Goal: Task Accomplishment & Management: Manage account settings

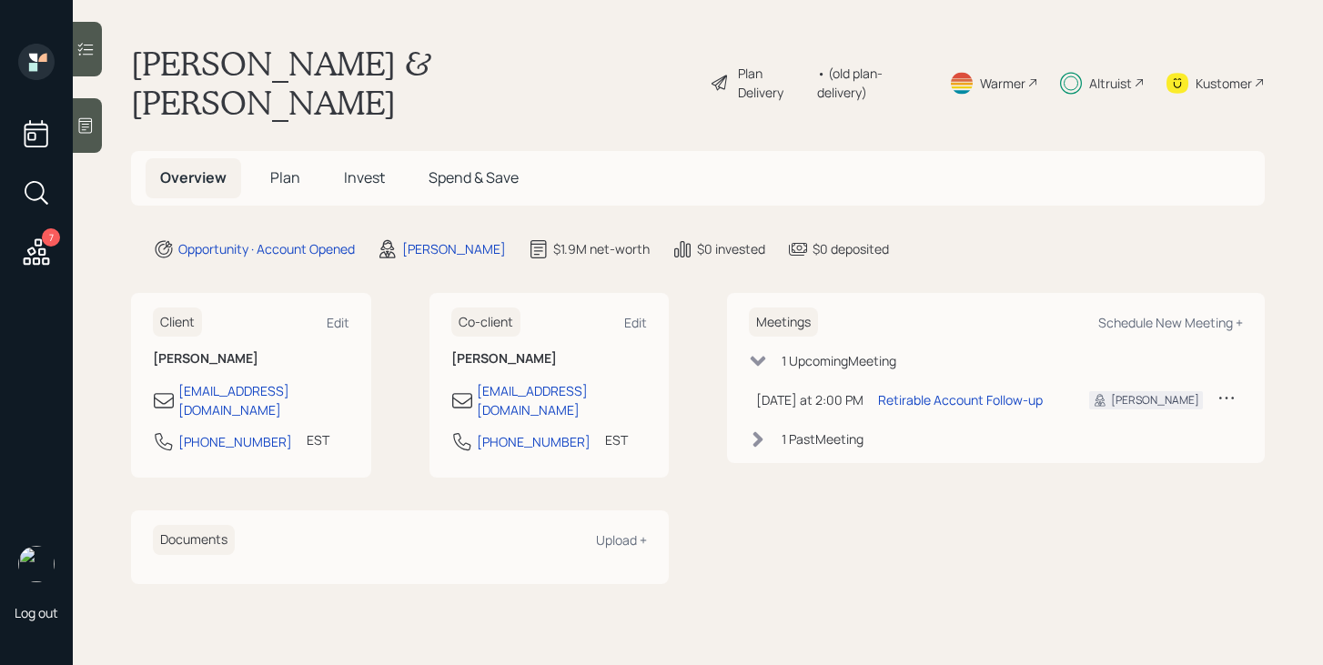
click at [763, 68] on div "Plan Delivery" at bounding box center [772, 83] width 69 height 38
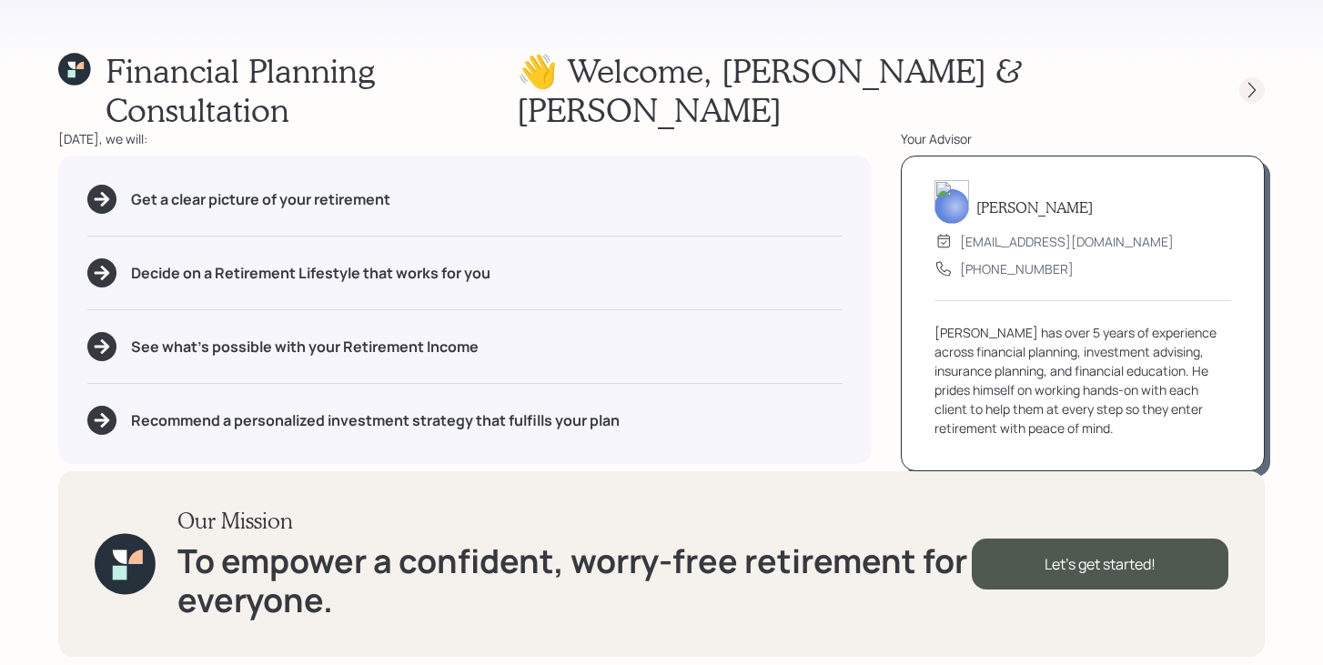
click at [1254, 83] on icon at bounding box center [1251, 90] width 7 height 15
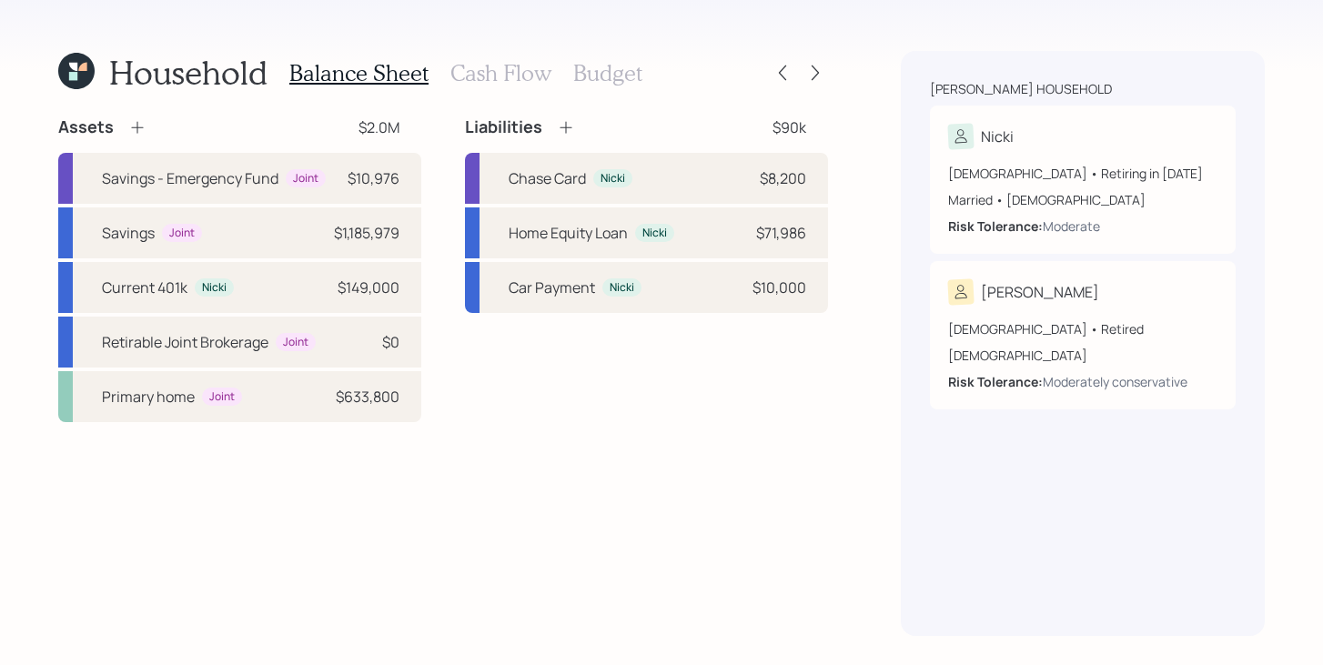
click at [139, 126] on icon at bounding box center [137, 127] width 18 height 18
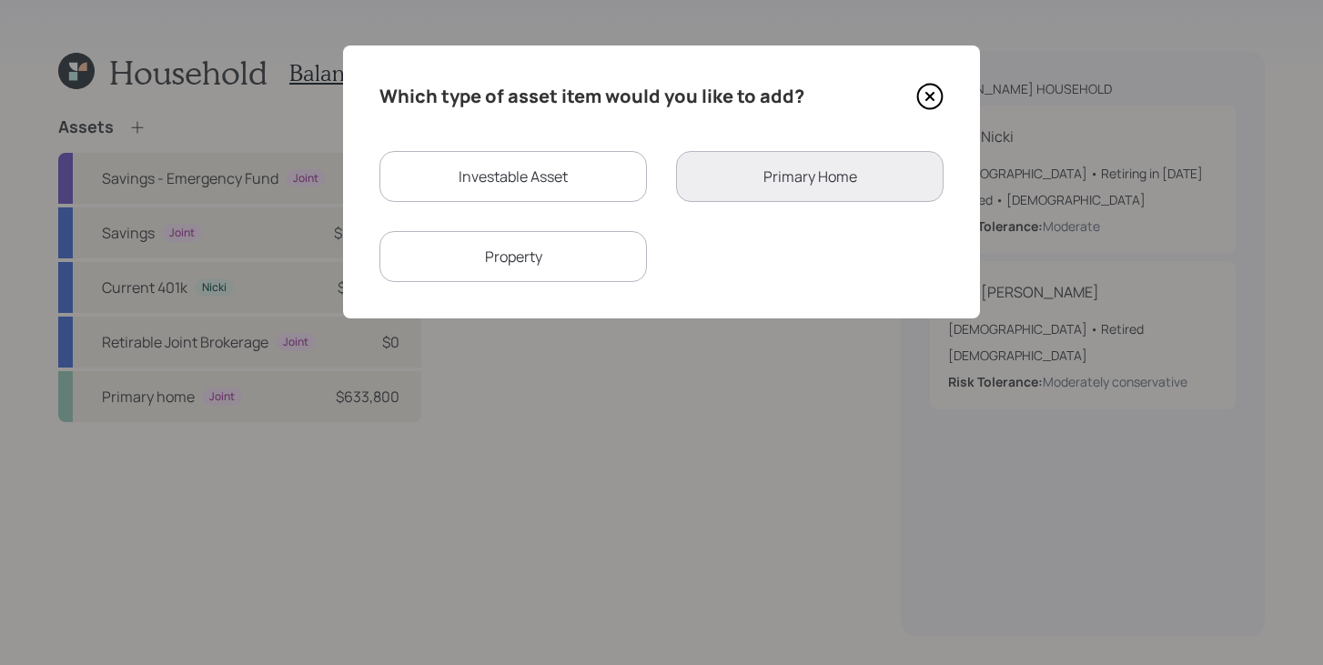
click at [536, 165] on div "Investable Asset" at bounding box center [512, 176] width 267 height 51
select select "taxable"
select select "balanced"
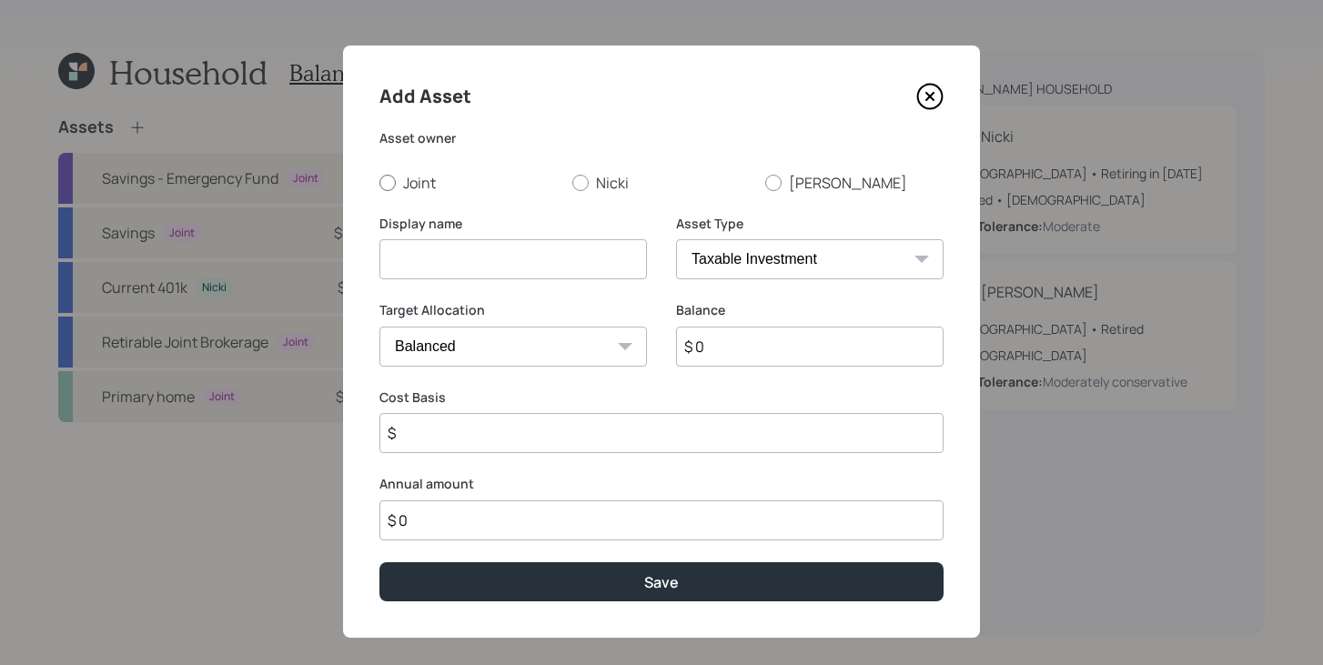
click at [409, 186] on label "Joint" at bounding box center [468, 183] width 178 height 20
click at [379, 183] on input "Joint" at bounding box center [378, 182] width 1 height 1
radio input "true"
click at [444, 270] on input at bounding box center [512, 259] width 267 height 40
type input "CD Maturing [DATE] for Taxes"
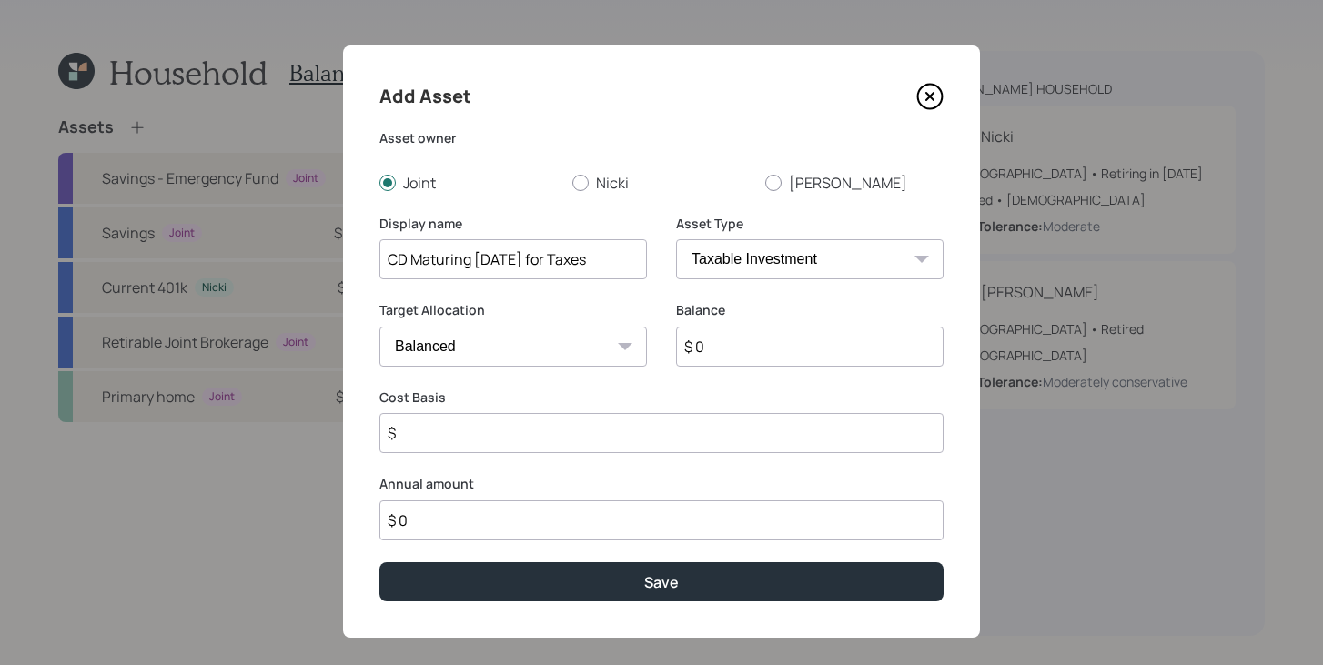
click at [729, 267] on select "SEP IRA IRA Roth IRA 401(k) Roth 401(k) 403(b) Roth 403(b) 457(b) Roth 457(b) H…" at bounding box center [809, 259] width 267 height 40
select select "emergency_fund"
click at [676, 239] on select "SEP IRA IRA Roth IRA 401(k) Roth 401(k) 403(b) Roth 403(b) 457(b) Roth 457(b) H…" at bounding box center [809, 259] width 267 height 40
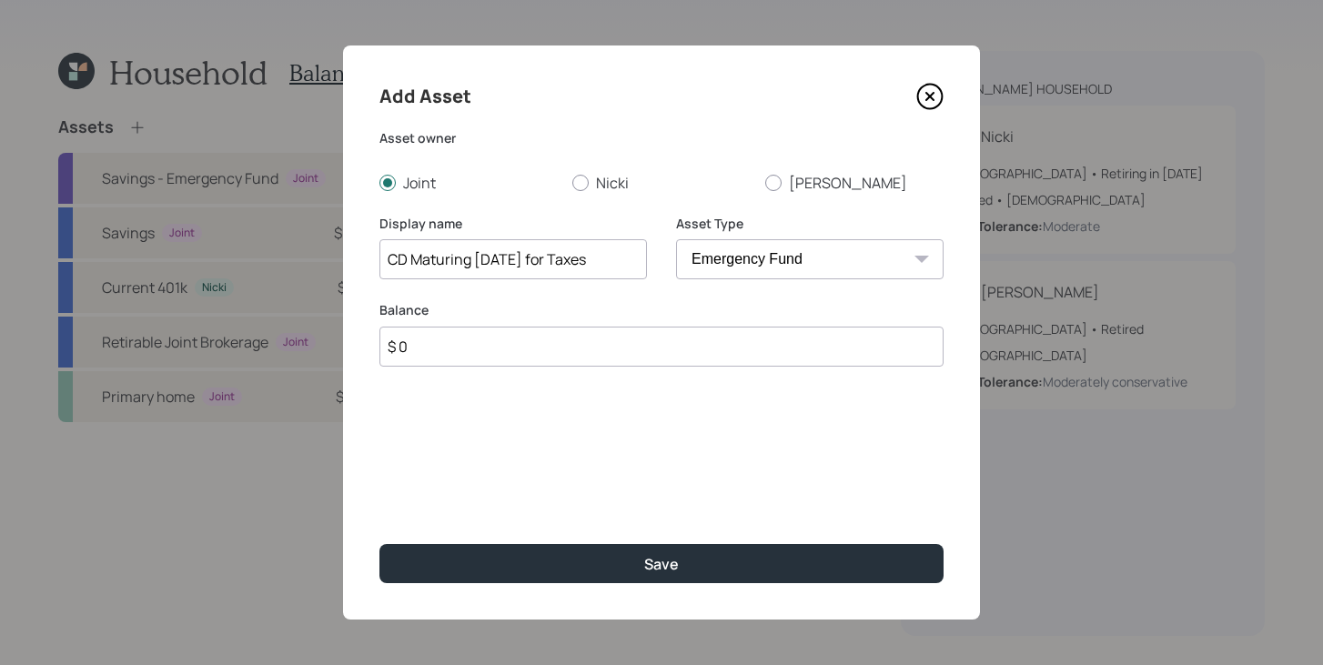
click at [552, 358] on input "$ 0" at bounding box center [661, 347] width 564 height 40
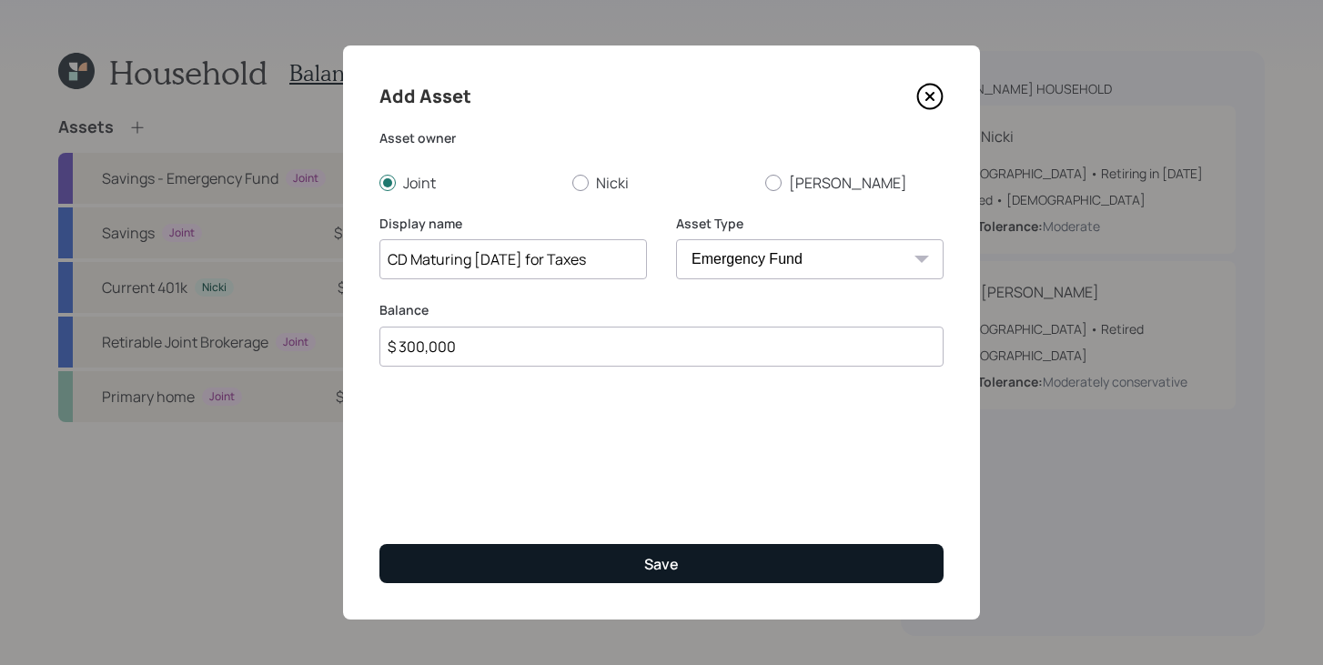
type input "$ 300,000"
click at [601, 579] on button "Save" at bounding box center [661, 563] width 564 height 39
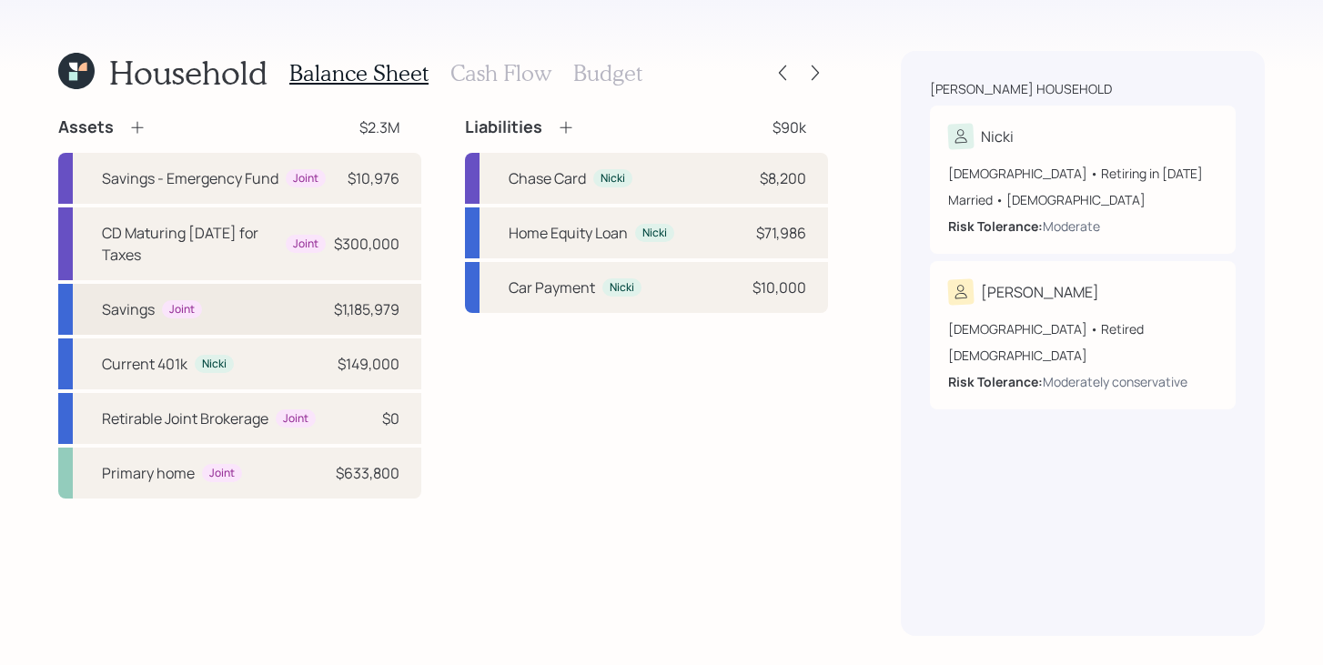
click at [253, 320] on div "Savings Joint $1,185,979" at bounding box center [239, 309] width 363 height 51
select select "taxable"
select select "balanced"
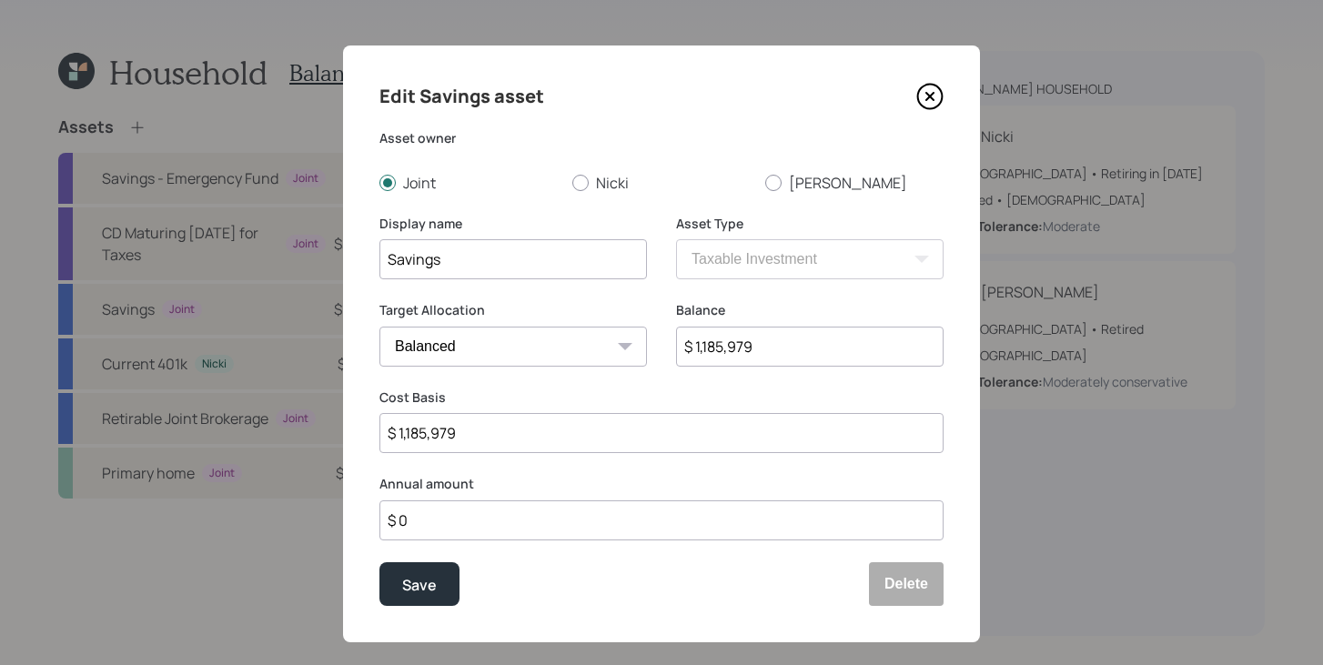
click at [767, 347] on input "$ 1,185,979" at bounding box center [809, 347] width 267 height 40
type input "$ 879,078"
click at [651, 431] on input "$ 1,185,979" at bounding box center [661, 433] width 564 height 40
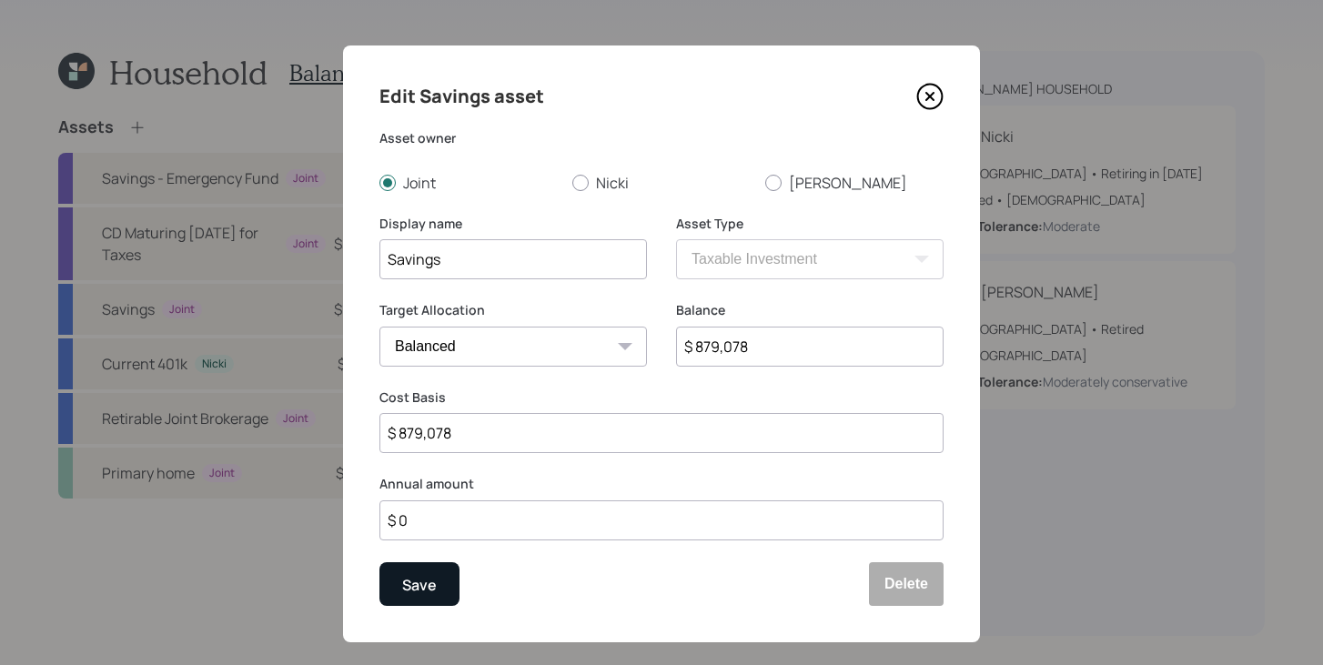
type input "$ 879,078"
click at [432, 588] on div "Save" at bounding box center [419, 584] width 35 height 25
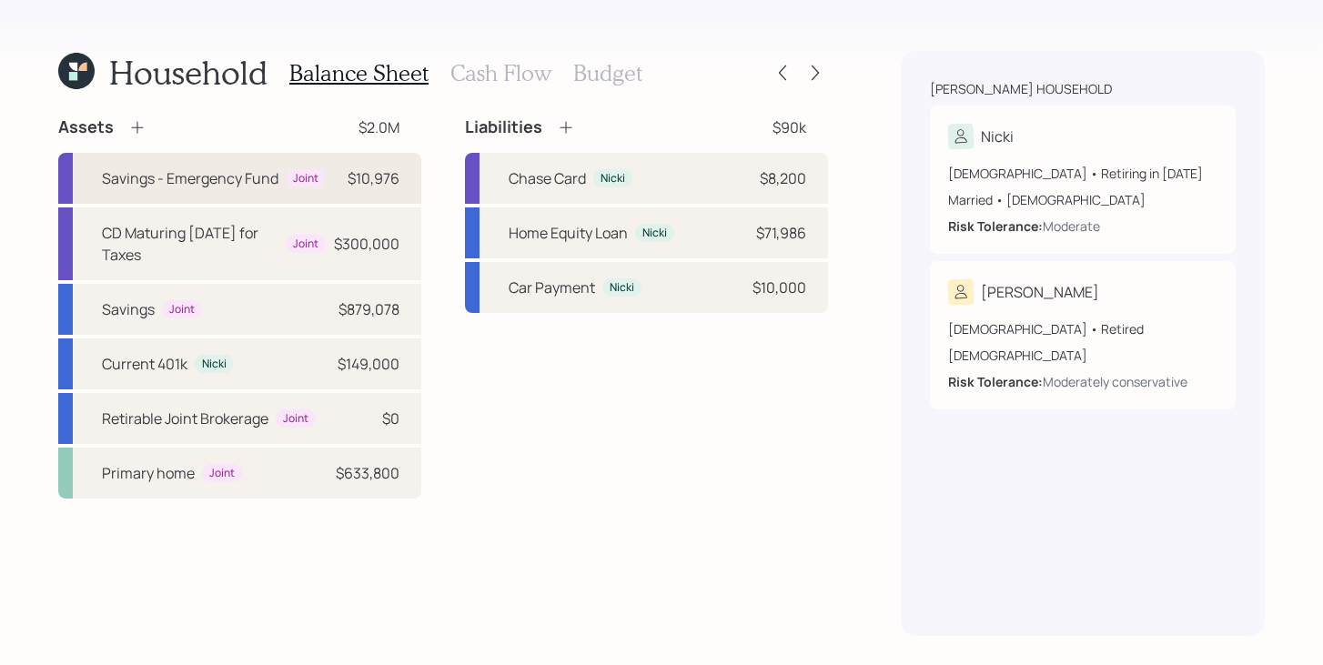
click at [224, 174] on div "Savings - Emergency Fund" at bounding box center [190, 178] width 176 height 22
click at [208, 163] on div "Savings - Emergency Fund Joint $10,976" at bounding box center [239, 178] width 363 height 51
select select "emergency_fund"
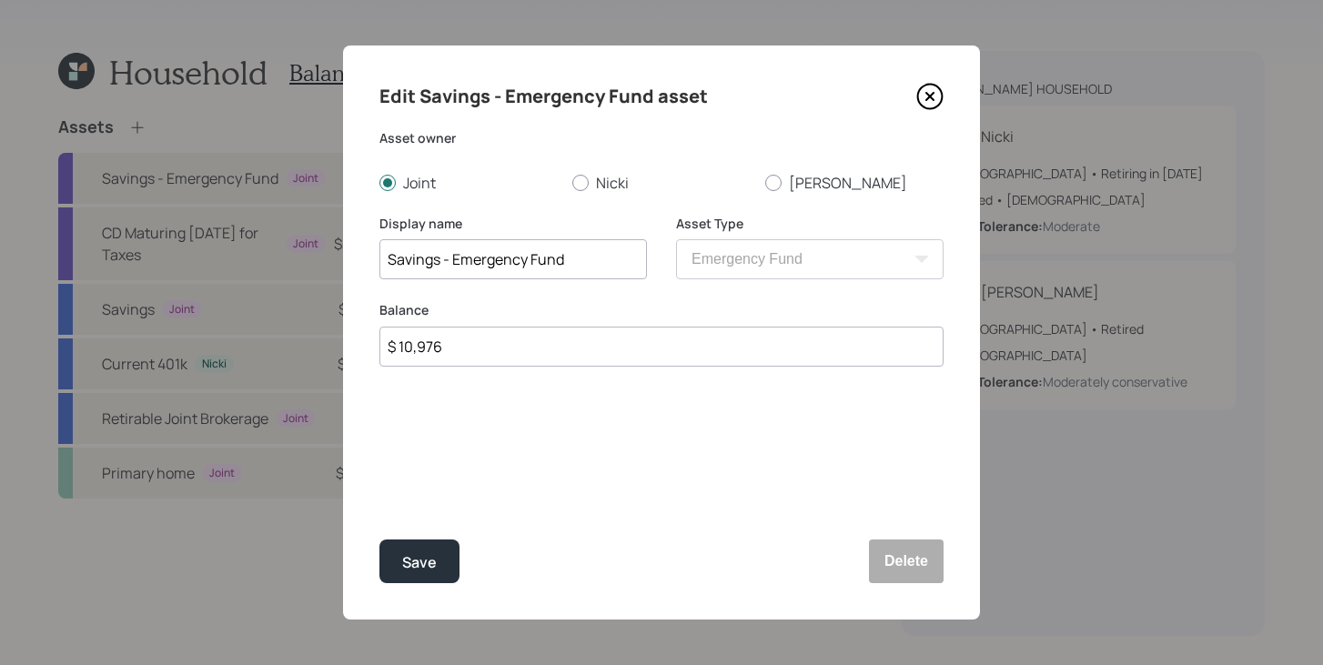
click at [494, 339] on input "$ 10,976" at bounding box center [661, 347] width 564 height 40
type input "$ 12,000"
click at [444, 585] on div "Edit Savings - Emergency Fund asset Asset owner Joint Nicki Wally Display name …" at bounding box center [661, 332] width 637 height 574
click at [444, 565] on button "Save" at bounding box center [419, 561] width 80 height 44
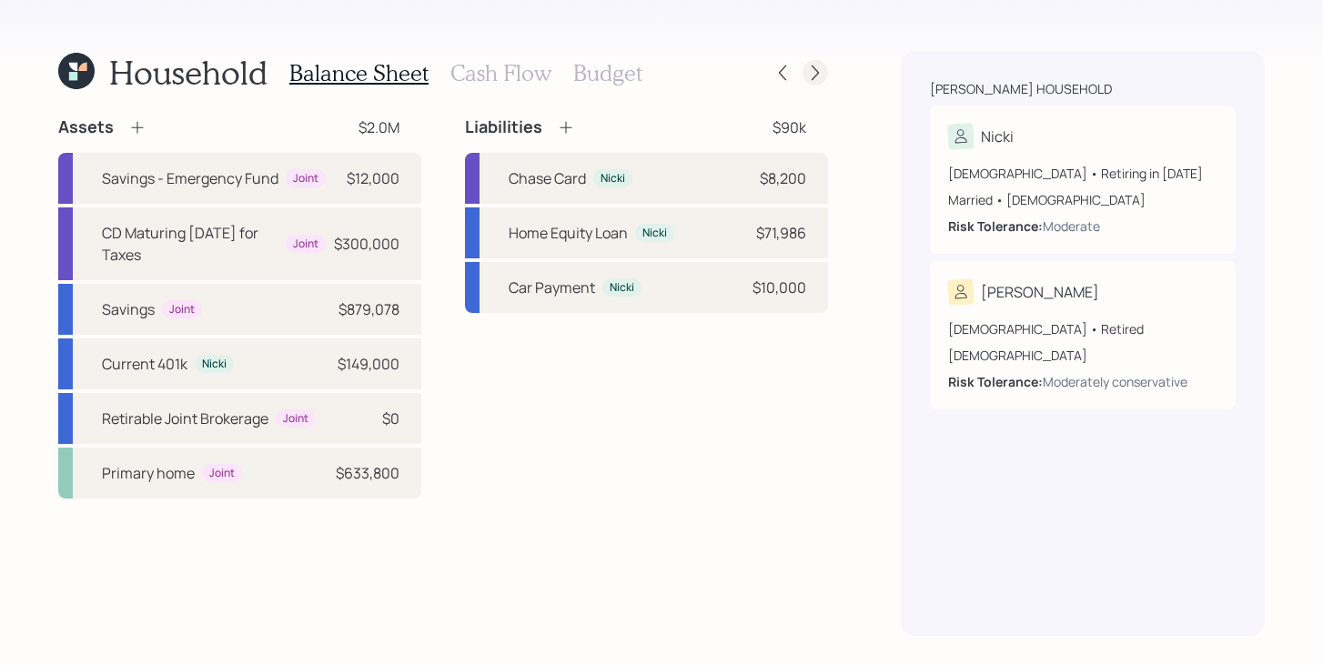
click at [812, 74] on icon at bounding box center [815, 73] width 18 height 18
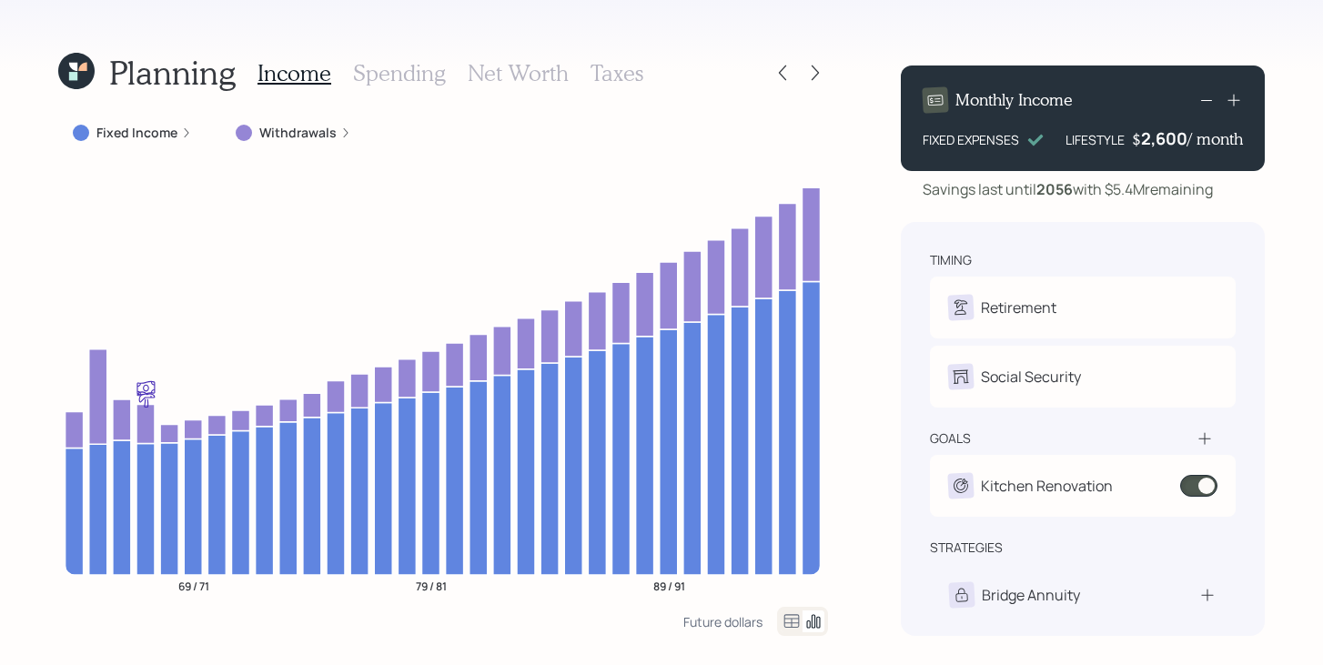
click at [401, 80] on h3 "Spending" at bounding box center [399, 73] width 93 height 26
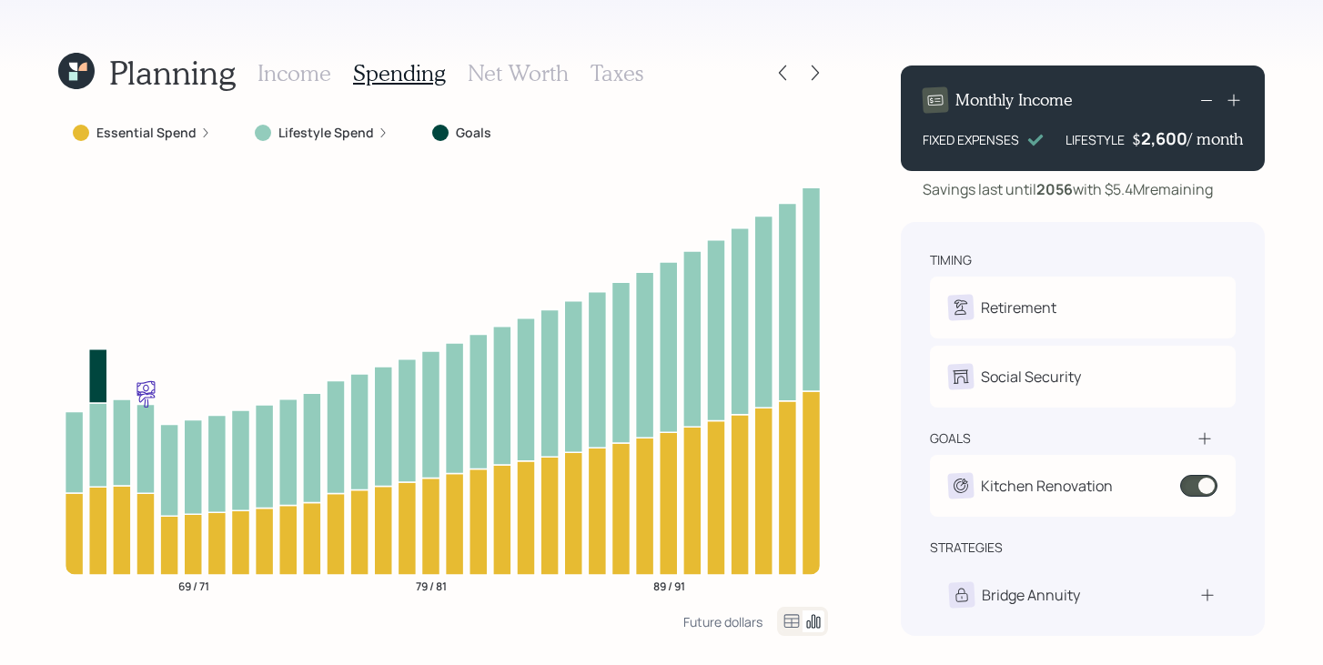
click at [783, 615] on icon at bounding box center [791, 621] width 22 height 22
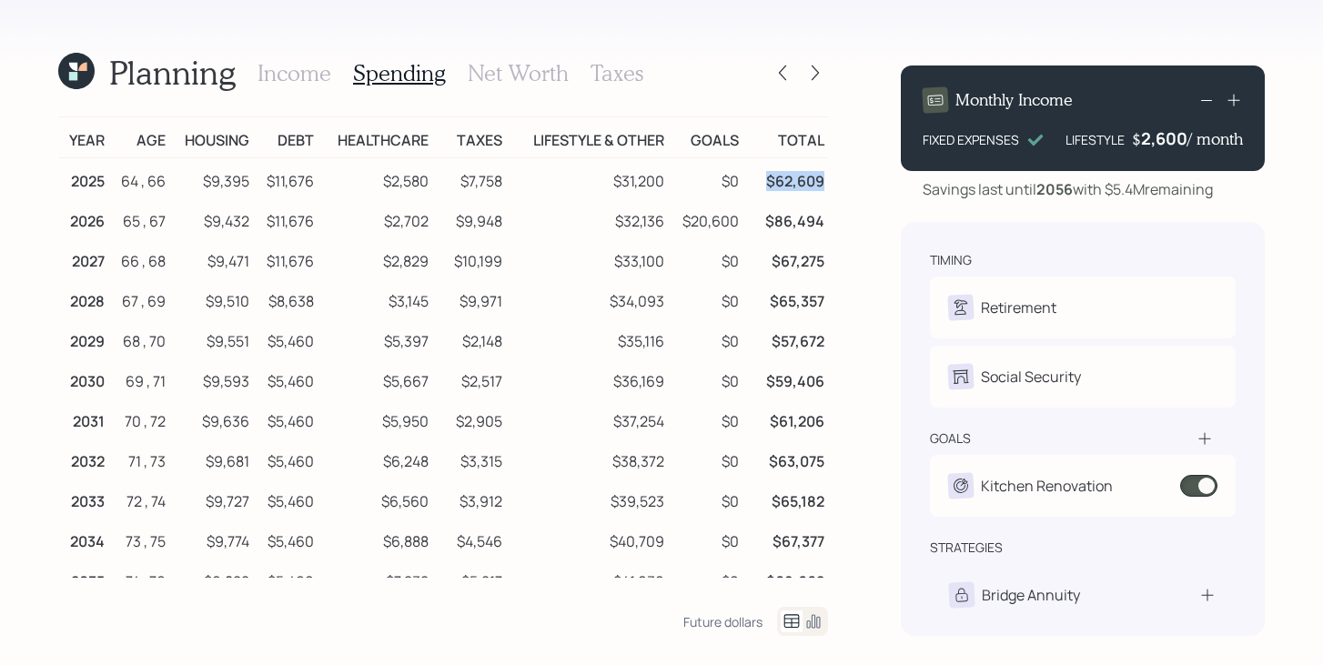
drag, startPoint x: 821, startPoint y: 180, endPoint x: 760, endPoint y: 180, distance: 60.9
click at [760, 180] on td "$62,609" at bounding box center [785, 178] width 86 height 41
click at [776, 73] on icon at bounding box center [782, 73] width 18 height 18
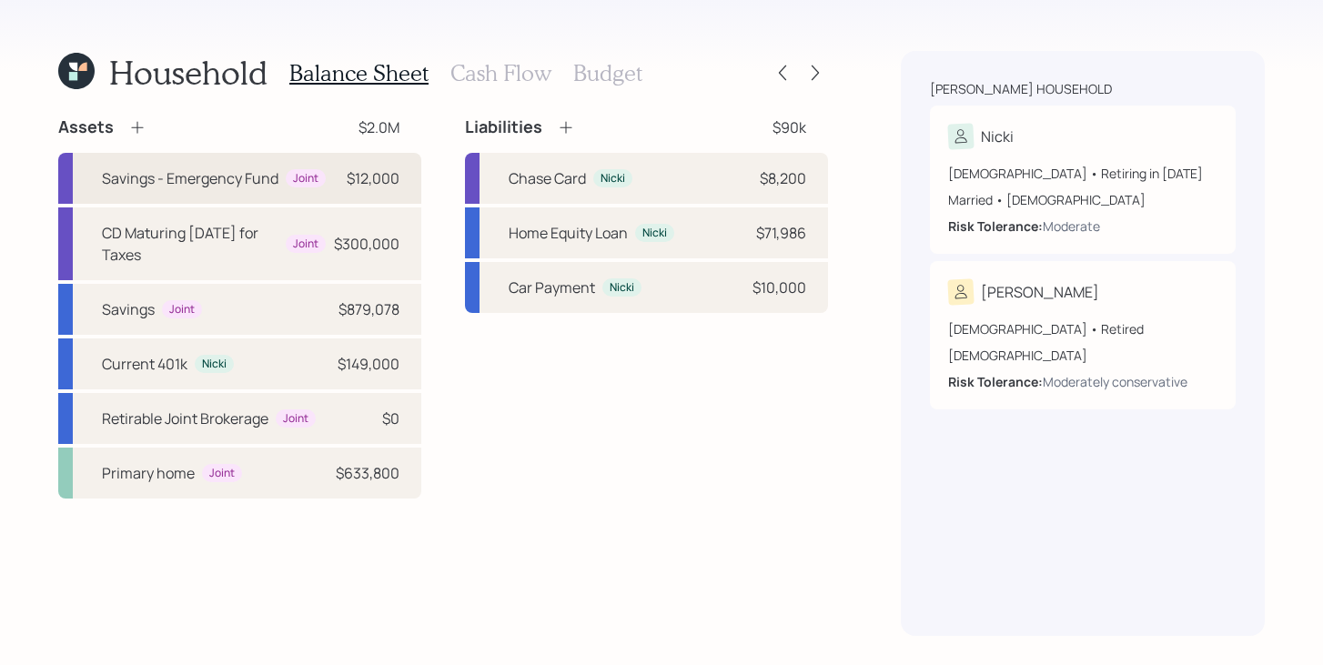
click at [392, 187] on div "$12,000" at bounding box center [373, 178] width 53 height 22
select select "emergency_fund"
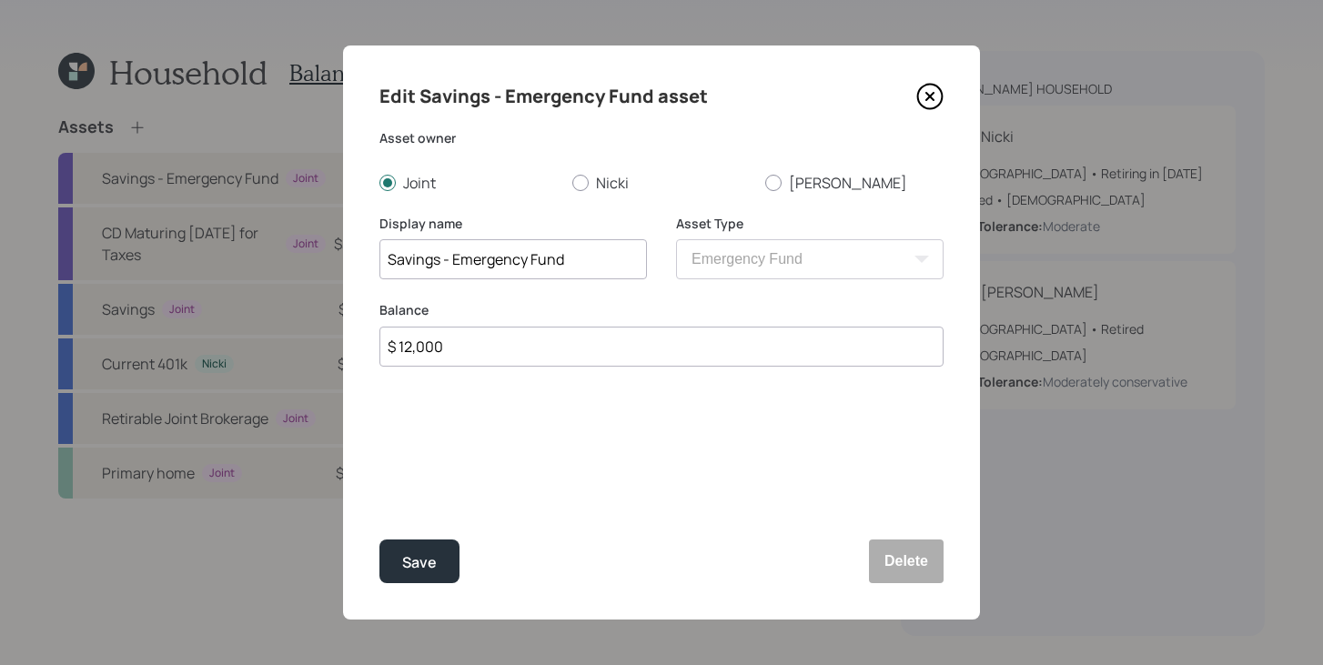
click at [525, 354] on input "$ 12,000" at bounding box center [661, 347] width 564 height 40
type input "$ 25,000"
click at [426, 556] on div "Save" at bounding box center [419, 562] width 35 height 25
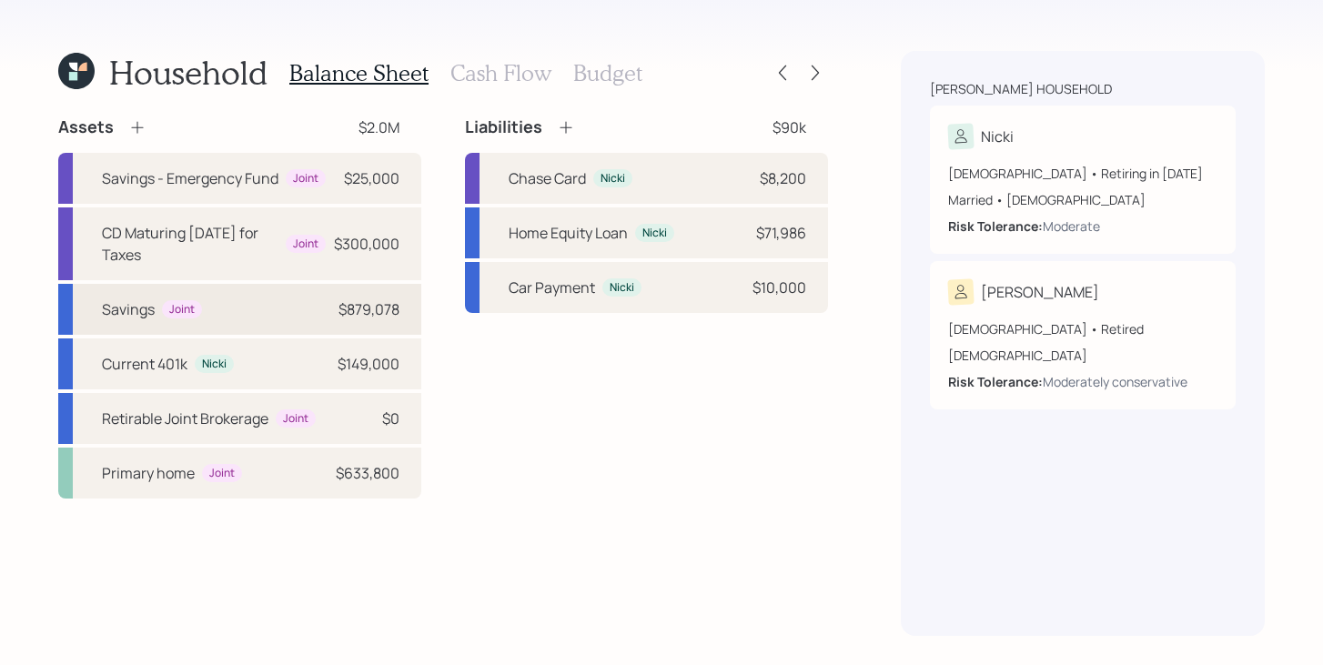
click at [254, 307] on div "Savings Joint $879,078" at bounding box center [239, 309] width 363 height 51
select select "taxable"
select select "balanced"
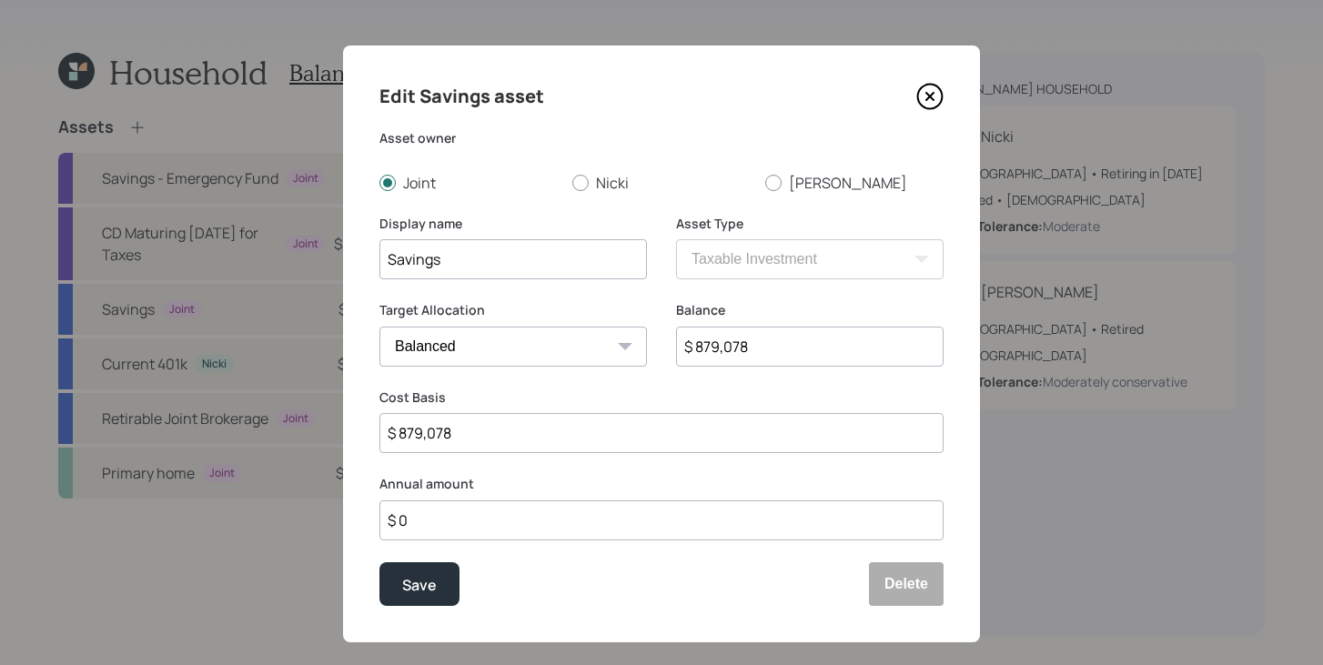
drag, startPoint x: 759, startPoint y: 338, endPoint x: 692, endPoint y: 346, distance: 66.8
click at [692, 346] on input "$ 879,078" at bounding box center [809, 347] width 267 height 40
type input "$ 866,000"
click at [609, 443] on input "$ 879,078" at bounding box center [661, 433] width 564 height 40
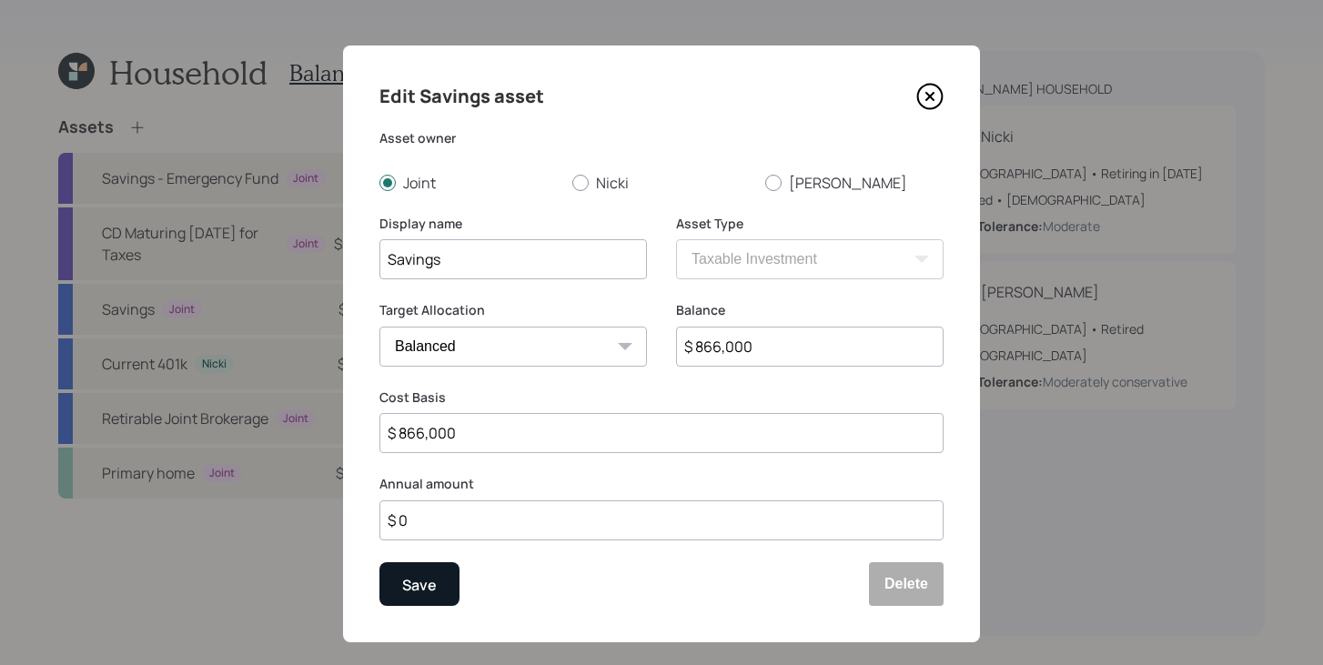
type input "$ 866,000"
click at [426, 592] on div "Save" at bounding box center [419, 584] width 35 height 25
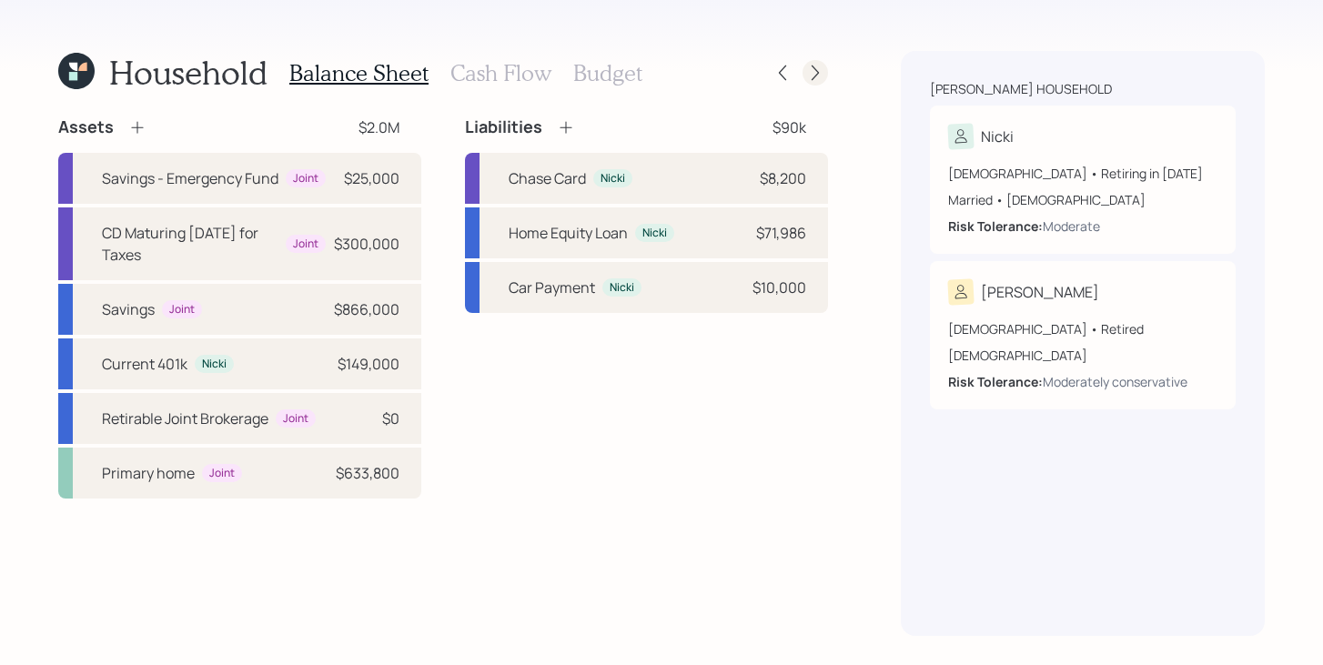
click at [816, 71] on icon at bounding box center [814, 72] width 7 height 15
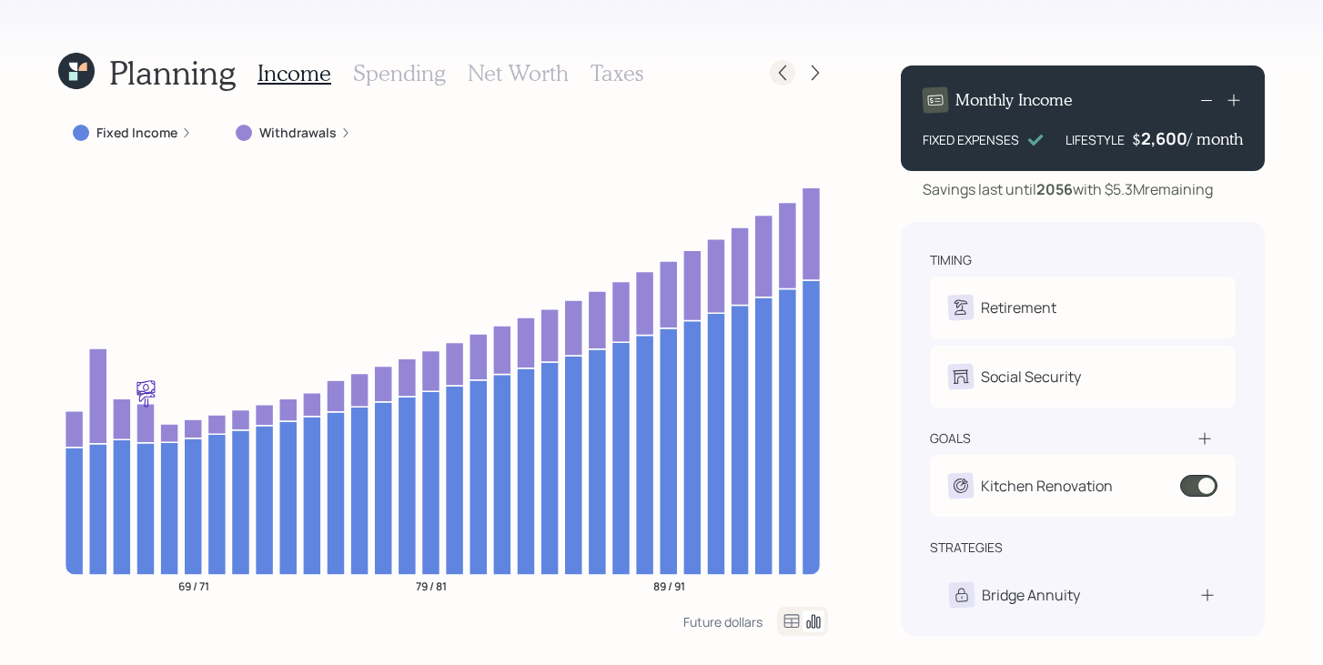
click at [786, 78] on icon at bounding box center [782, 73] width 18 height 18
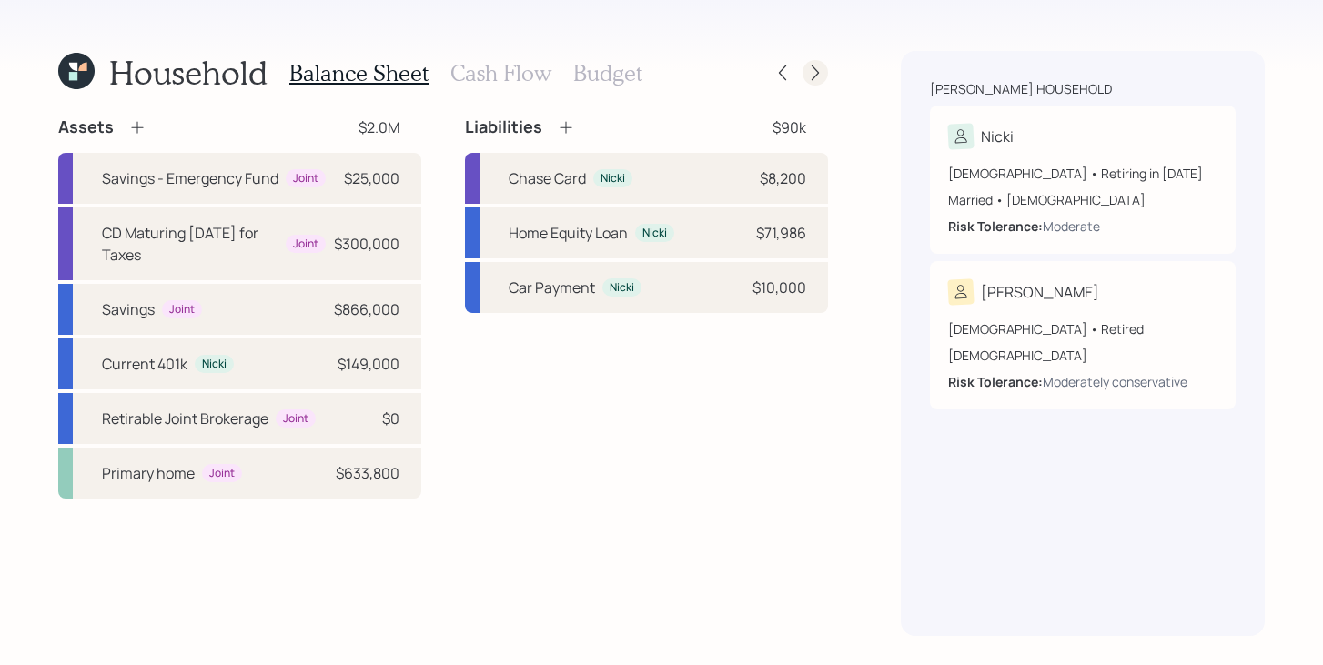
click at [820, 74] on icon at bounding box center [815, 73] width 18 height 18
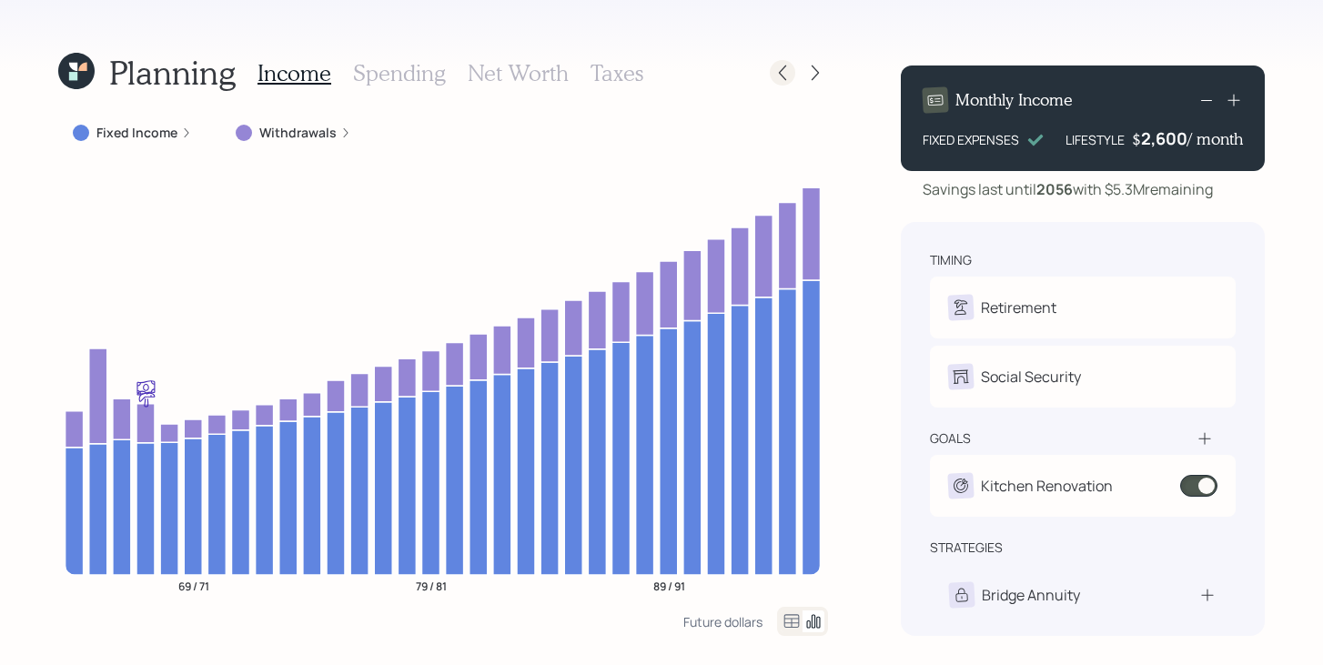
click at [784, 66] on icon at bounding box center [782, 72] width 7 height 15
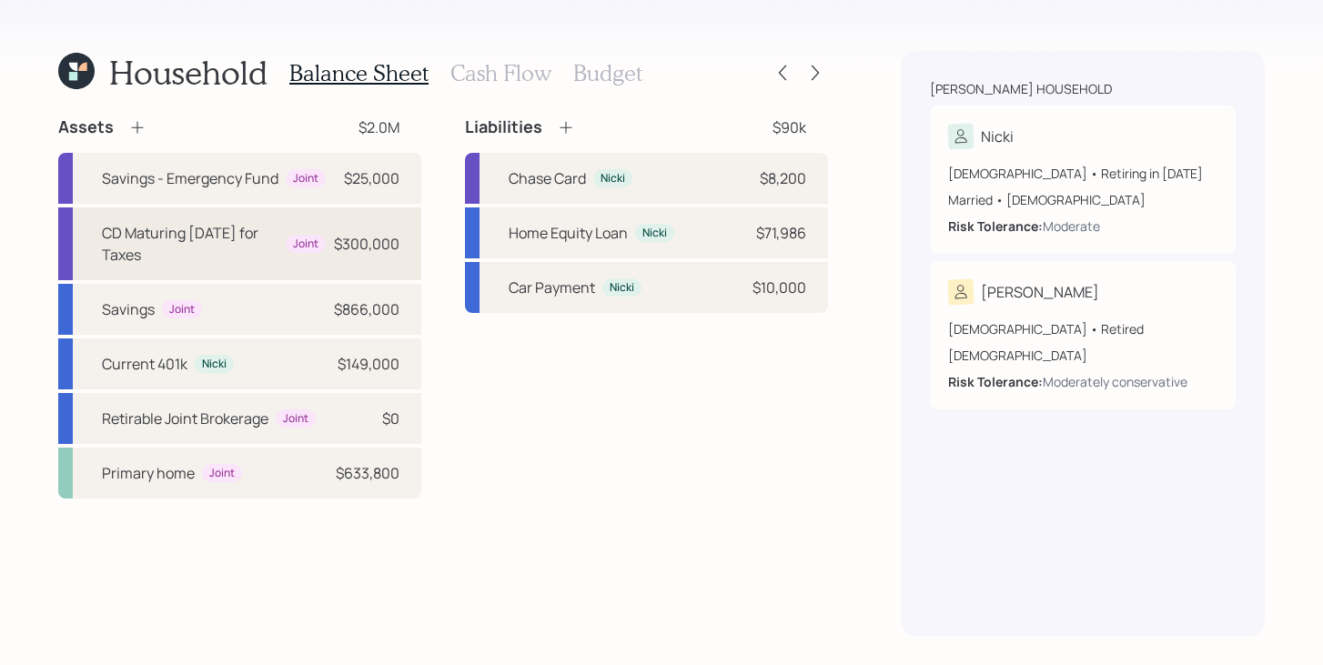
click at [357, 249] on div "$300,000" at bounding box center [366, 244] width 65 height 22
select select "emergency_fund"
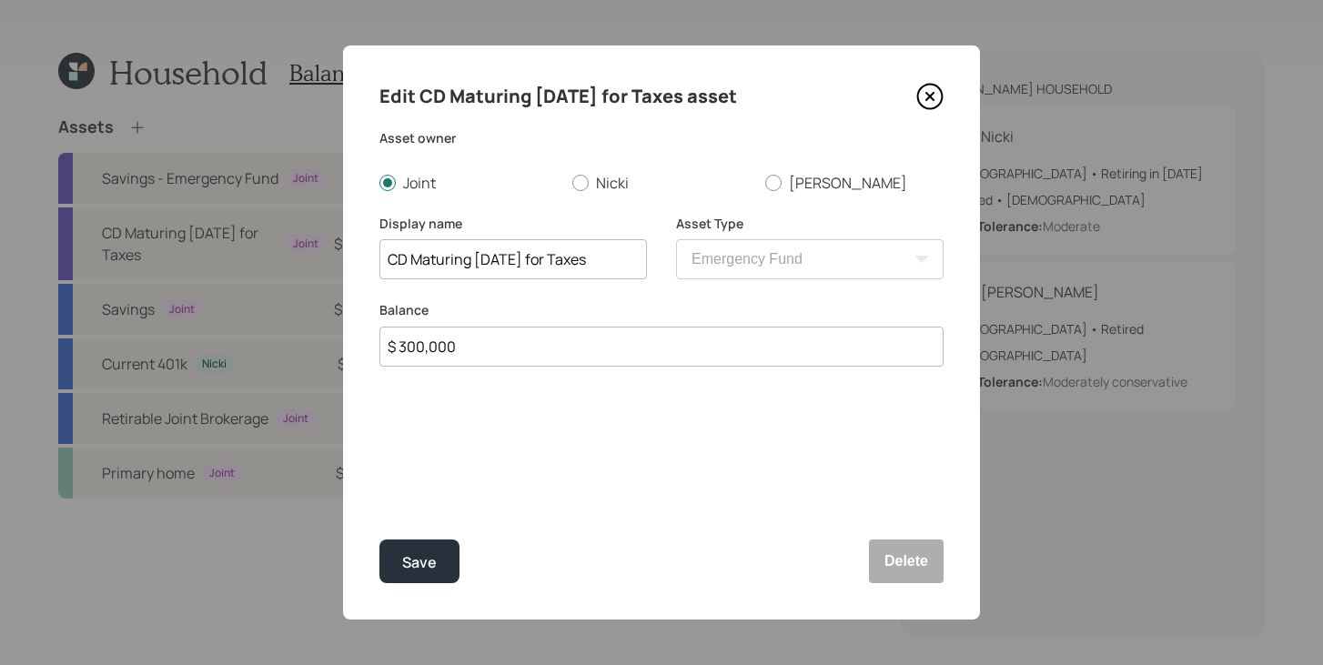
drag, startPoint x: 619, startPoint y: 267, endPoint x: 381, endPoint y: 266, distance: 237.4
click at [381, 266] on input "CD Maturing [DATE] for Taxes" at bounding box center [512, 259] width 267 height 40
click at [900, 556] on button "Delete" at bounding box center [906, 561] width 75 height 44
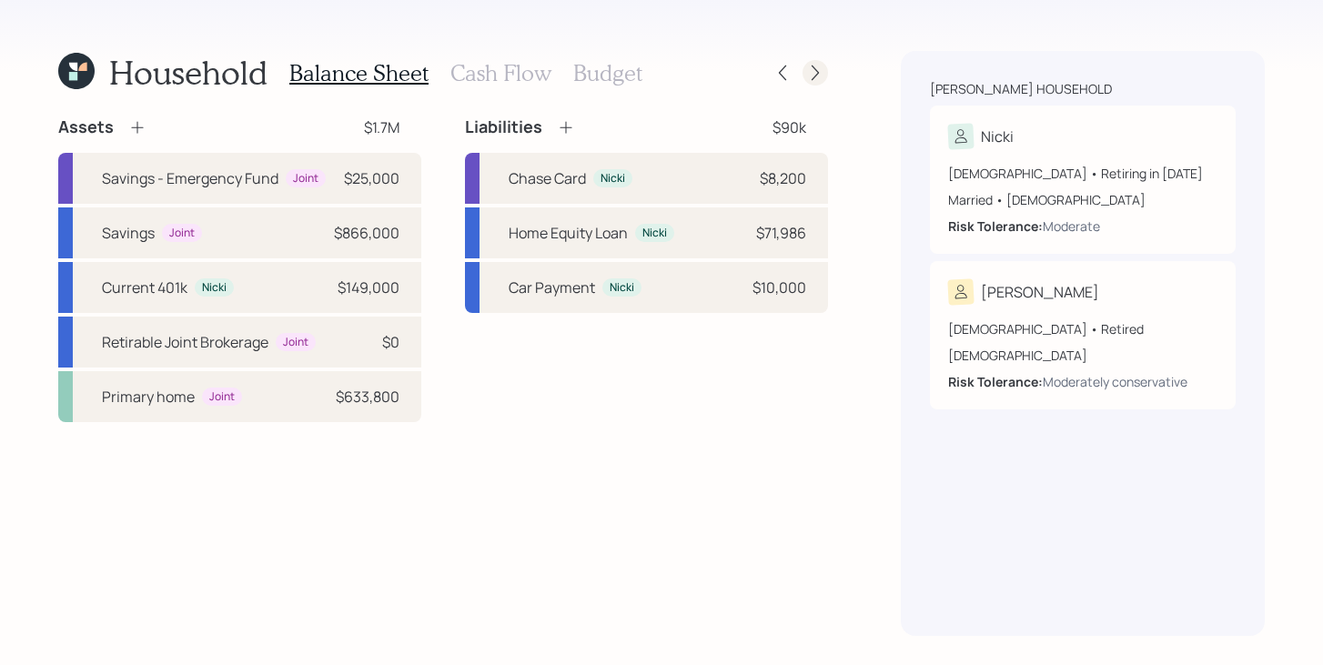
click at [817, 80] on icon at bounding box center [815, 73] width 18 height 18
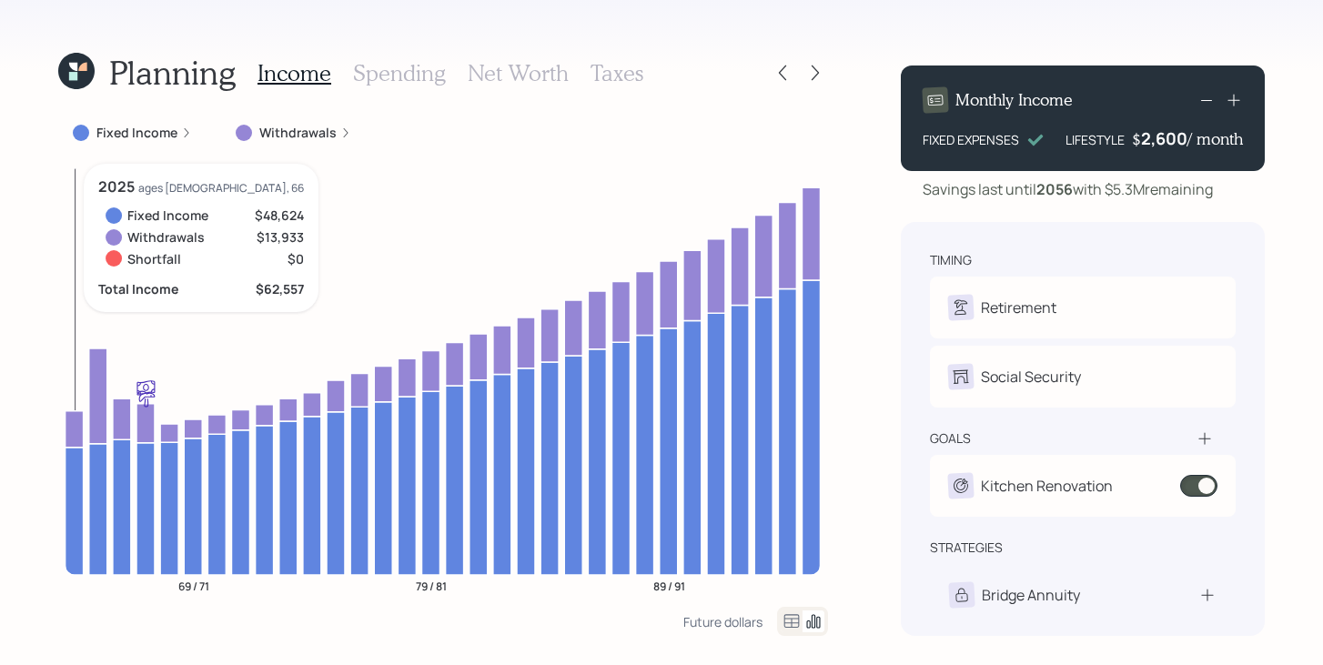
click at [79, 474] on icon at bounding box center [74, 510] width 18 height 127
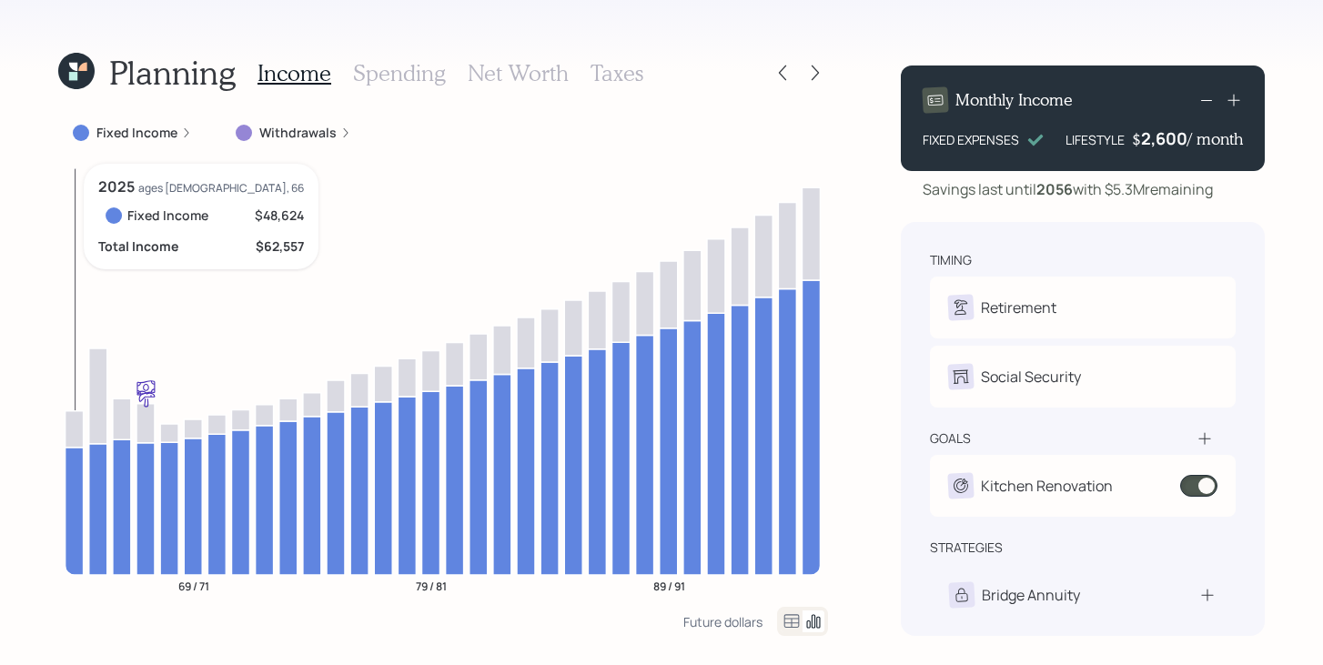
click at [75, 475] on icon at bounding box center [74, 510] width 18 height 127
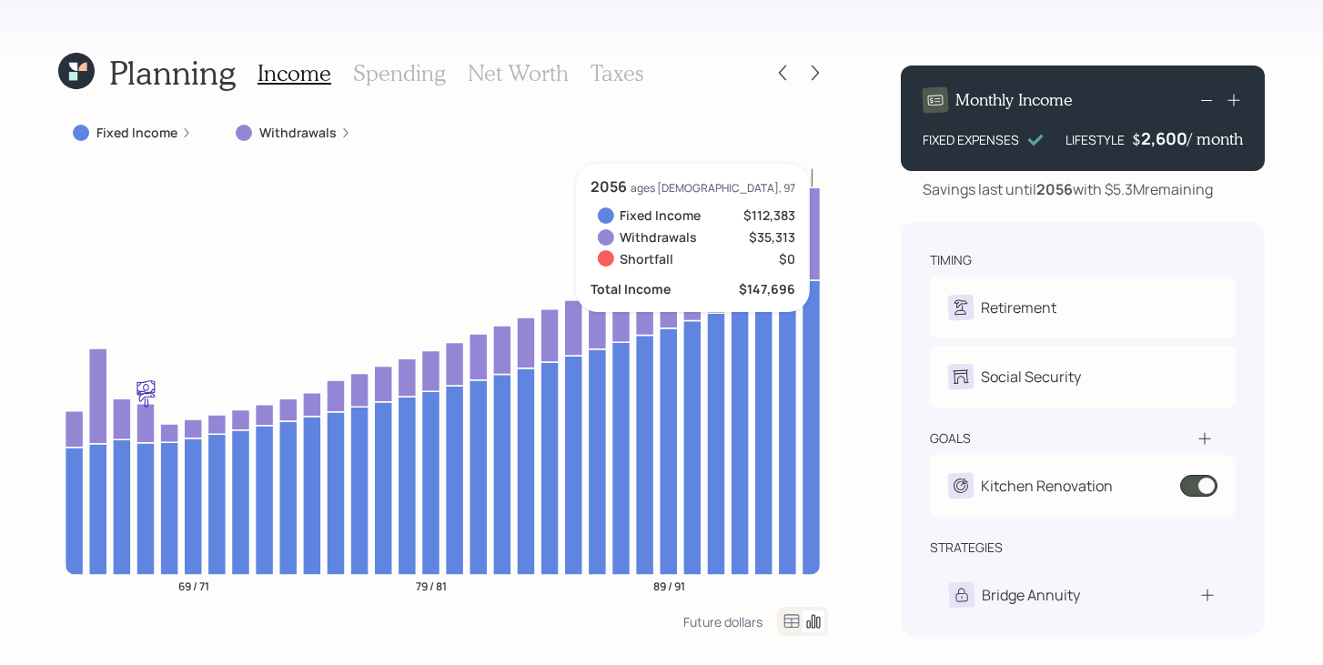
drag, startPoint x: 1111, startPoint y: 189, endPoint x: 1222, endPoint y: 186, distance: 111.9
click at [1222, 186] on div "Savings last until 2056 with $5.3M remaining" at bounding box center [1083, 189] width 364 height 22
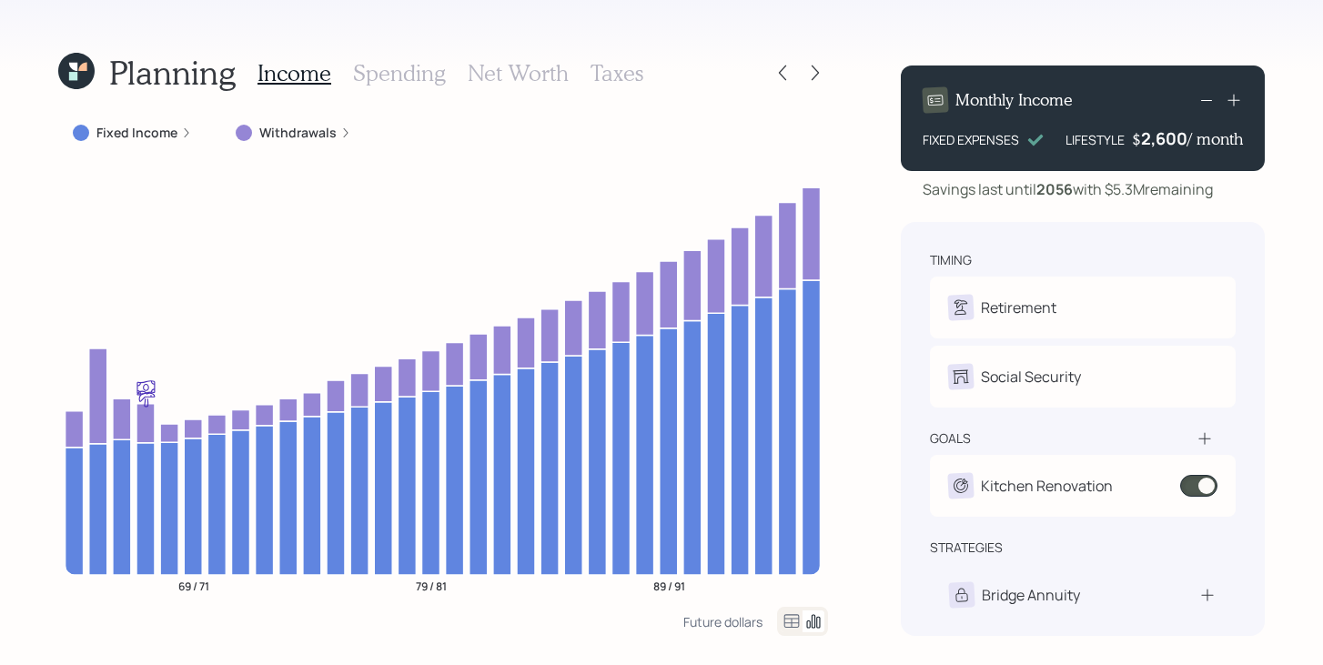
click at [851, 248] on div "Planning Income Spending Net Worth Taxes Fixed Income Withdrawals 69 / 71 79 / …" at bounding box center [661, 332] width 1323 height 665
click at [720, 625] on div "Future dollars" at bounding box center [722, 621] width 79 height 17
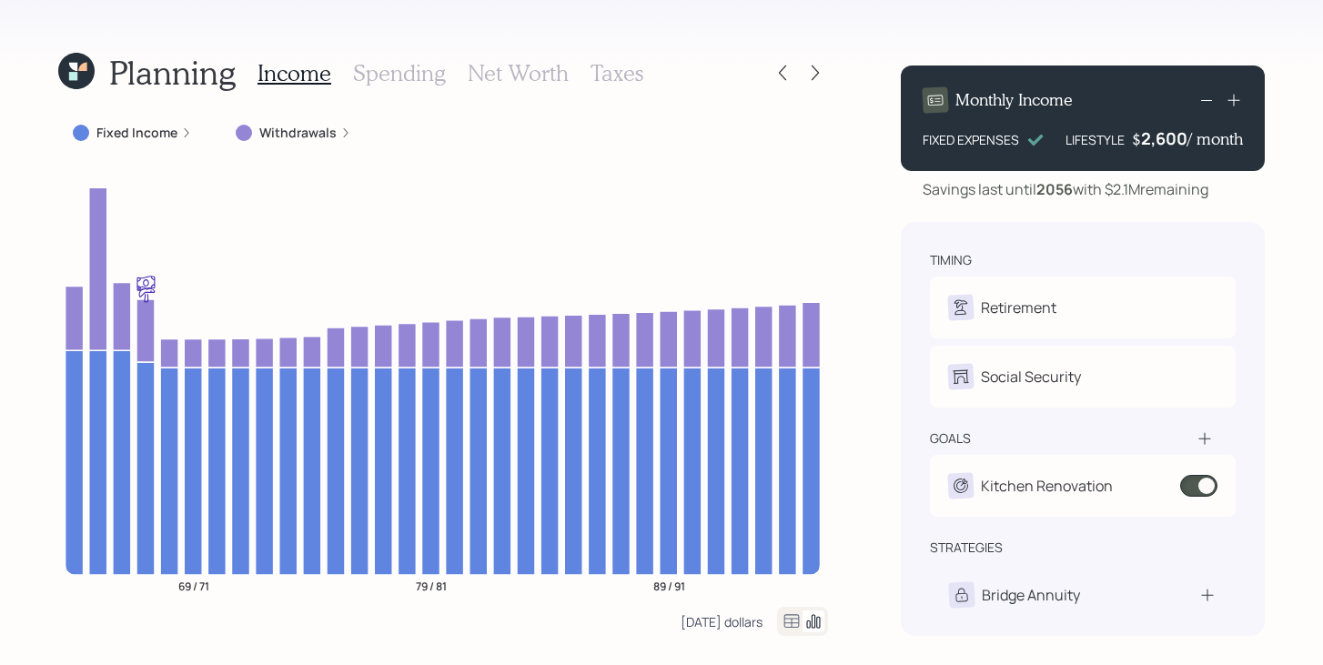
click at [740, 620] on div "Today's dollars" at bounding box center [721, 621] width 82 height 17
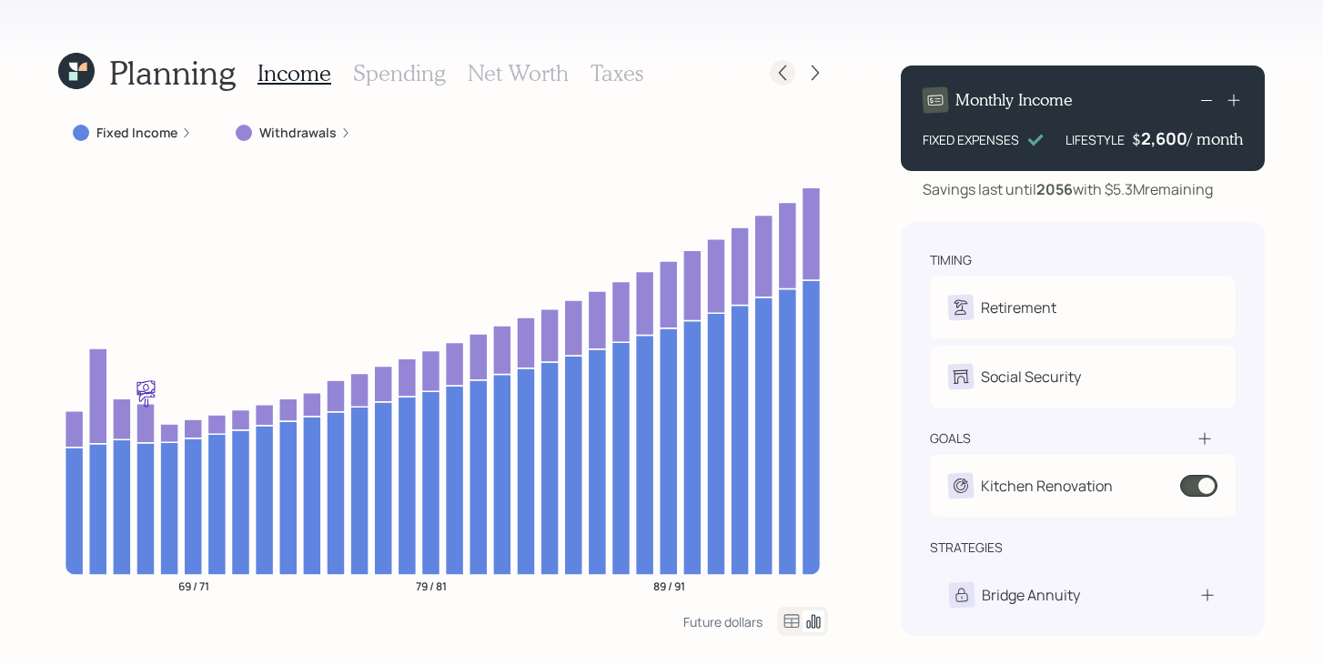
click at [784, 67] on icon at bounding box center [782, 73] width 18 height 18
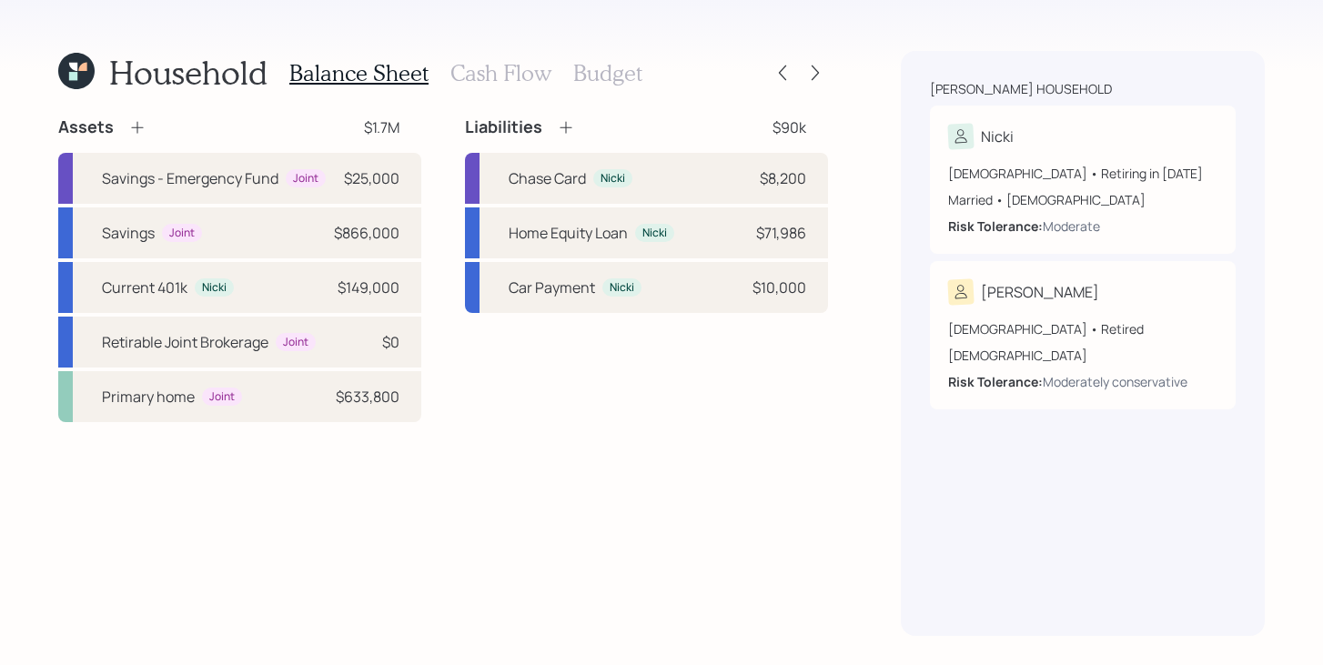
click at [130, 123] on icon at bounding box center [137, 127] width 18 height 18
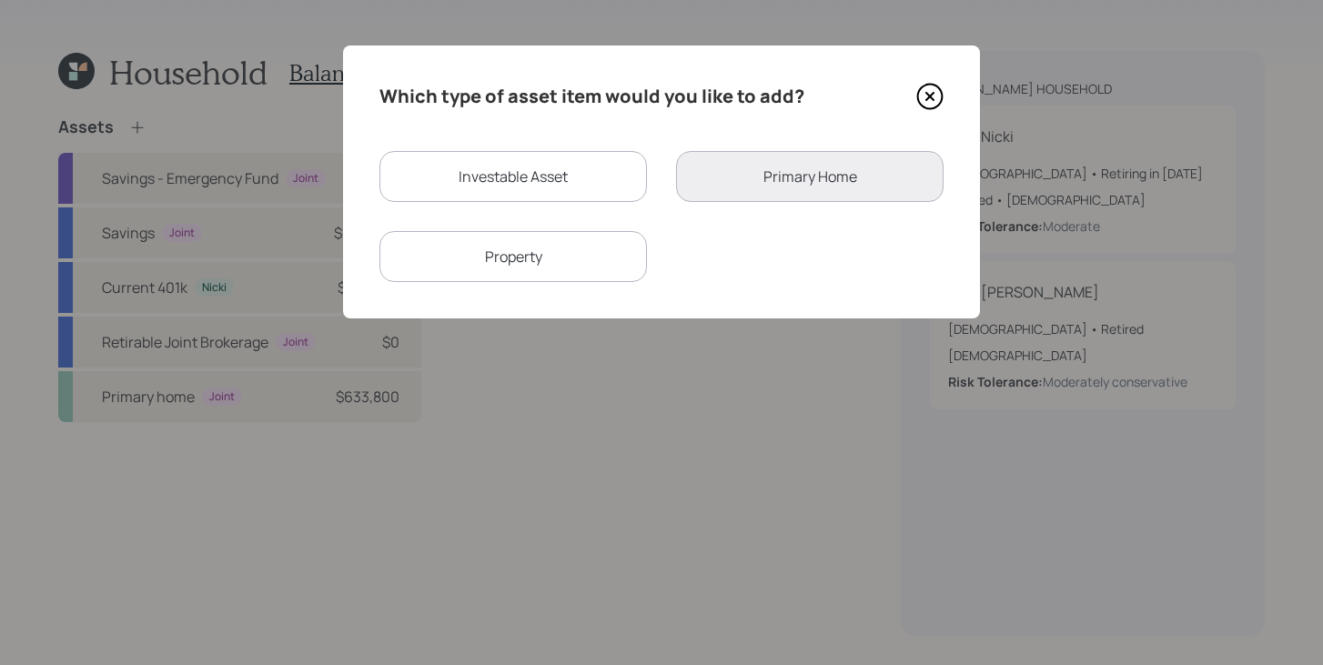
click at [456, 177] on div "Investable Asset" at bounding box center [512, 176] width 267 height 51
select select "taxable"
select select "balanced"
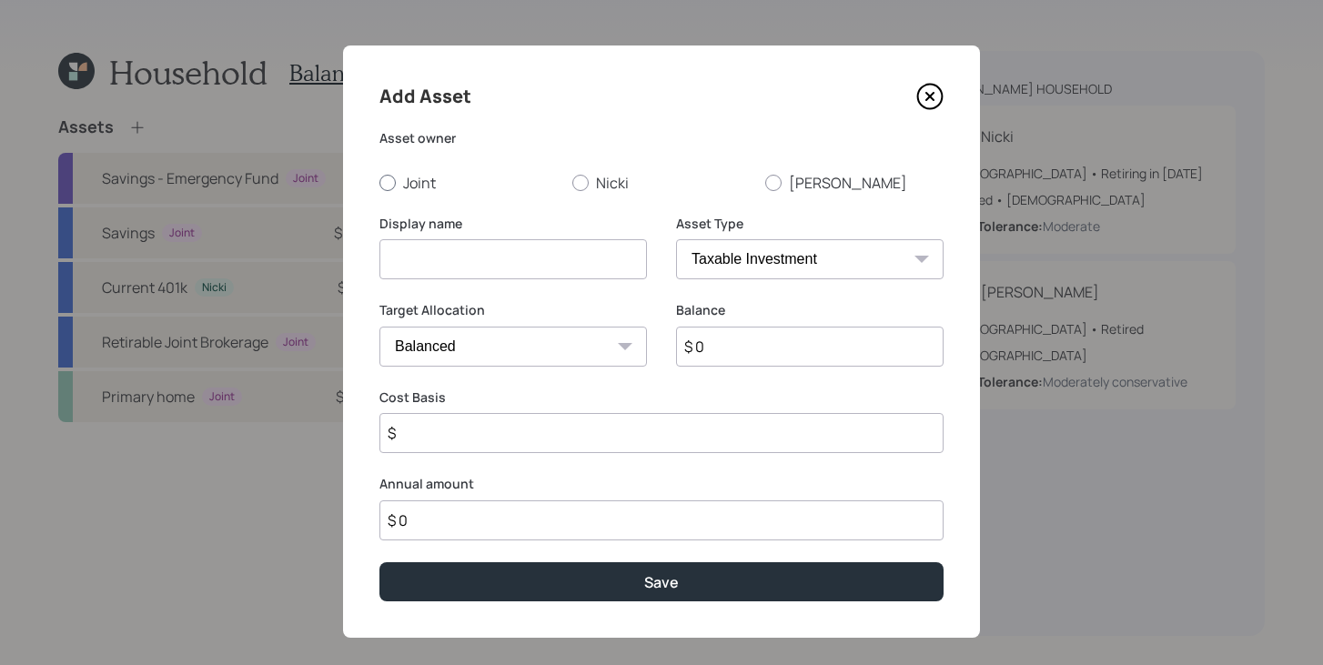
click at [419, 181] on label "Joint" at bounding box center [468, 183] width 178 height 20
click at [379, 182] on input "Joint" at bounding box center [378, 182] width 1 height 1
radio input "true"
click at [428, 262] on input at bounding box center [512, 259] width 267 height 40
paste input "CD Maturing [DATE] for Taxes"
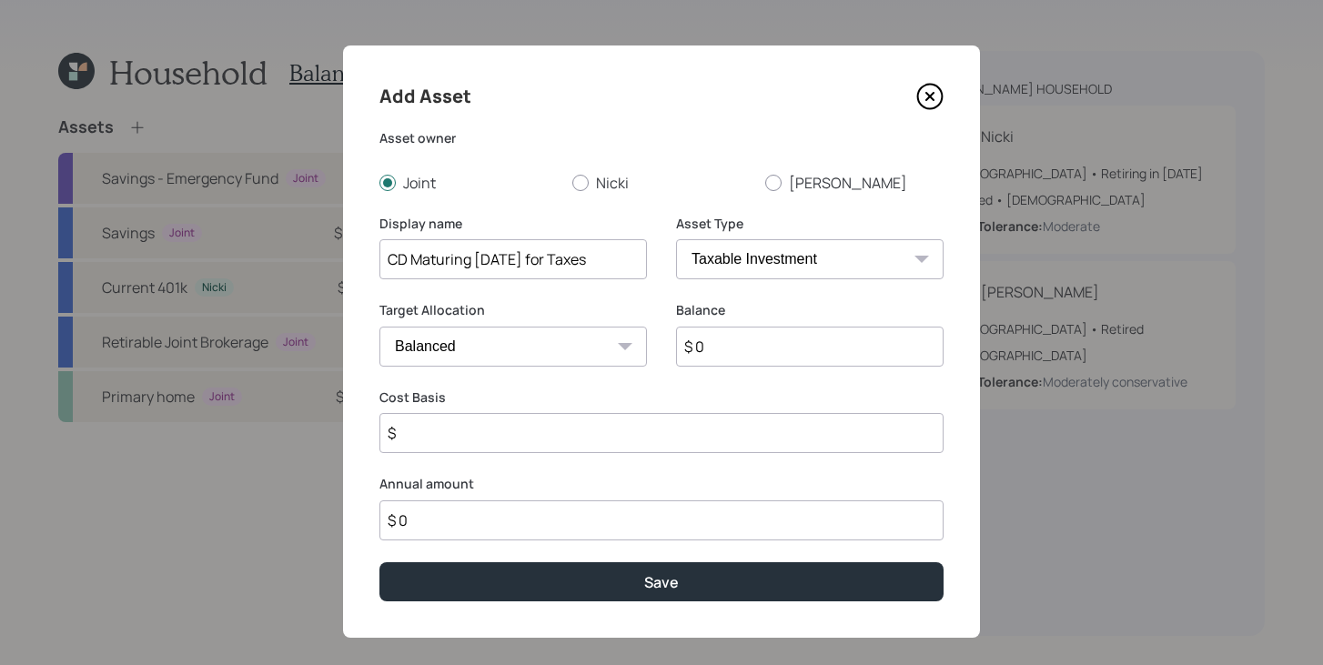
type input "CD Maturing [DATE] for Taxes"
click at [754, 259] on select "SEP IRA IRA Roth IRA 401(k) Roth 401(k) 403(b) Roth 403(b) 457(b) Roth 457(b) H…" at bounding box center [809, 259] width 267 height 40
select select "emergency_fund"
click at [676, 239] on select "SEP IRA IRA Roth IRA 401(k) Roth 401(k) 403(b) Roth 403(b) 457(b) Roth 457(b) H…" at bounding box center [809, 259] width 267 height 40
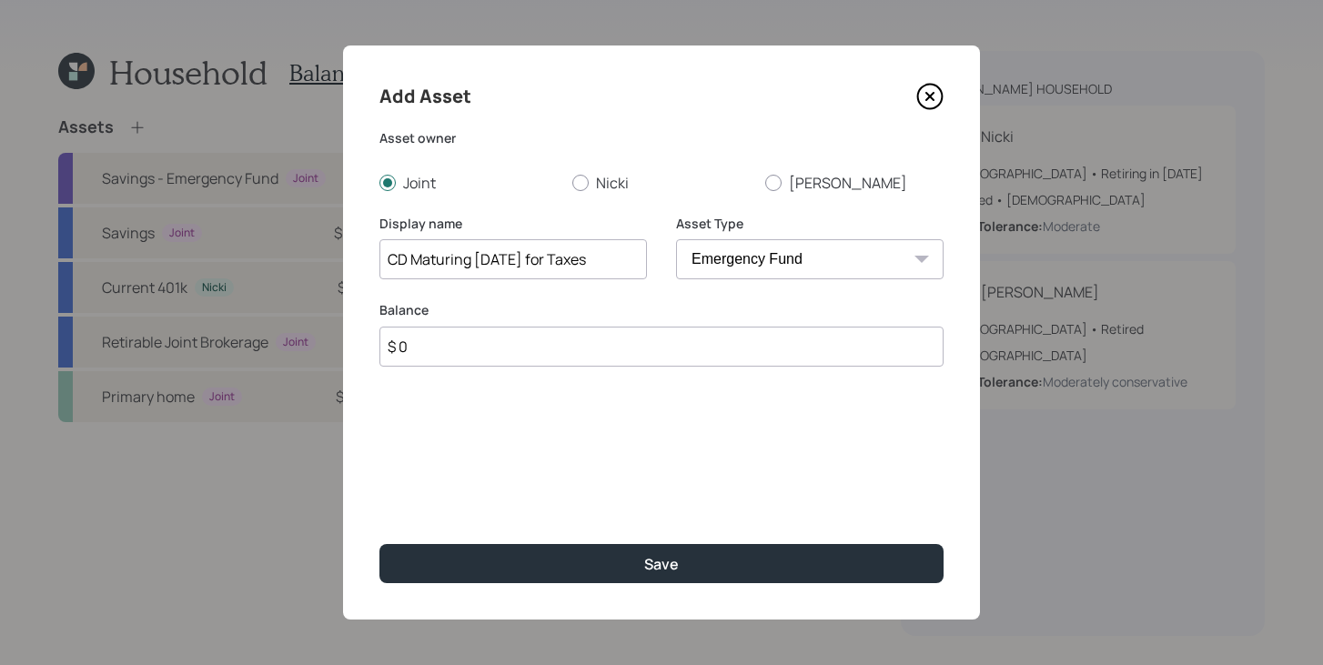
click at [733, 347] on input "$ 0" at bounding box center [661, 347] width 564 height 40
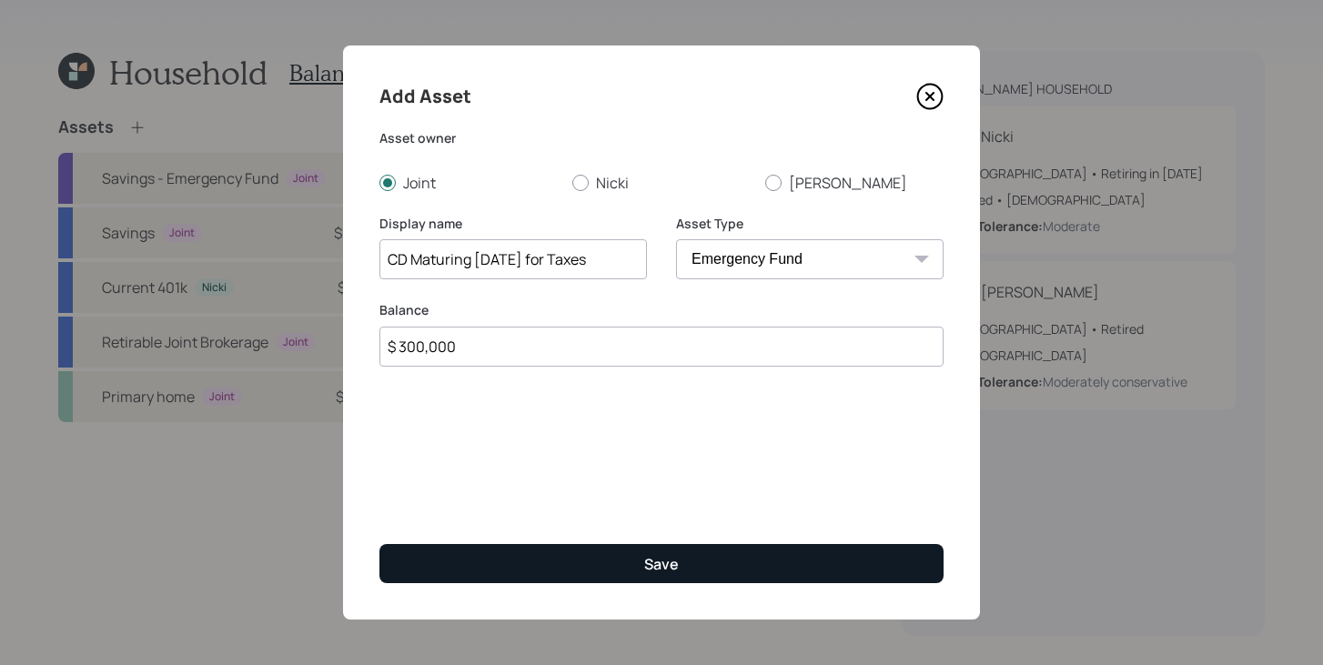
type input "$ 300,000"
click at [729, 561] on button "Save" at bounding box center [661, 563] width 564 height 39
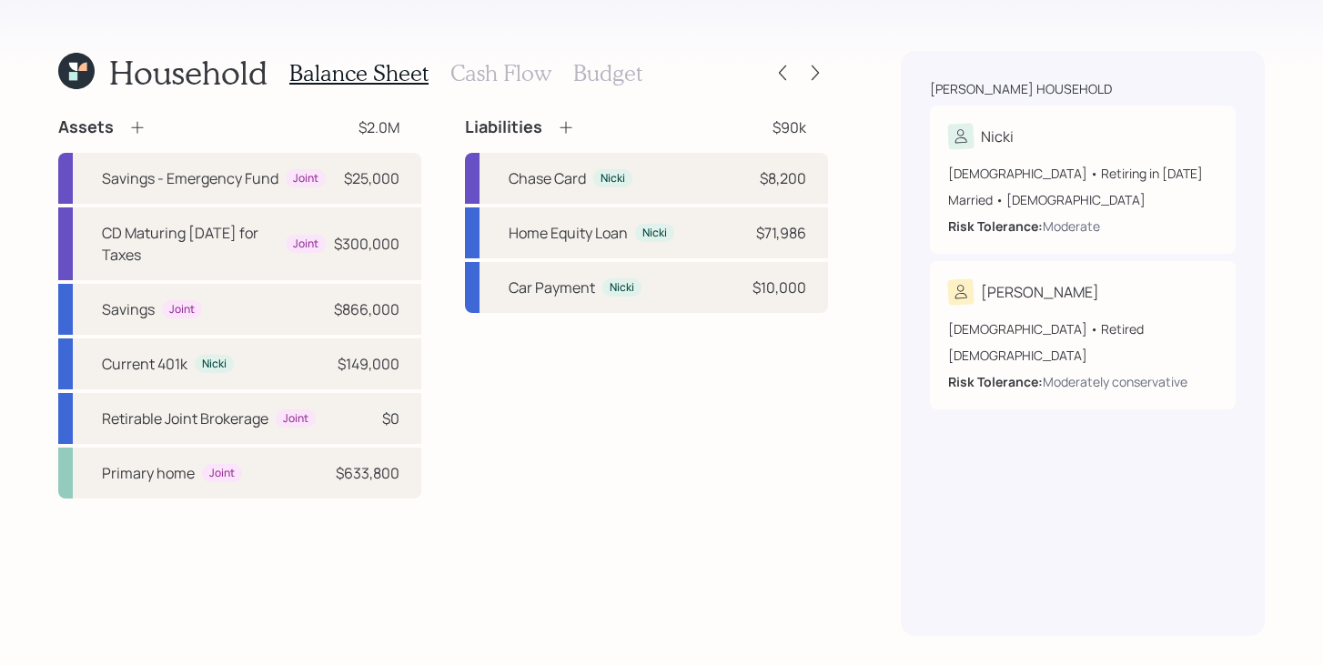
click at [828, 78] on div "Household Balance Sheet Cash Flow Budget Assets $2.0M Savings - Emergency Fund …" at bounding box center [661, 332] width 1323 height 665
click at [823, 78] on icon at bounding box center [815, 73] width 18 height 18
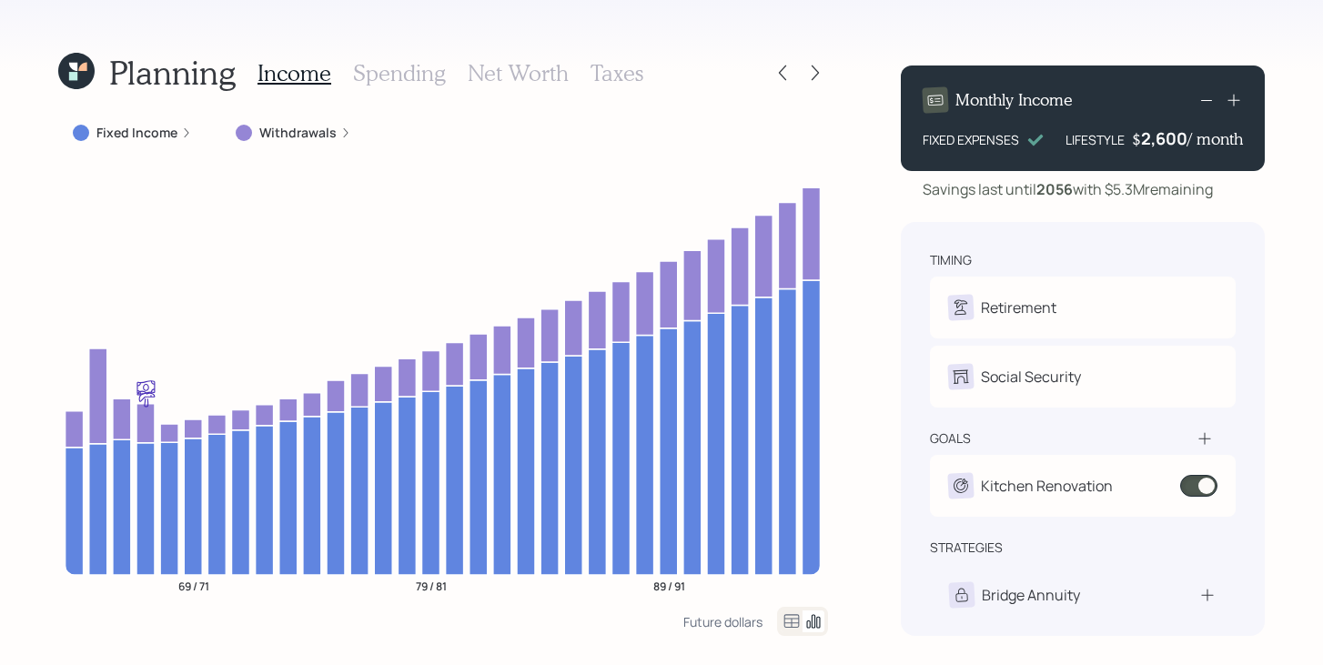
click at [1209, 448] on div "goals Kitchen Renovation $20,000 • Once • In 2026" at bounding box center [1083, 472] width 306 height 87
click at [1206, 447] on icon at bounding box center [1204, 438] width 18 height 18
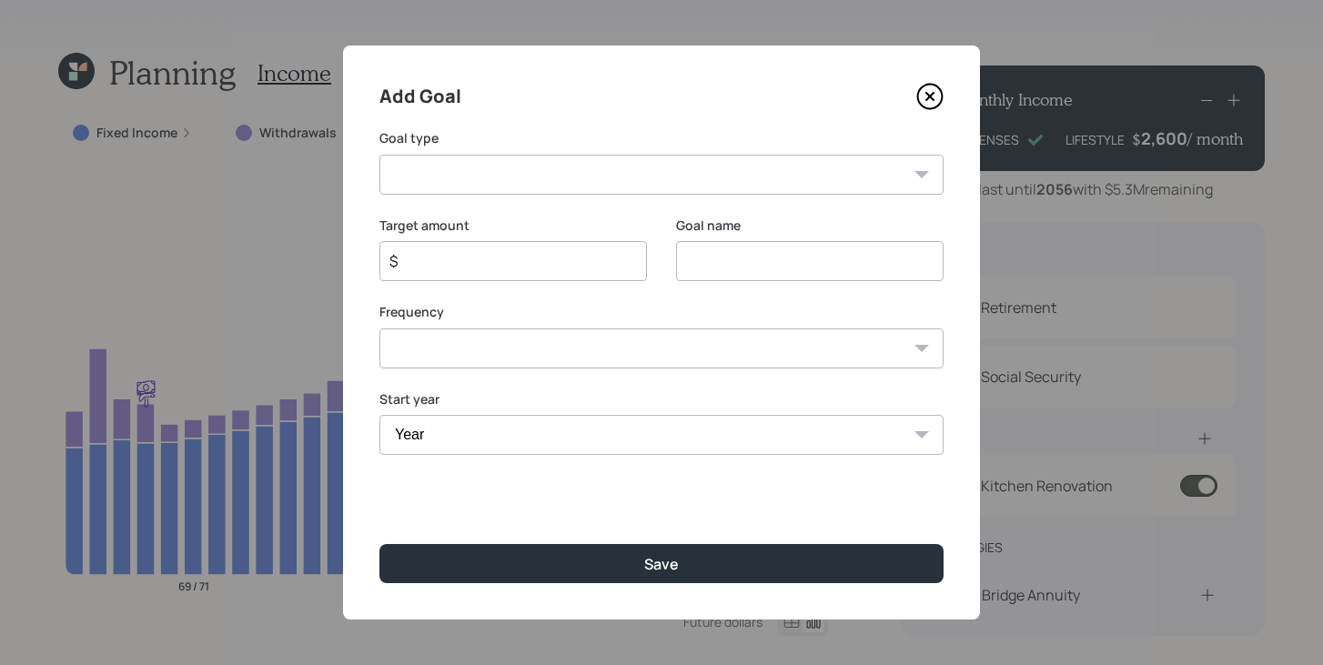
click at [610, 172] on select "Create an emergency fund Donate to charity Purchase a home Make a purchase Supp…" at bounding box center [661, 175] width 564 height 40
select select "other"
click at [379, 155] on select "Create an emergency fund Donate to charity Purchase a home Make a purchase Supp…" at bounding box center [661, 175] width 564 height 40
click at [823, 268] on input "Other" at bounding box center [809, 261] width 267 height 40
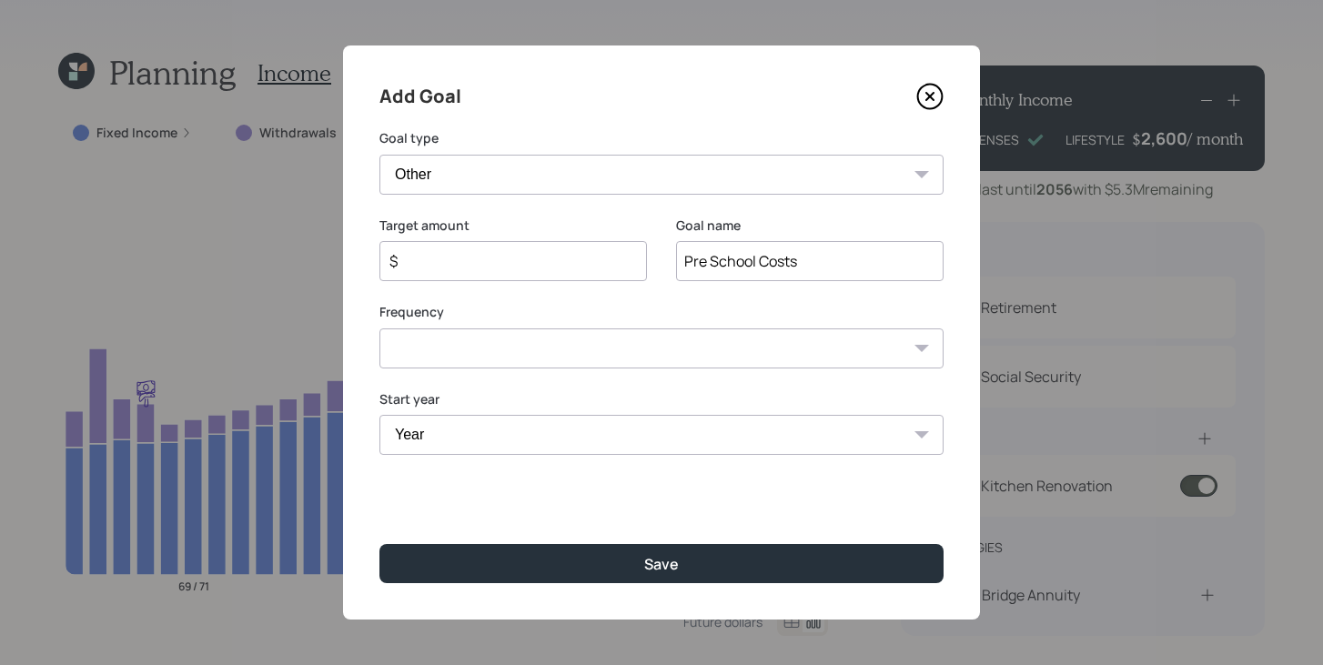
type input "Pre School Costs"
click at [570, 271] on div "$" at bounding box center [512, 261] width 267 height 40
type input "$ 5,000"
click at [557, 344] on select "One time Every 1 year Every 2 years Every 3 years Every 4 years Every 5 years E…" at bounding box center [661, 348] width 564 height 40
select select "0"
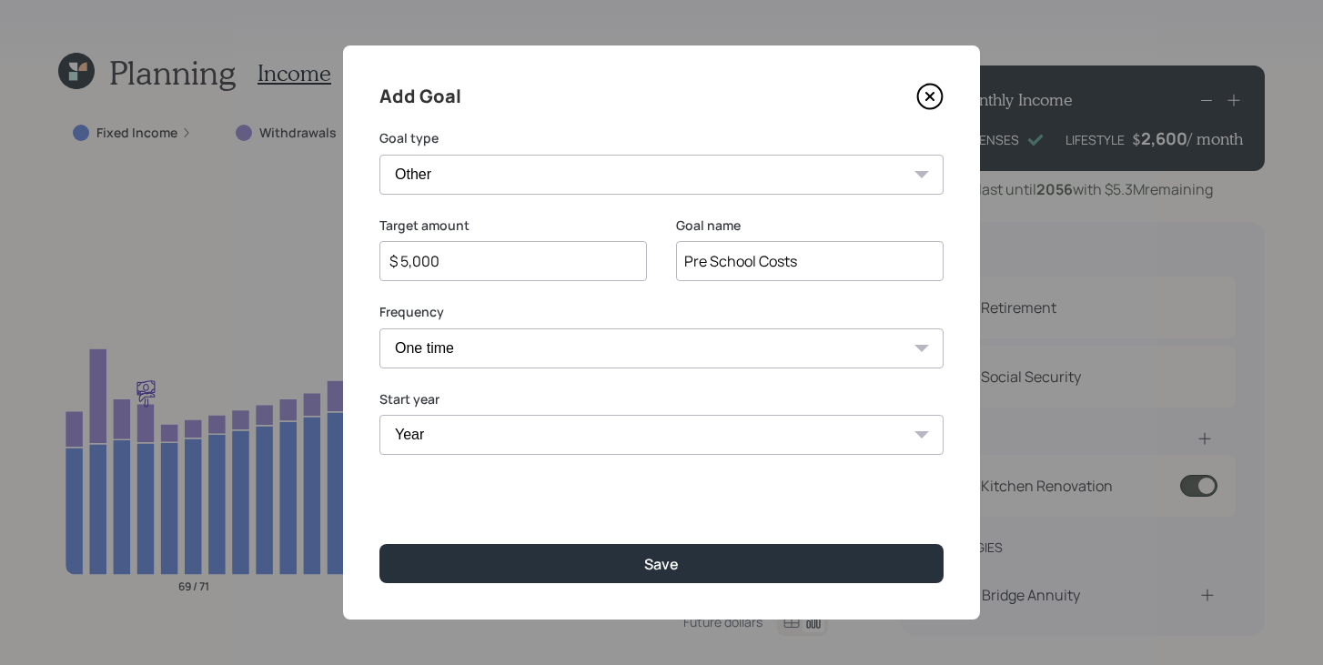
click at [379, 328] on select "One time Every 1 year Every 2 years Every 3 years Every 4 years Every 5 years E…" at bounding box center [661, 348] width 564 height 40
click at [496, 443] on select "Year 2025 2026 2027 2028 2029 2030 2031 2032 2033 2034 2035 2036 2037 2038 2039…" at bounding box center [661, 435] width 564 height 40
select select "2025"
click at [379, 415] on select "Year 2025 2026 2027 2028 2029 2030 2031 2032 2033 2034 2035 2036 2037 2038 2039…" at bounding box center [661, 435] width 564 height 40
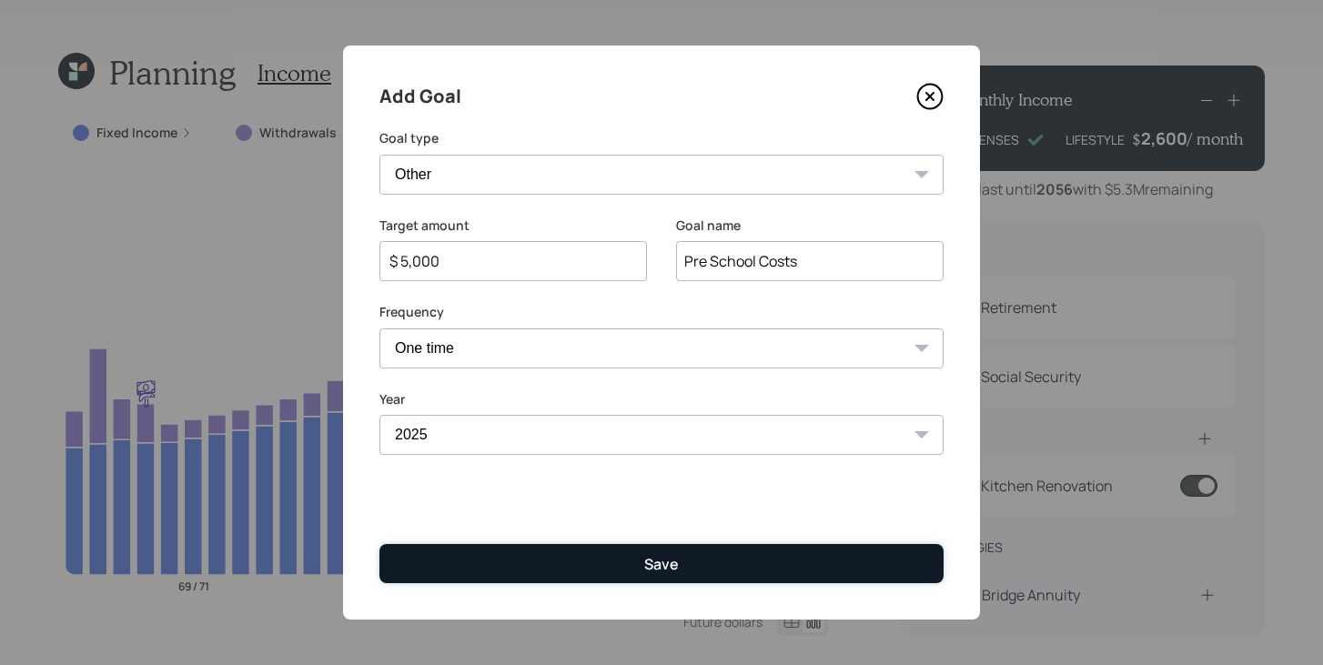
click at [505, 555] on button "Save" at bounding box center [661, 563] width 564 height 39
type input "$"
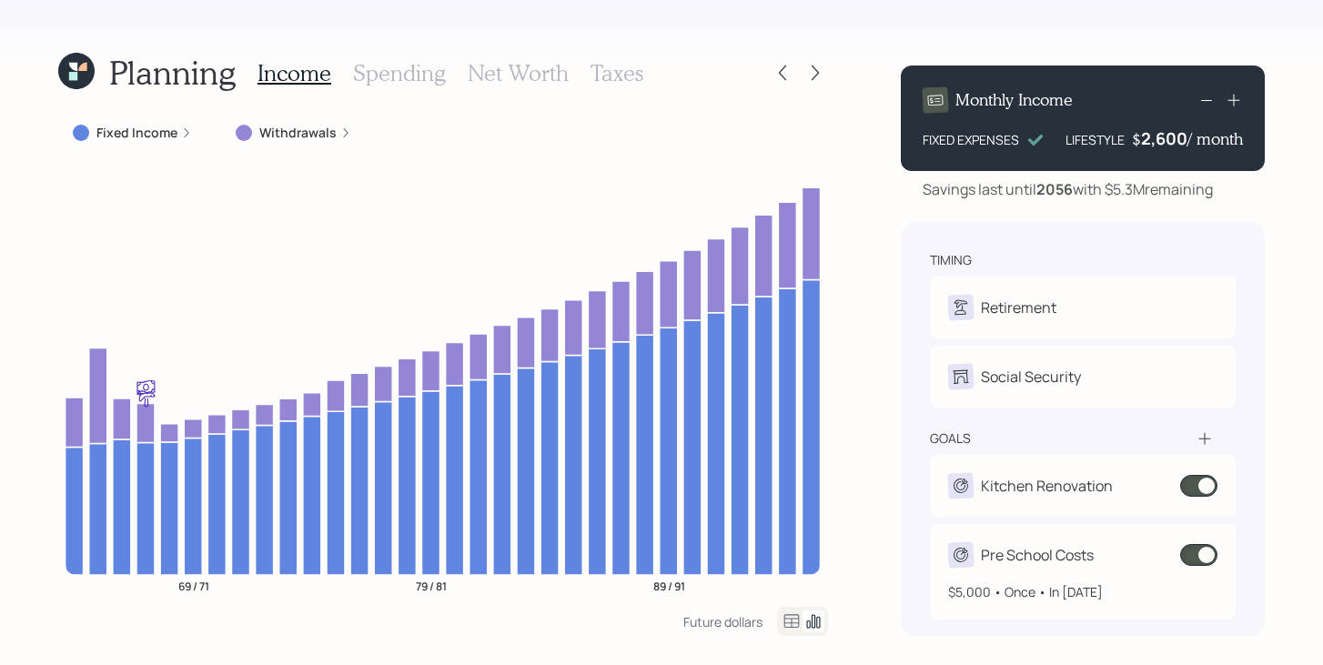
click at [1124, 541] on div "Pre School Costs $5,000 • Once • In 2025" at bounding box center [1083, 572] width 306 height 96
select select "0"
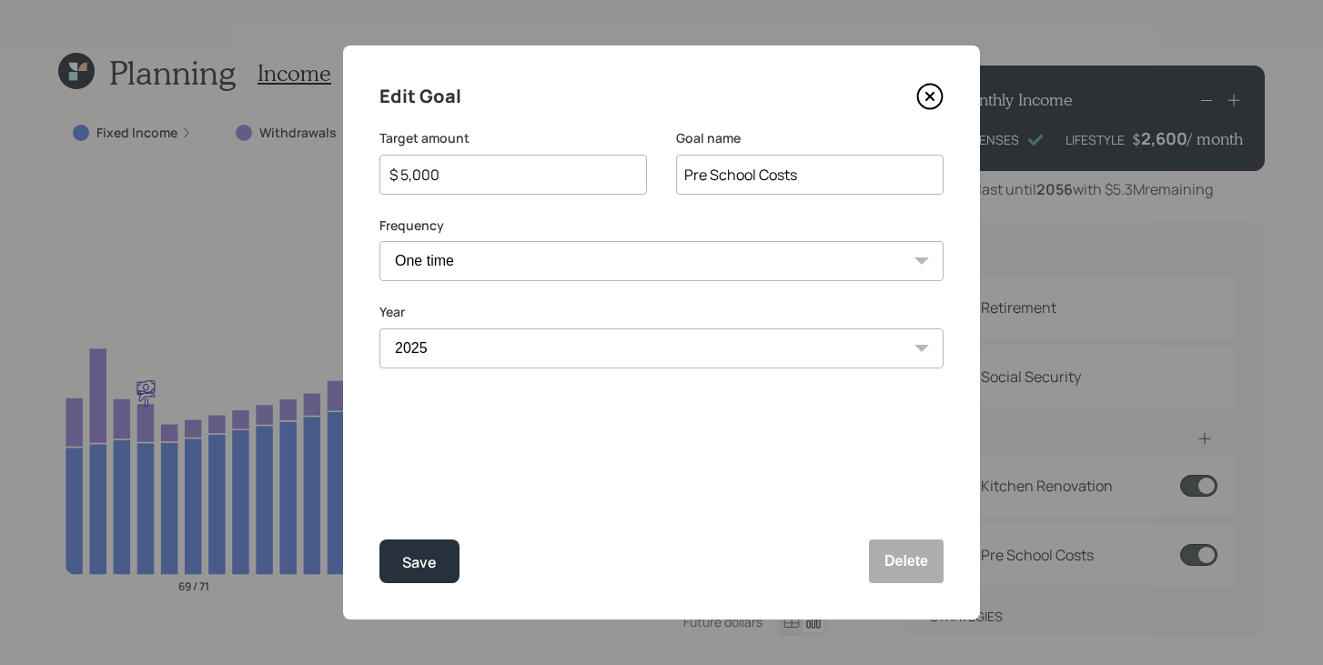
click at [584, 355] on select "2025 2026 2027 2028 2029 2030 2031 2032 2033 2034 2035 2036 2037 2038 2039 2040…" at bounding box center [661, 348] width 564 height 40
click at [379, 328] on select "2025 2026 2027 2028 2029 2030 2031 2032 2033 2034 2035 2036 2037 2038 2039 2040…" at bounding box center [661, 348] width 564 height 40
click at [426, 566] on div "Save" at bounding box center [419, 562] width 35 height 25
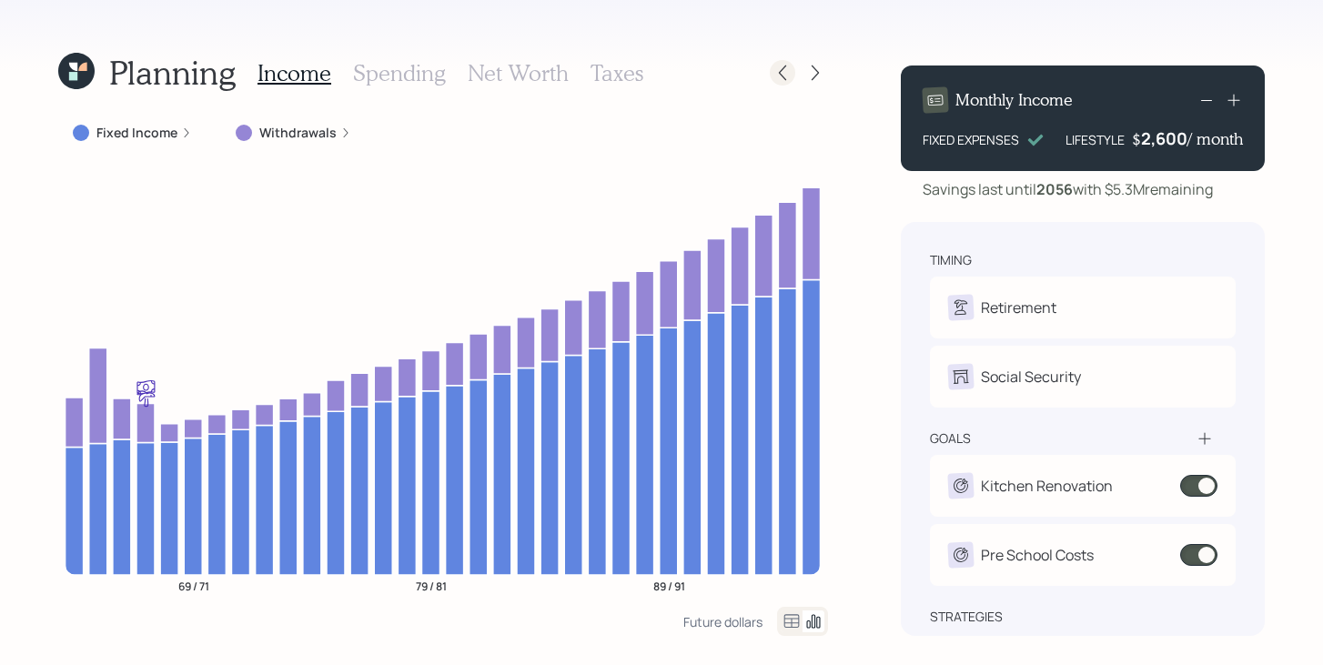
click at [786, 85] on div at bounding box center [782, 72] width 25 height 25
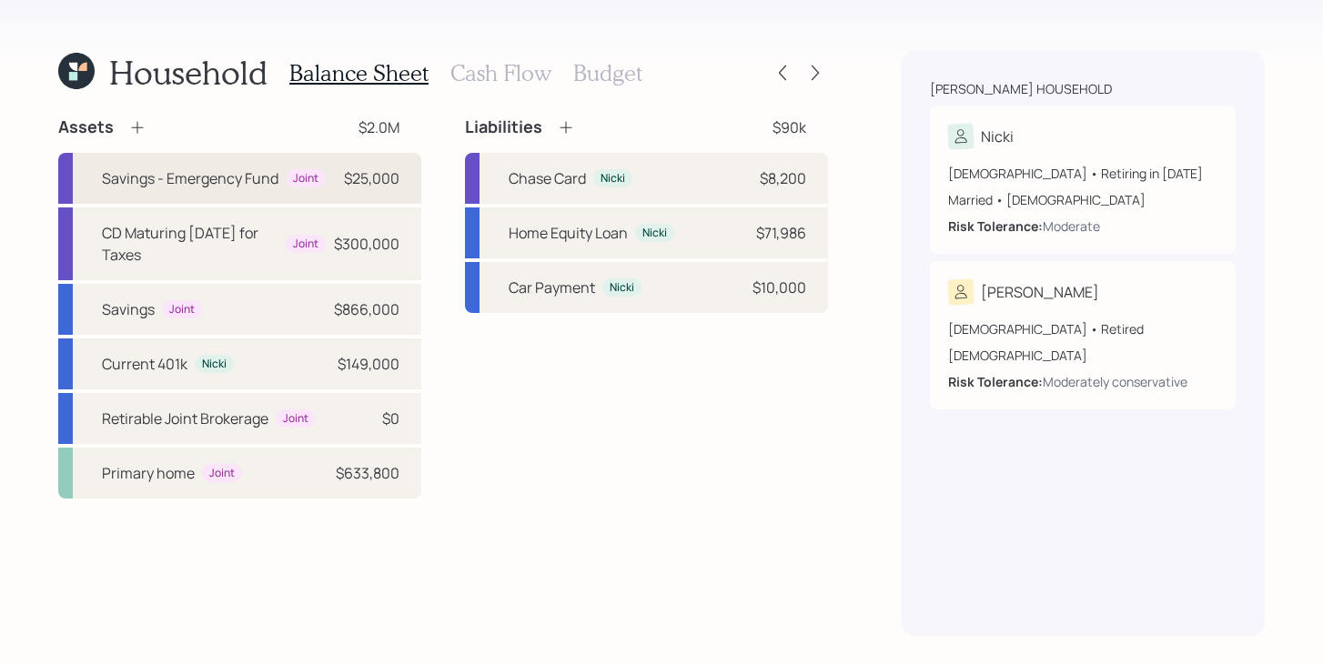
click at [341, 166] on div "Savings - Emergency Fund Joint $25,000" at bounding box center [239, 178] width 363 height 51
select select "emergency_fund"
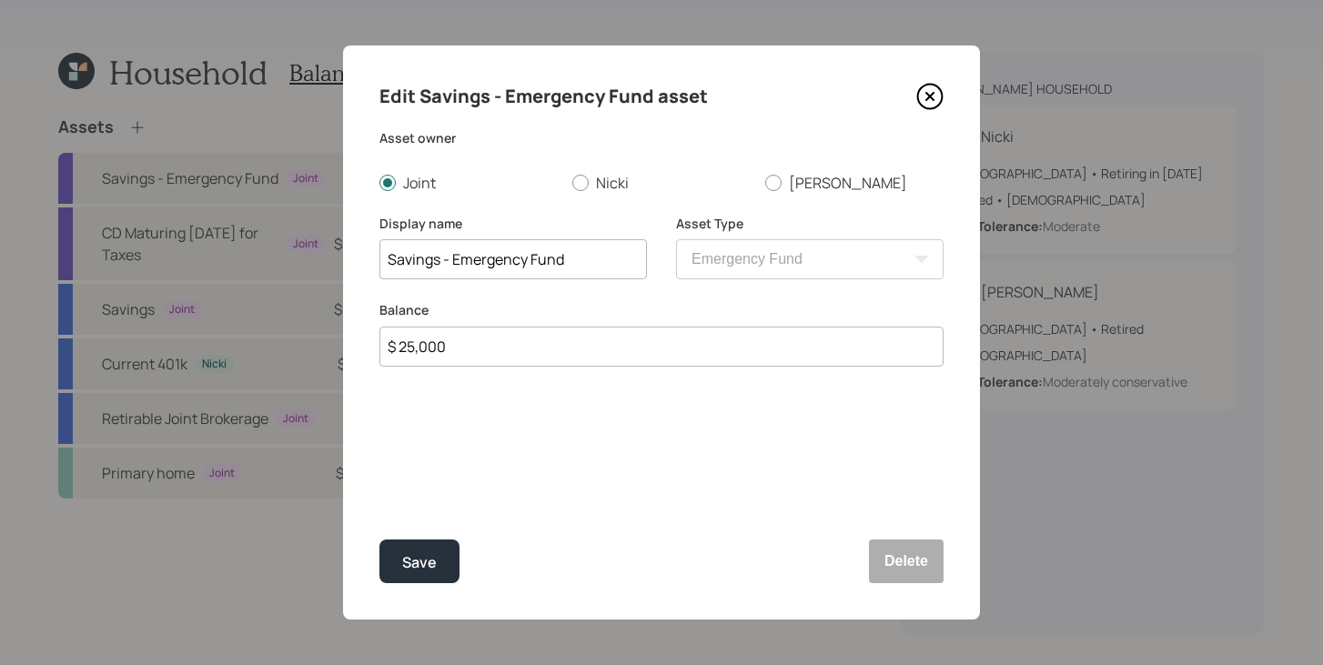
click at [552, 352] on input "$ 25,000" at bounding box center [661, 347] width 564 height 40
type input "$ 30,000"
click at [434, 558] on div "Save" at bounding box center [419, 562] width 35 height 25
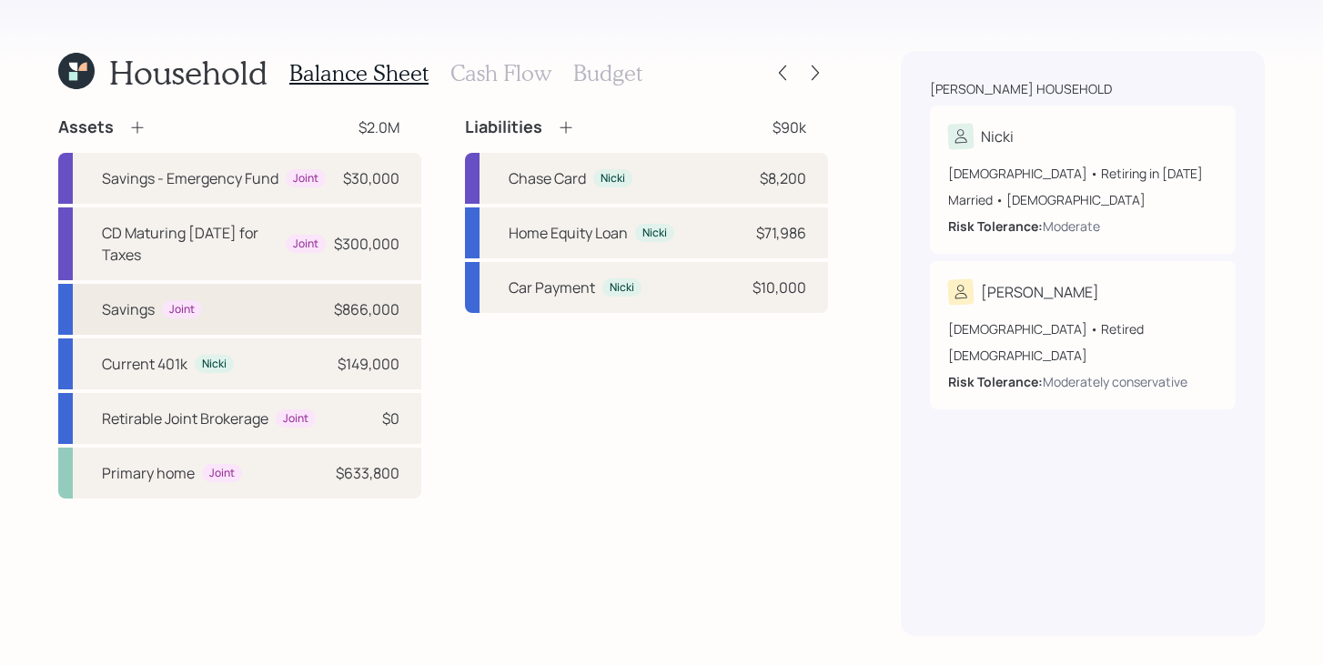
click at [280, 310] on div "Savings Joint $866,000" at bounding box center [239, 309] width 363 height 51
select select "taxable"
select select "balanced"
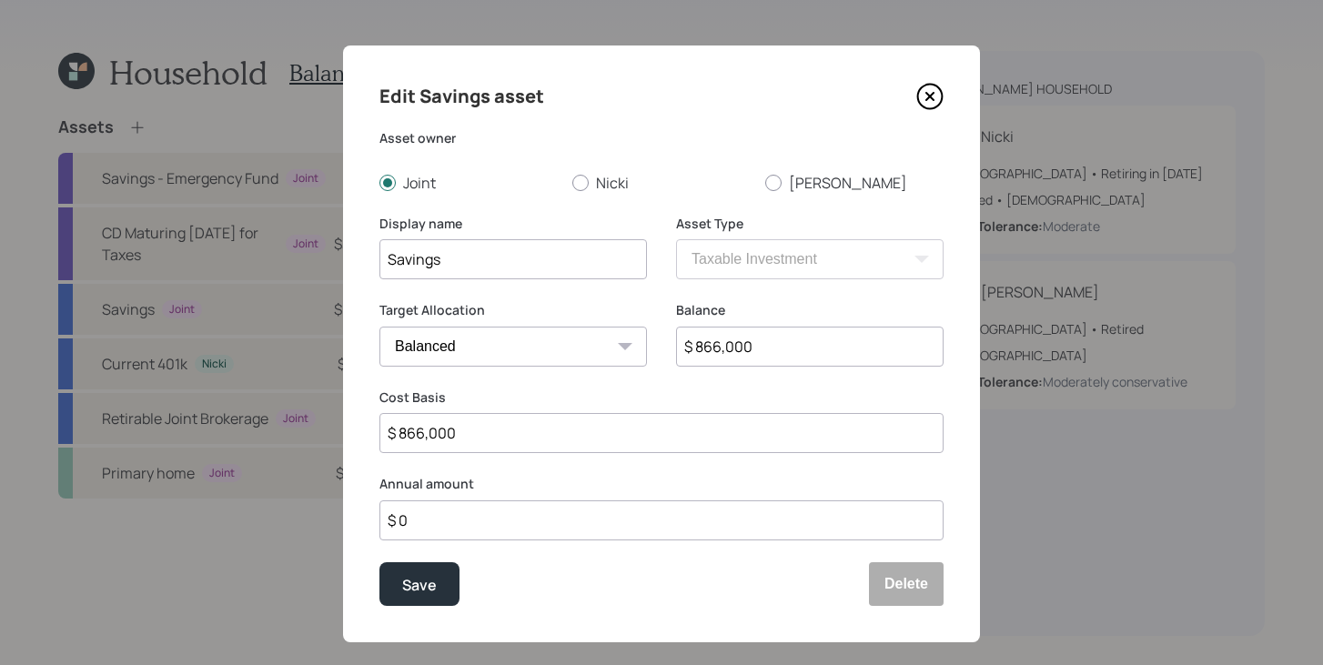
drag, startPoint x: 469, startPoint y: 433, endPoint x: 394, endPoint y: 434, distance: 75.5
click at [393, 434] on input "$ 866,000" at bounding box center [661, 433] width 564 height 40
type input "$ 861,000"
click at [424, 579] on div "Save" at bounding box center [419, 584] width 35 height 25
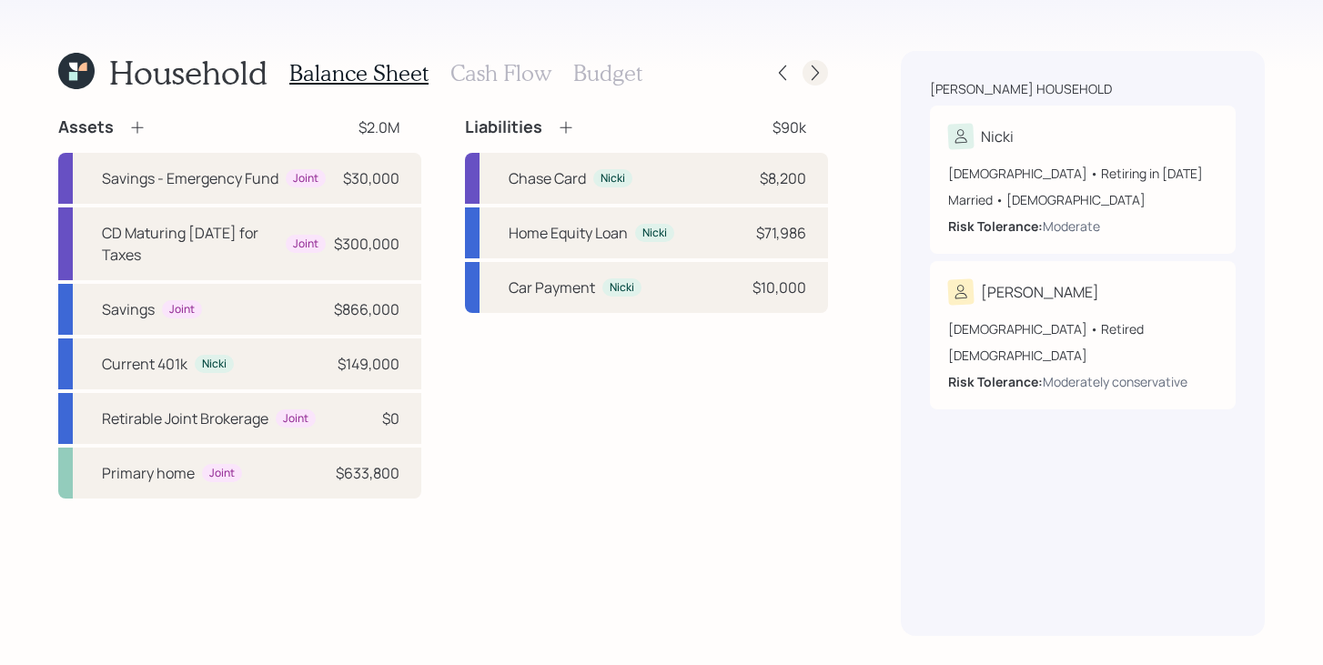
click at [815, 75] on icon at bounding box center [814, 72] width 7 height 15
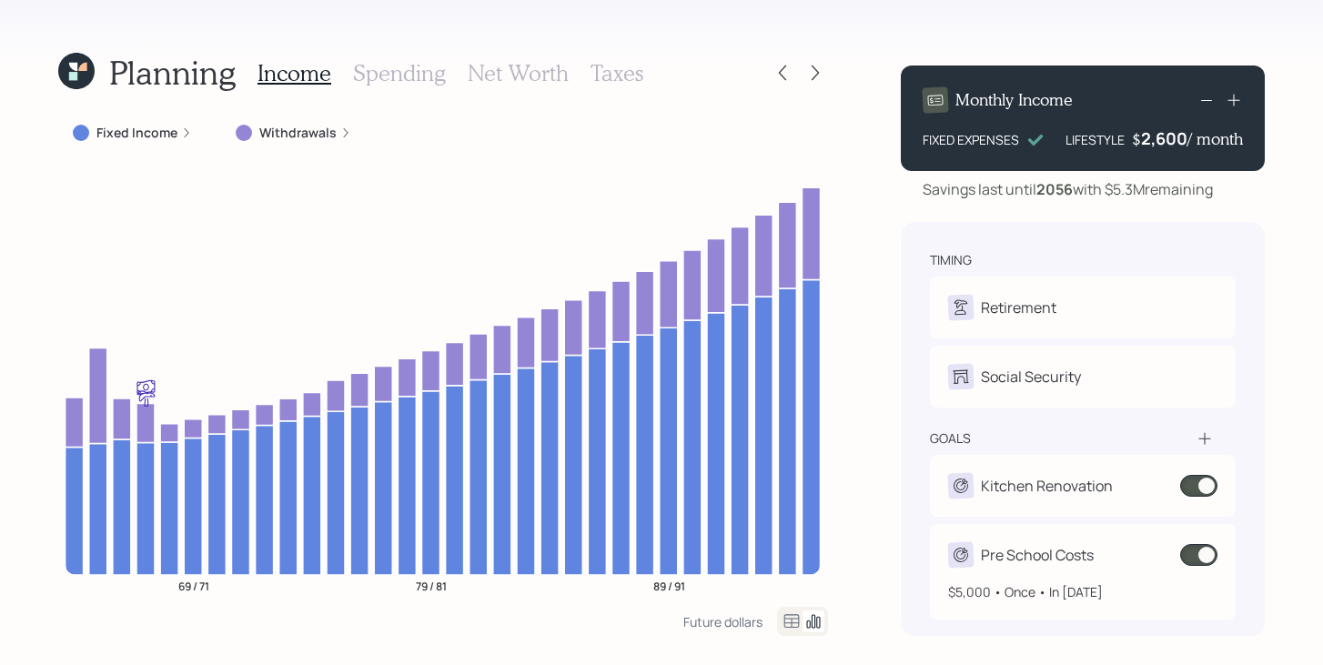
click at [1072, 568] on div "$5,000 • Once • In 2025" at bounding box center [1082, 585] width 269 height 34
select select "0"
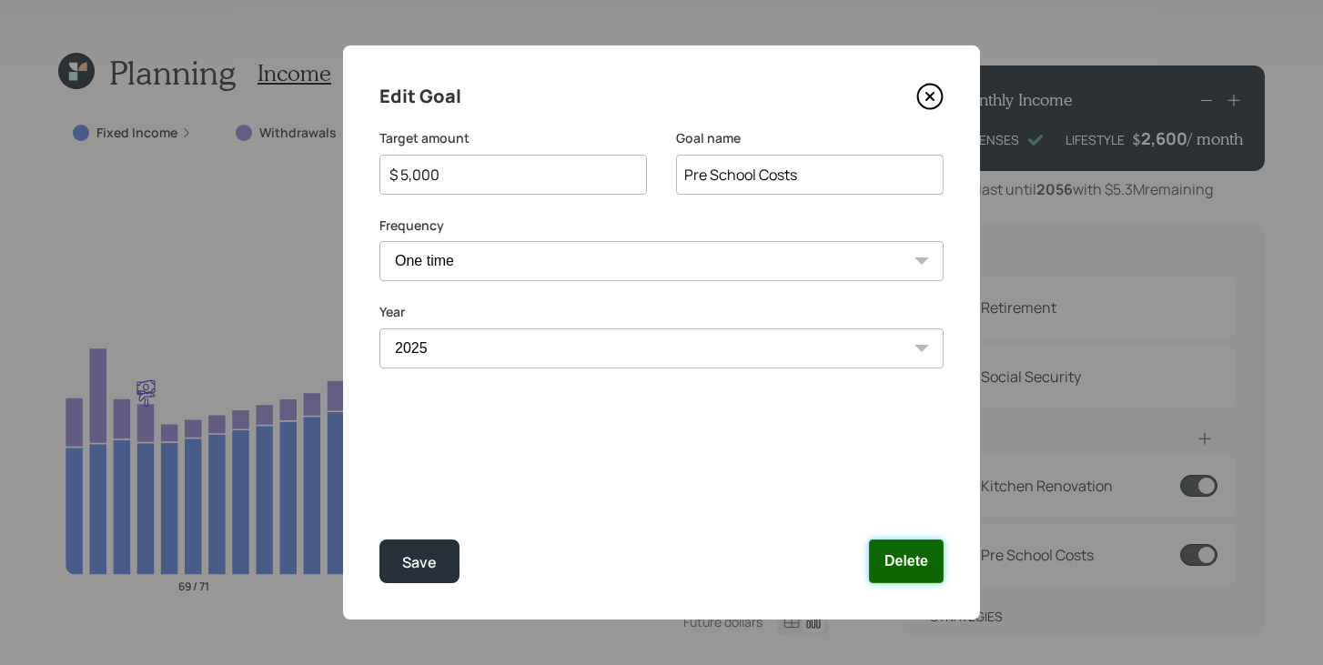
click at [909, 558] on button "Delete" at bounding box center [906, 561] width 75 height 44
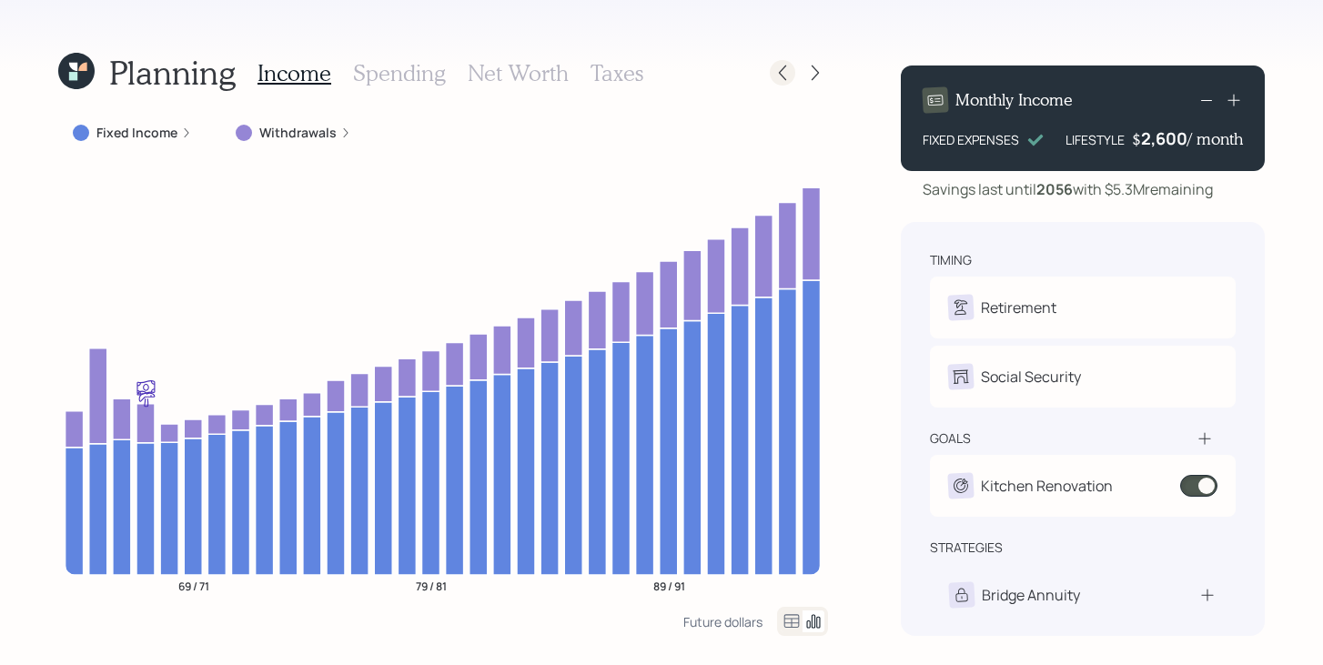
click at [782, 64] on icon at bounding box center [782, 73] width 18 height 18
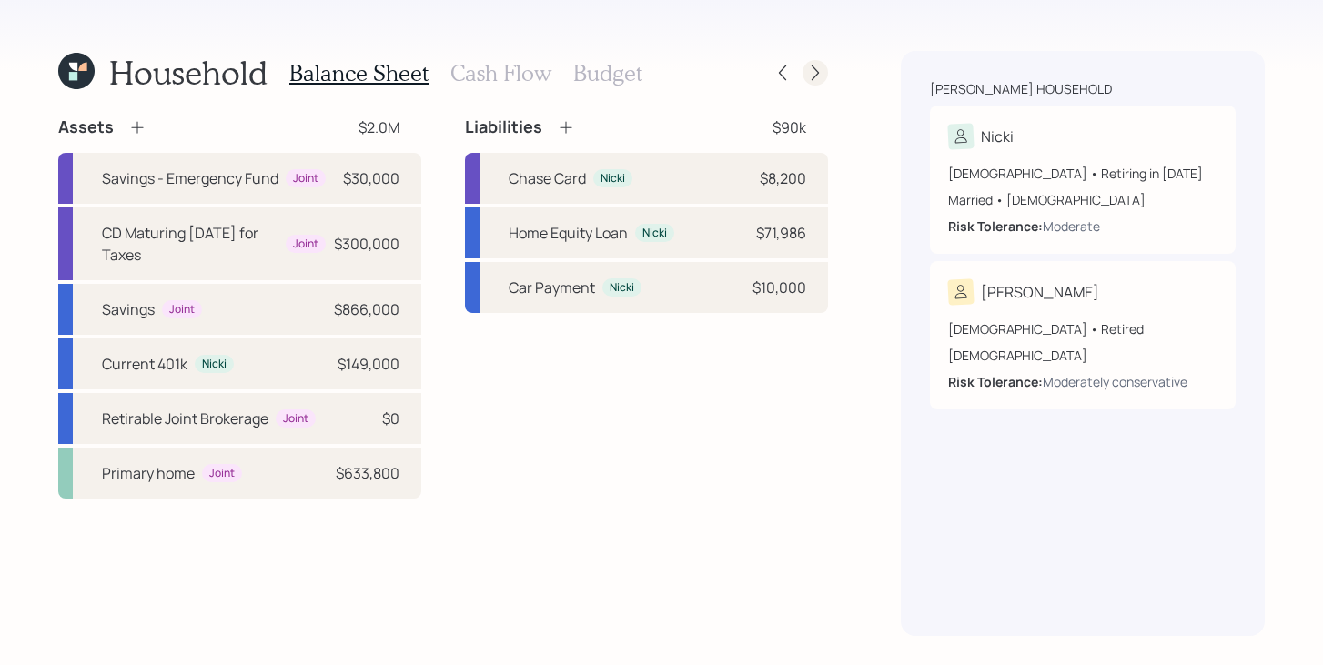
click at [822, 75] on icon at bounding box center [815, 73] width 18 height 18
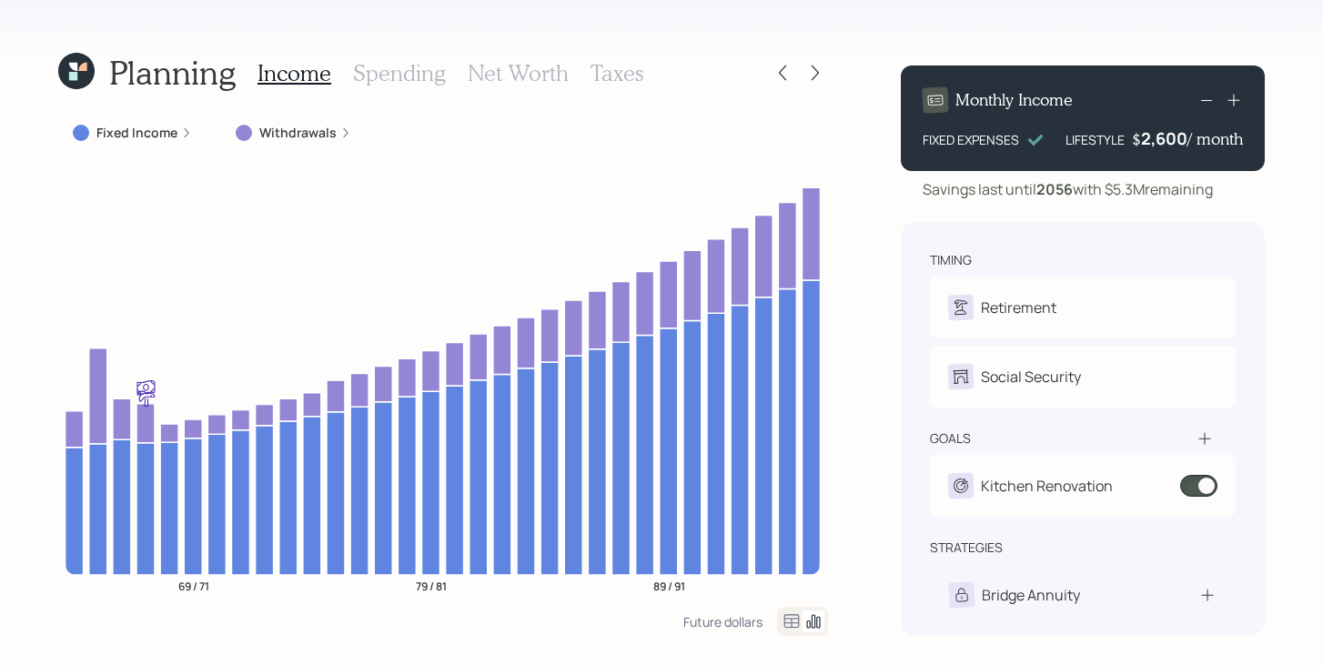
drag, startPoint x: 1238, startPoint y: 189, endPoint x: 1109, endPoint y: 192, distance: 129.2
click at [1109, 192] on div "Savings last until 2056 with $5.3M remaining" at bounding box center [1083, 189] width 364 height 22
click at [921, 206] on div "Monthly Income FIXED EXPENSES LIFESTYLE $ 2,600 / month Savings last until 2056…" at bounding box center [1083, 343] width 364 height 585
click at [776, 74] on icon at bounding box center [782, 73] width 18 height 18
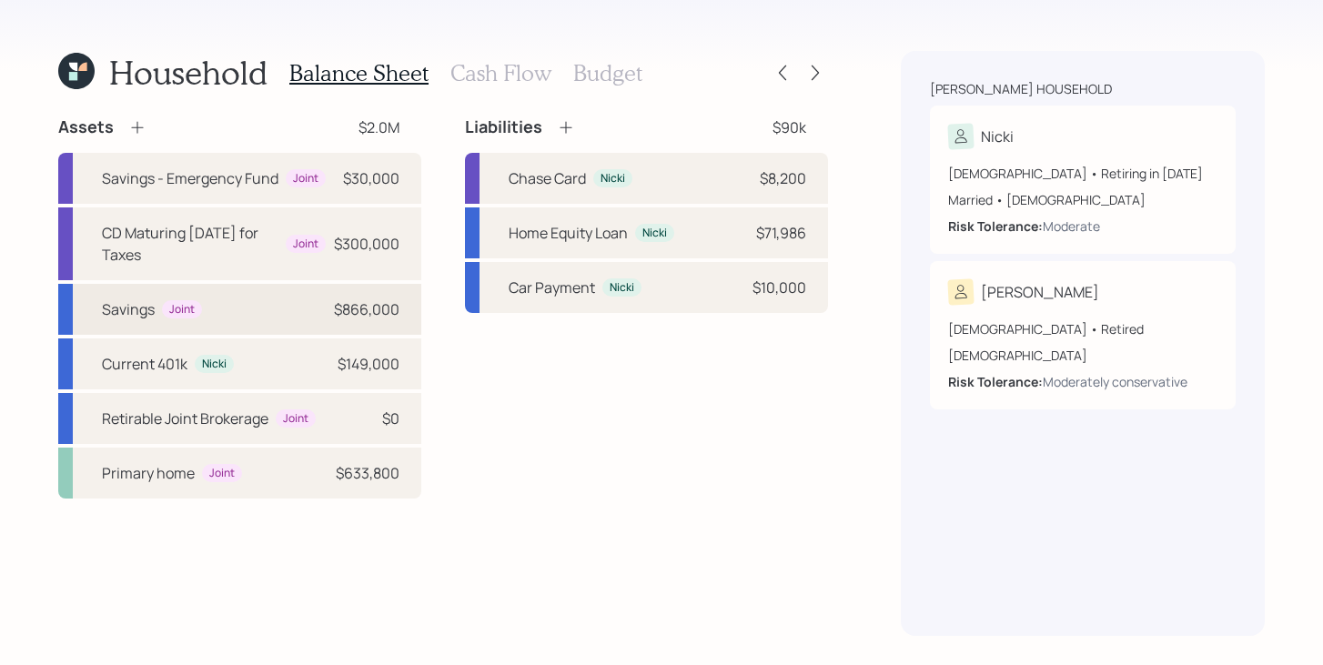
click at [283, 307] on div "Savings Joint $866,000" at bounding box center [239, 309] width 363 height 51
select select "taxable"
select select "balanced"
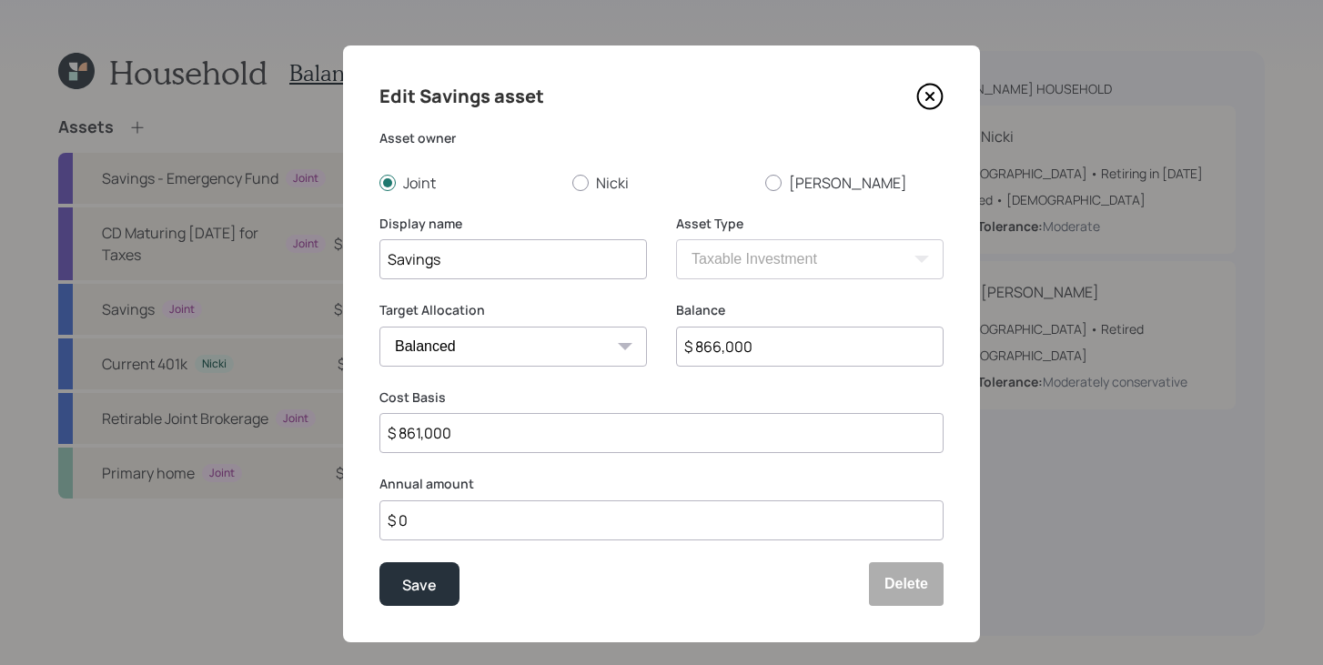
click at [719, 349] on input "$ 866,000" at bounding box center [809, 347] width 267 height 40
type input "$ 861,000"
click at [441, 593] on button "Save" at bounding box center [419, 584] width 80 height 44
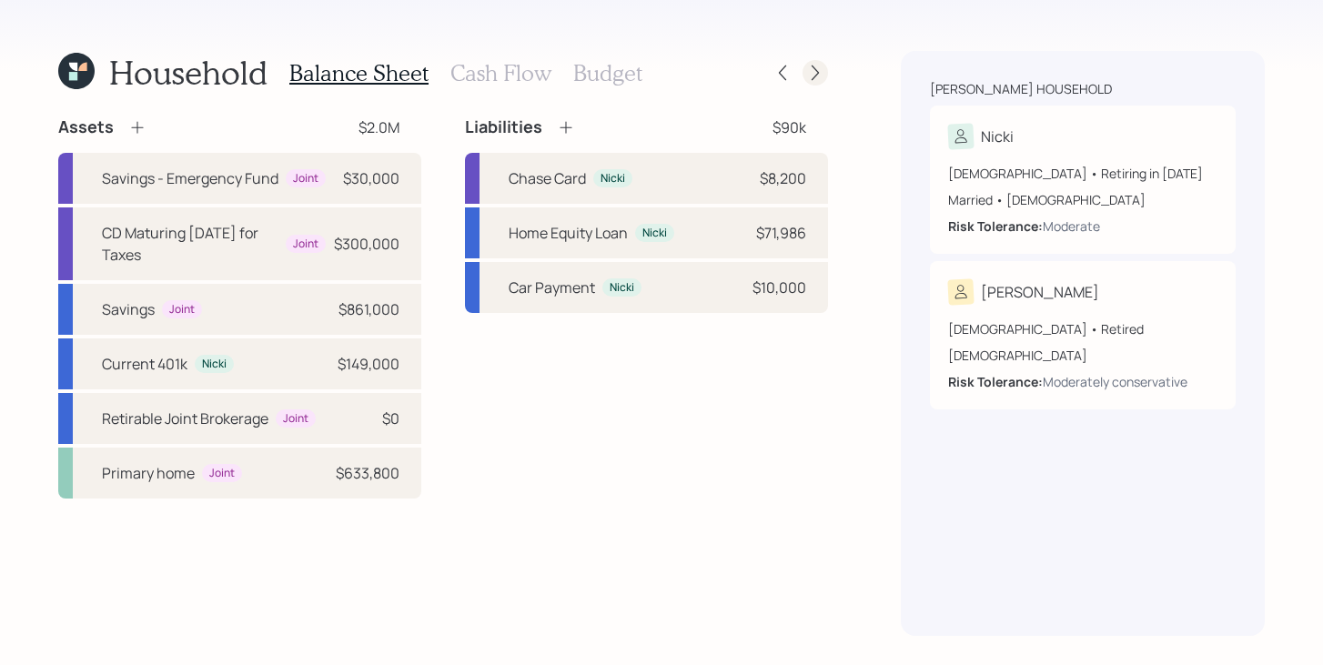
click at [821, 71] on icon at bounding box center [815, 73] width 18 height 18
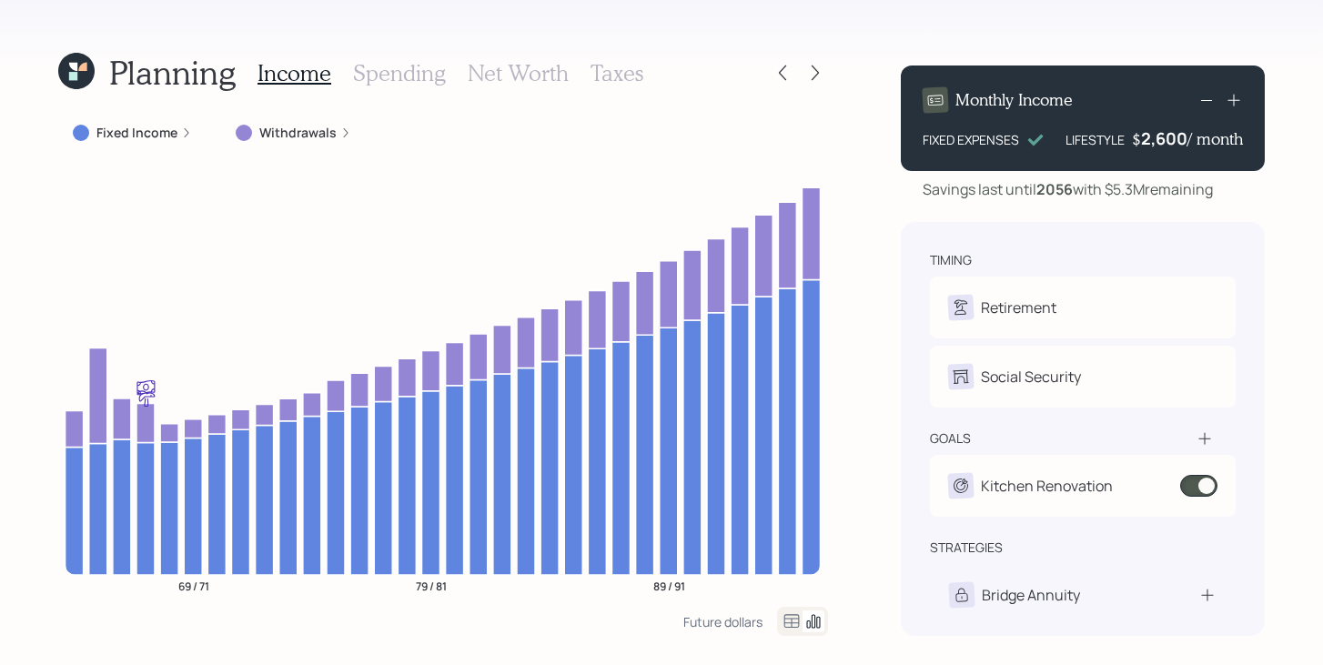
click at [821, 71] on icon at bounding box center [815, 73] width 18 height 18
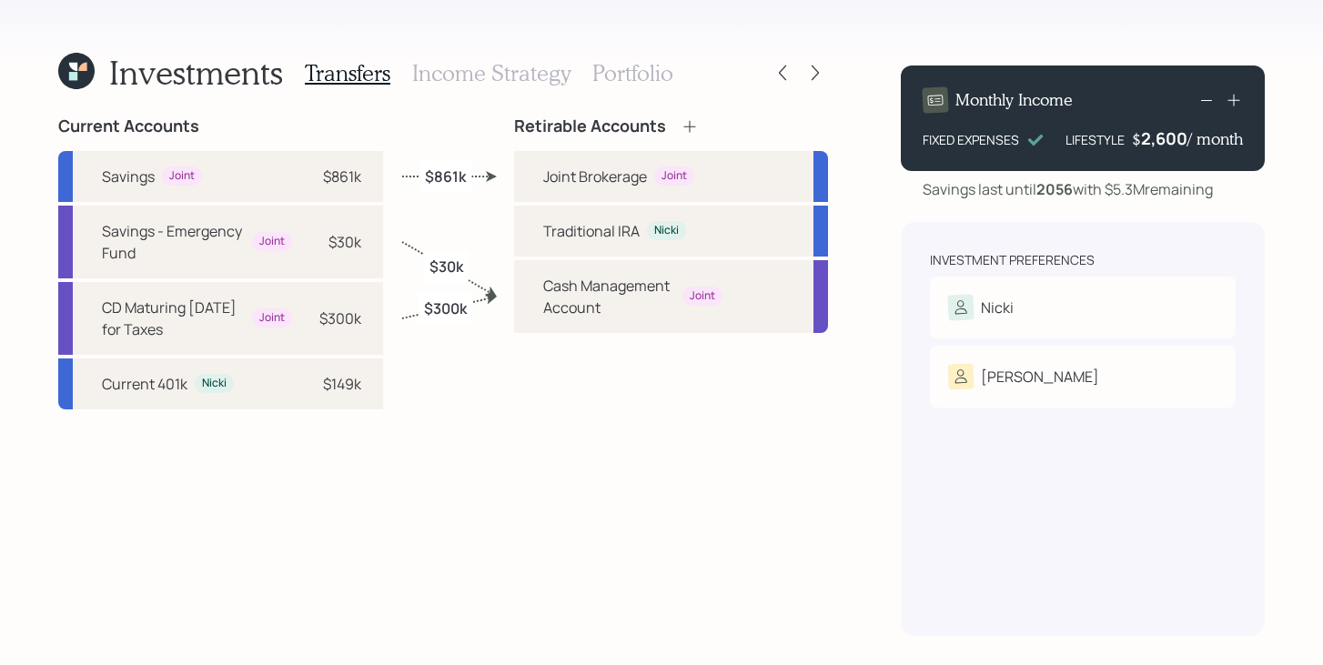
click at [821, 71] on icon at bounding box center [815, 73] width 18 height 18
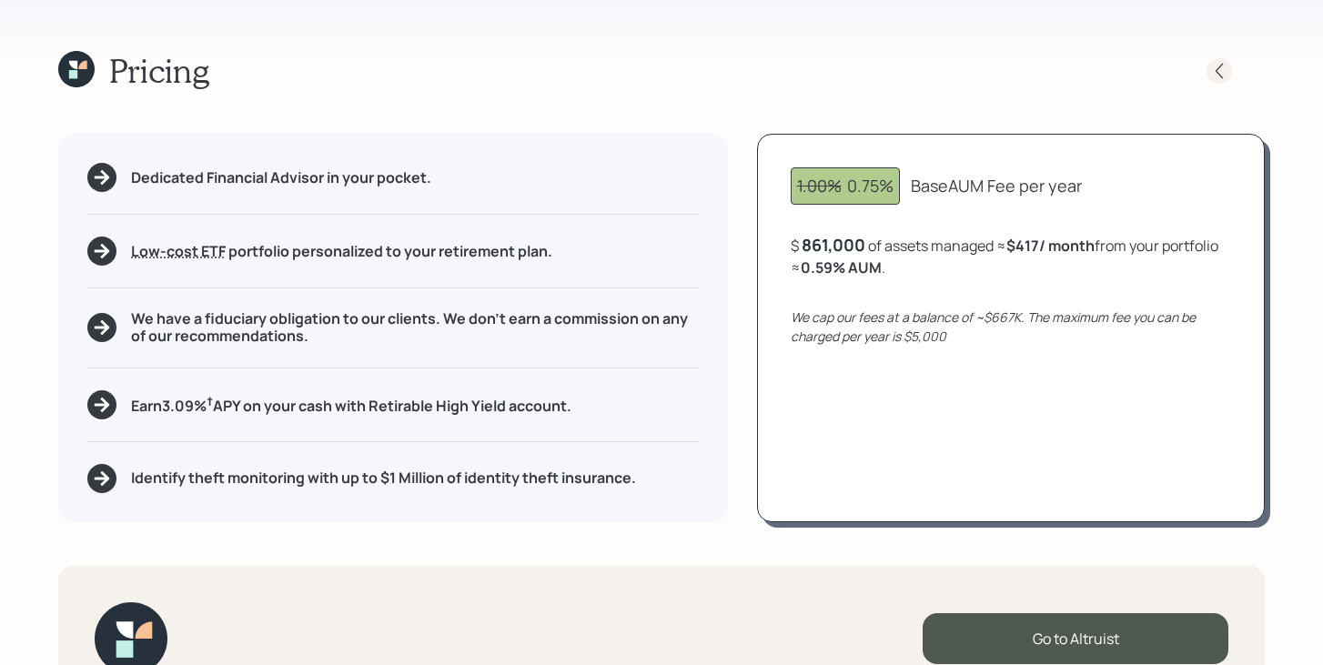
click at [1216, 65] on icon at bounding box center [1219, 71] width 18 height 18
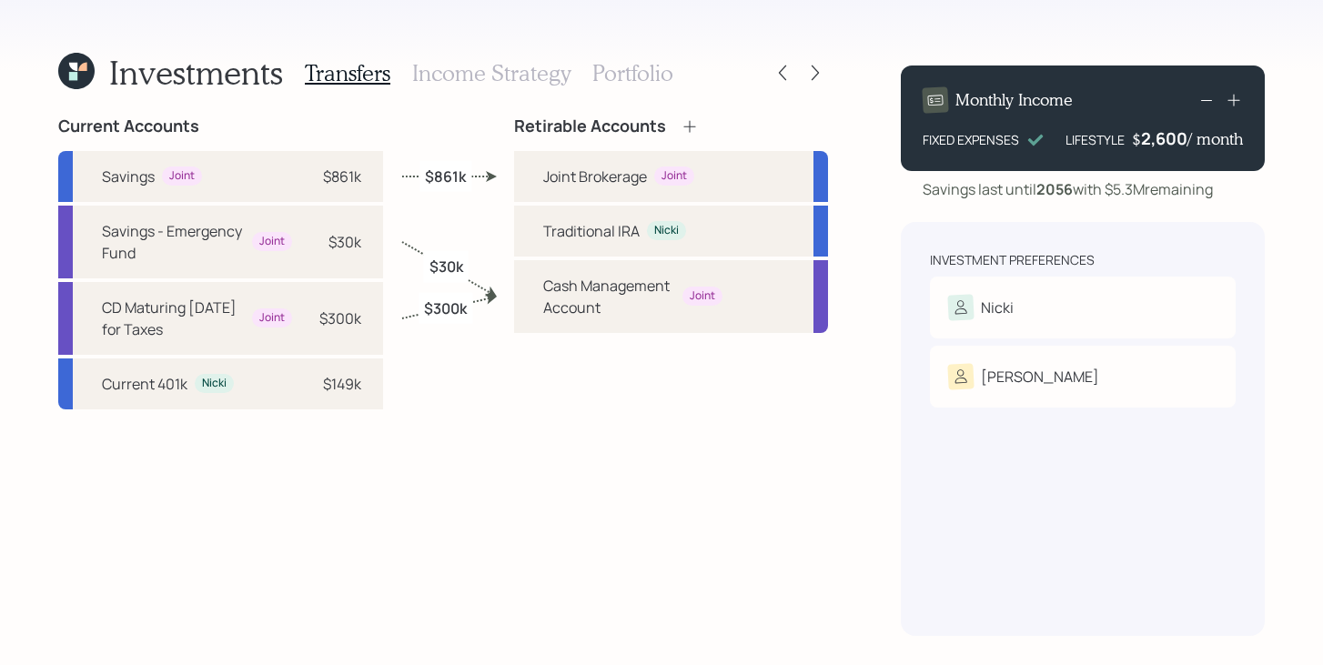
click at [526, 75] on h3 "Income Strategy" at bounding box center [491, 73] width 158 height 26
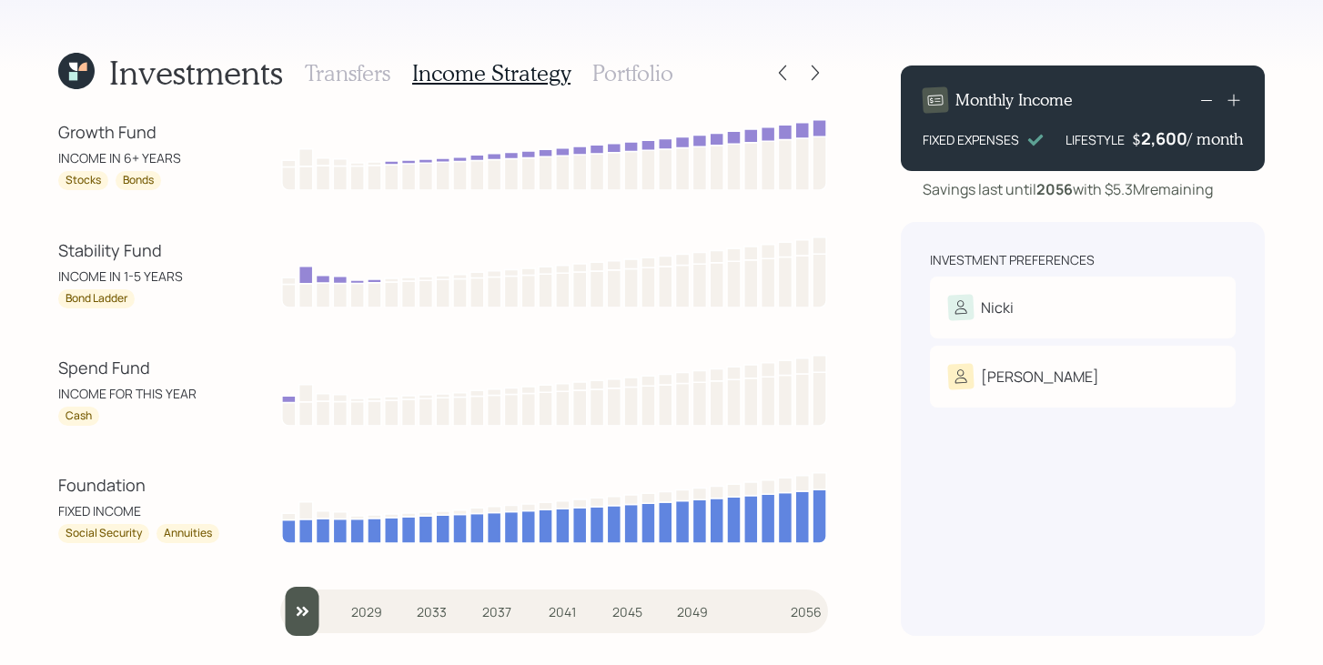
click at [593, 74] on h3 "Portfolio" at bounding box center [632, 73] width 81 height 26
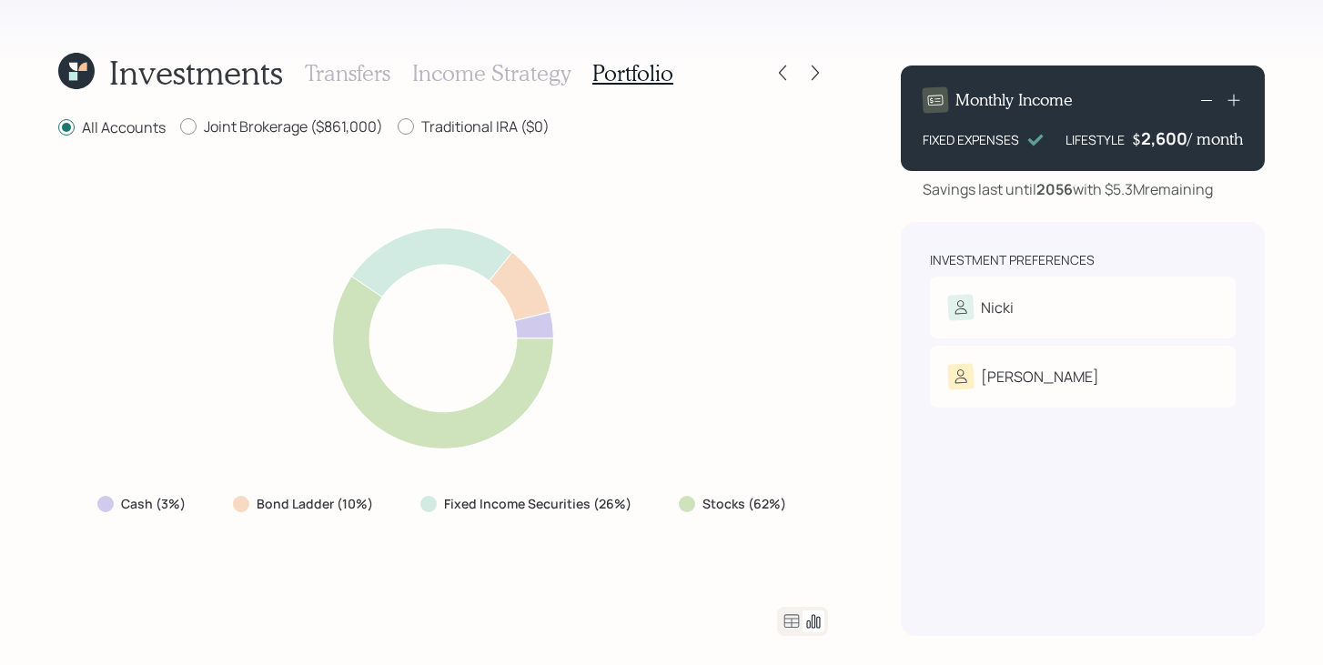
click at [794, 607] on div at bounding box center [802, 621] width 51 height 29
click at [799, 620] on icon at bounding box center [791, 621] width 22 height 22
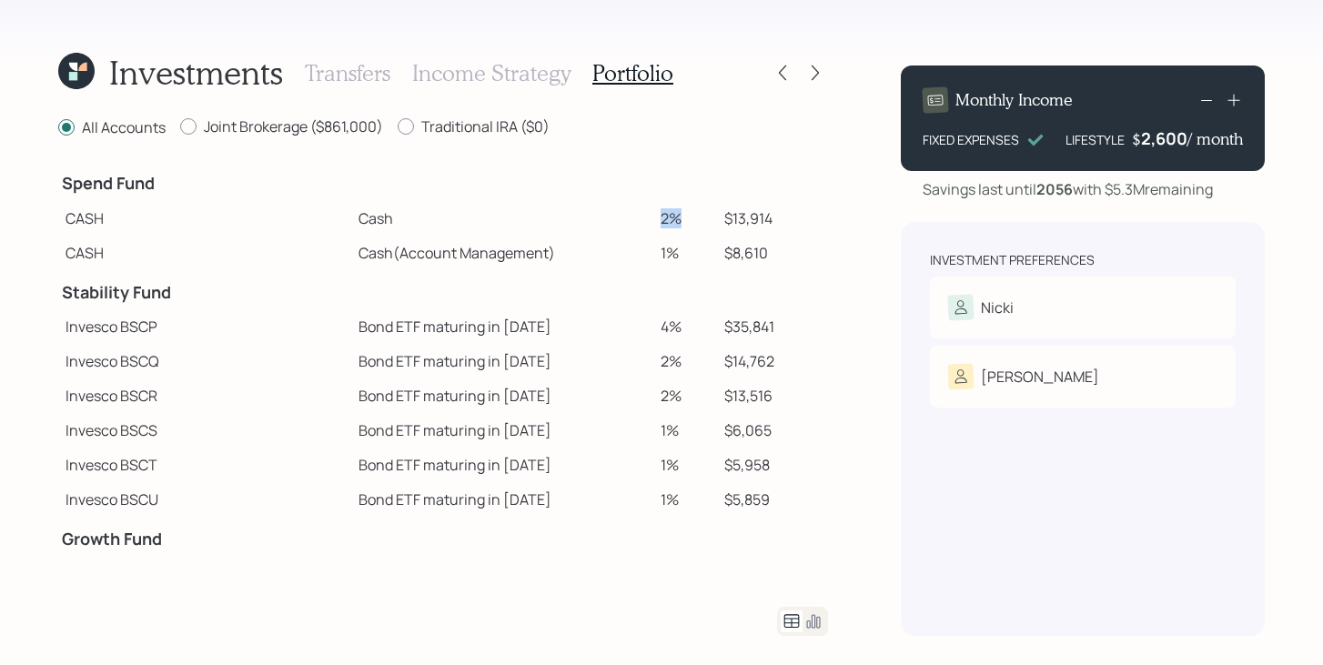
drag, startPoint x: 632, startPoint y: 218, endPoint x: 677, endPoint y: 215, distance: 44.7
click at [677, 215] on td "2%" at bounding box center [685, 218] width 64 height 35
click at [669, 223] on td "2%" at bounding box center [685, 218] width 64 height 35
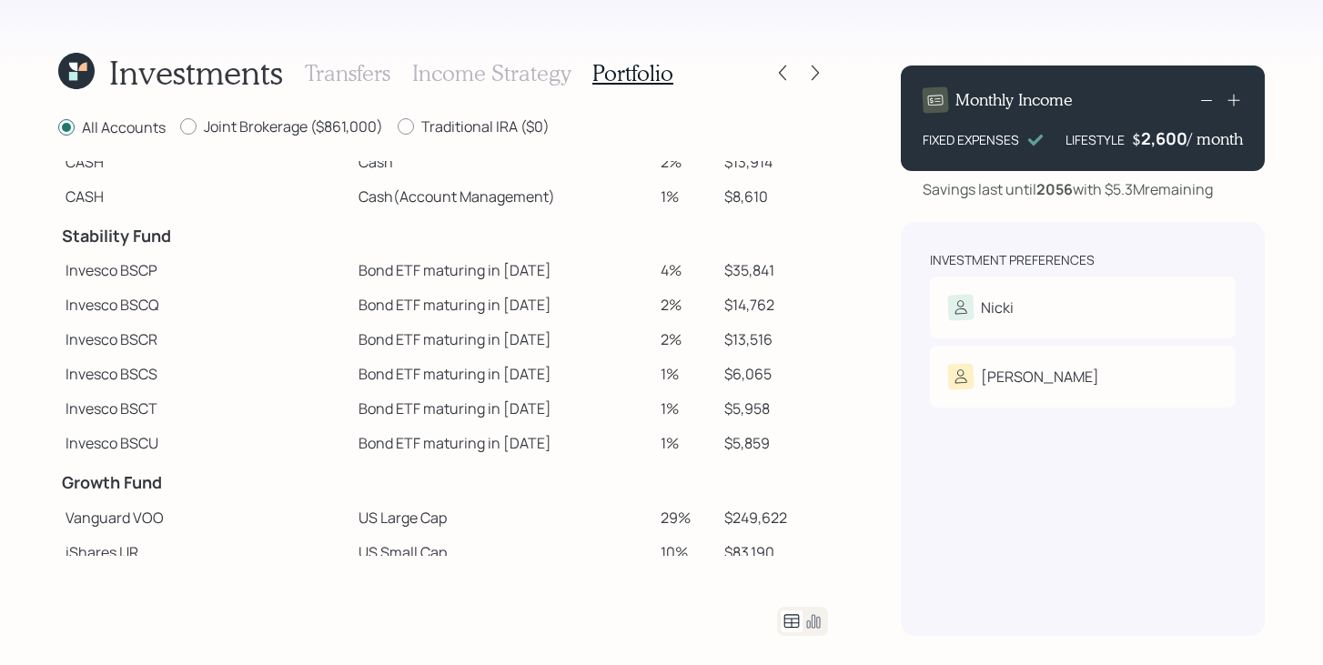
scroll to position [35, 0]
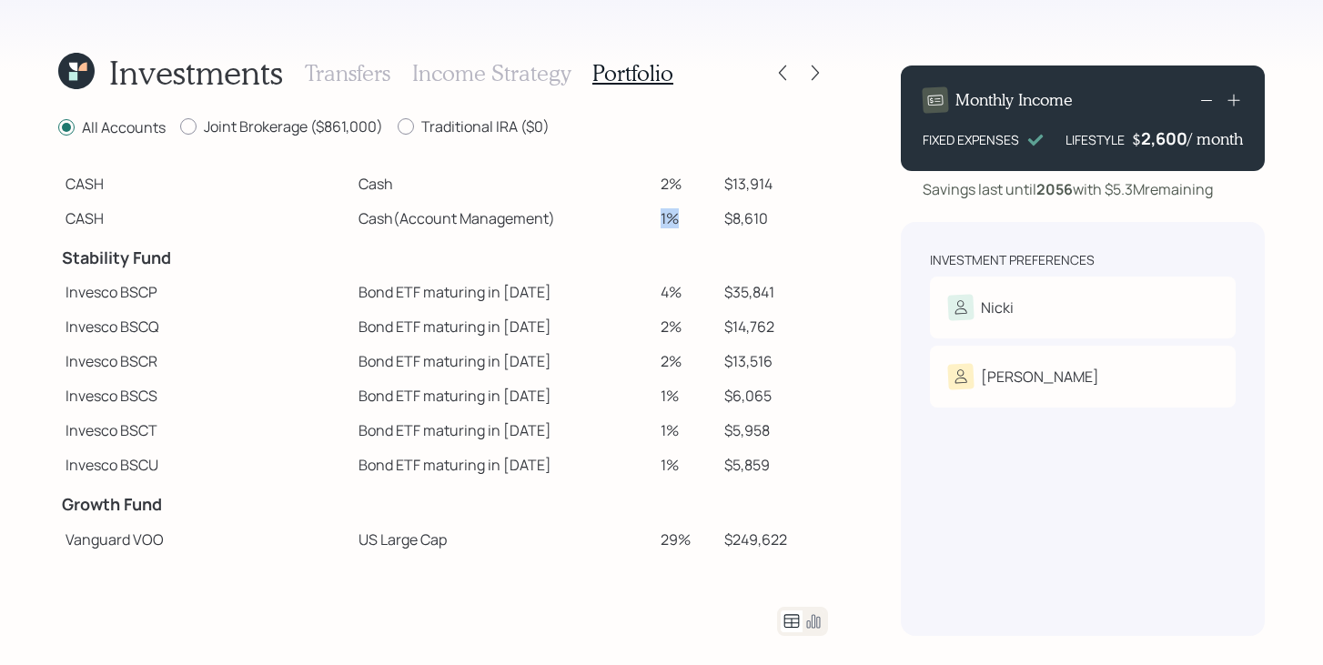
drag, startPoint x: 655, startPoint y: 217, endPoint x: 631, endPoint y: 217, distance: 23.6
click at [653, 217] on td "1%" at bounding box center [685, 218] width 64 height 35
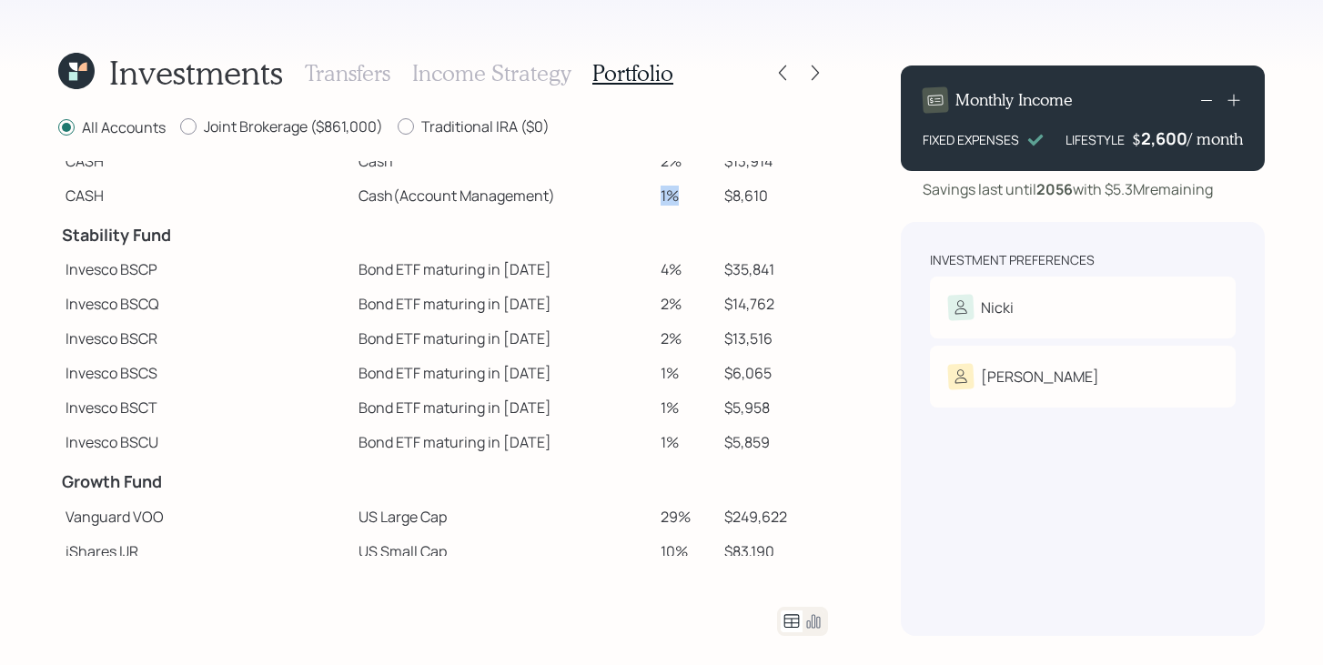
scroll to position [58, 0]
click at [653, 214] on td at bounding box center [685, 232] width 64 height 40
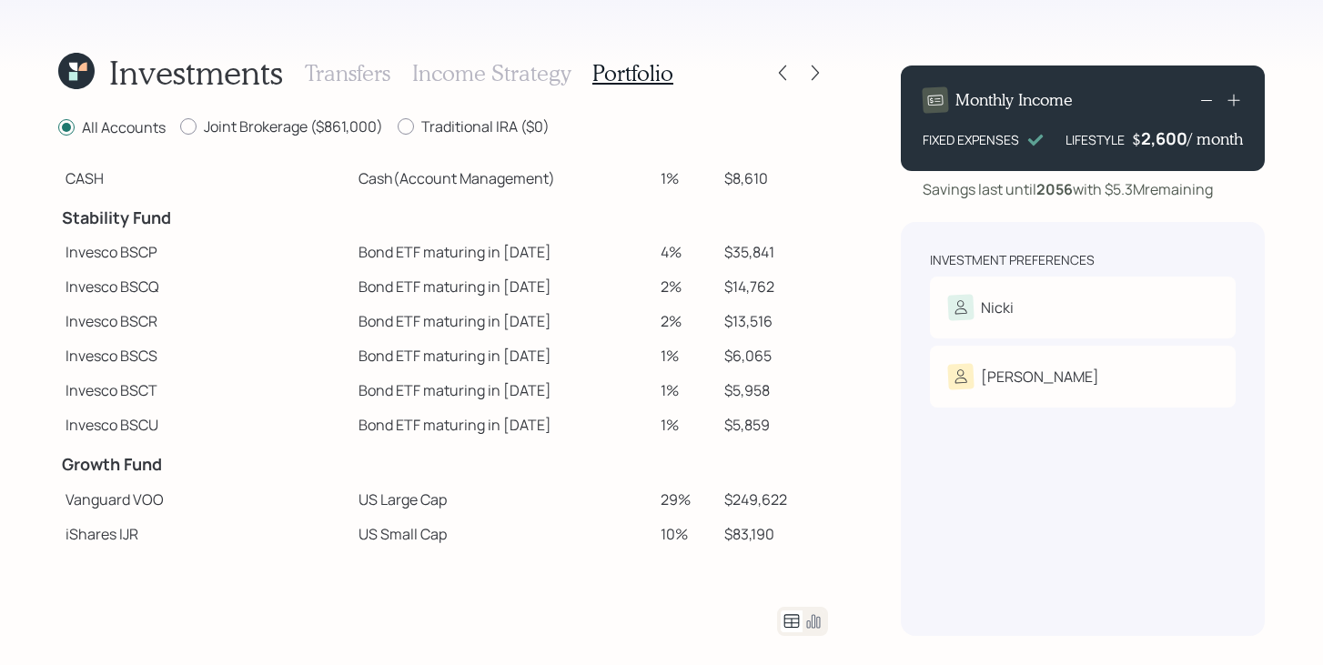
scroll to position [82, 0]
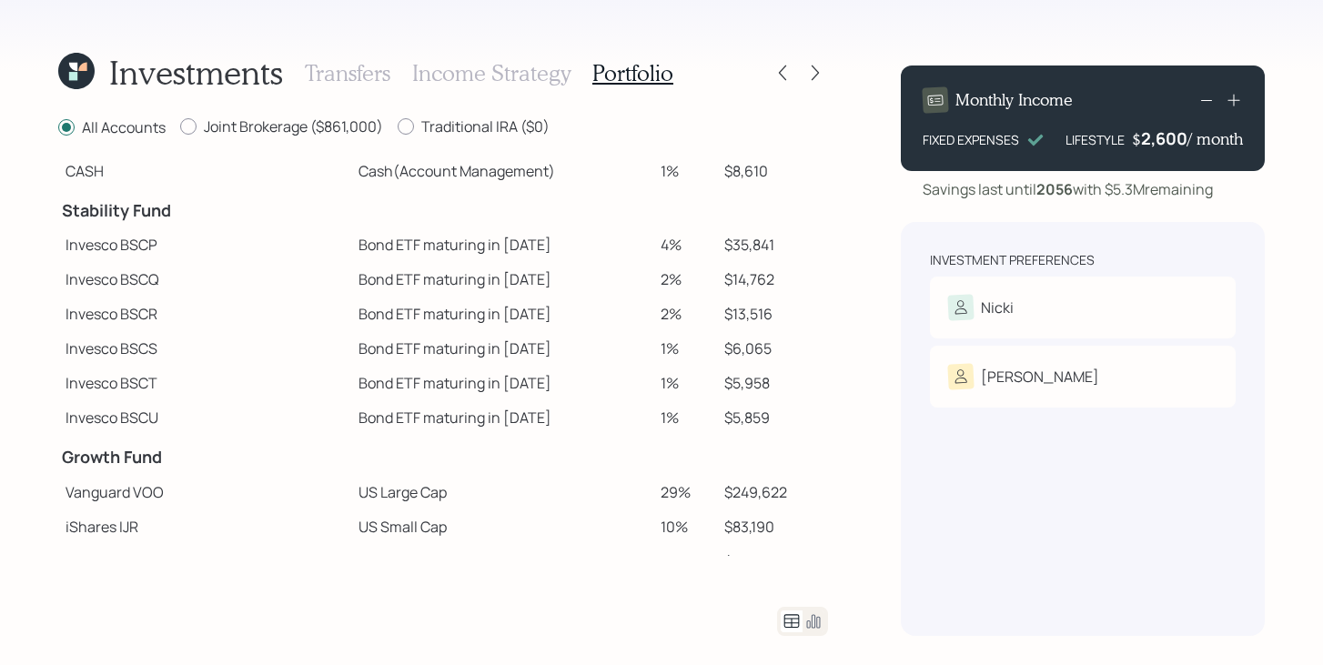
click at [528, 82] on h3 "Income Strategy" at bounding box center [491, 73] width 158 height 26
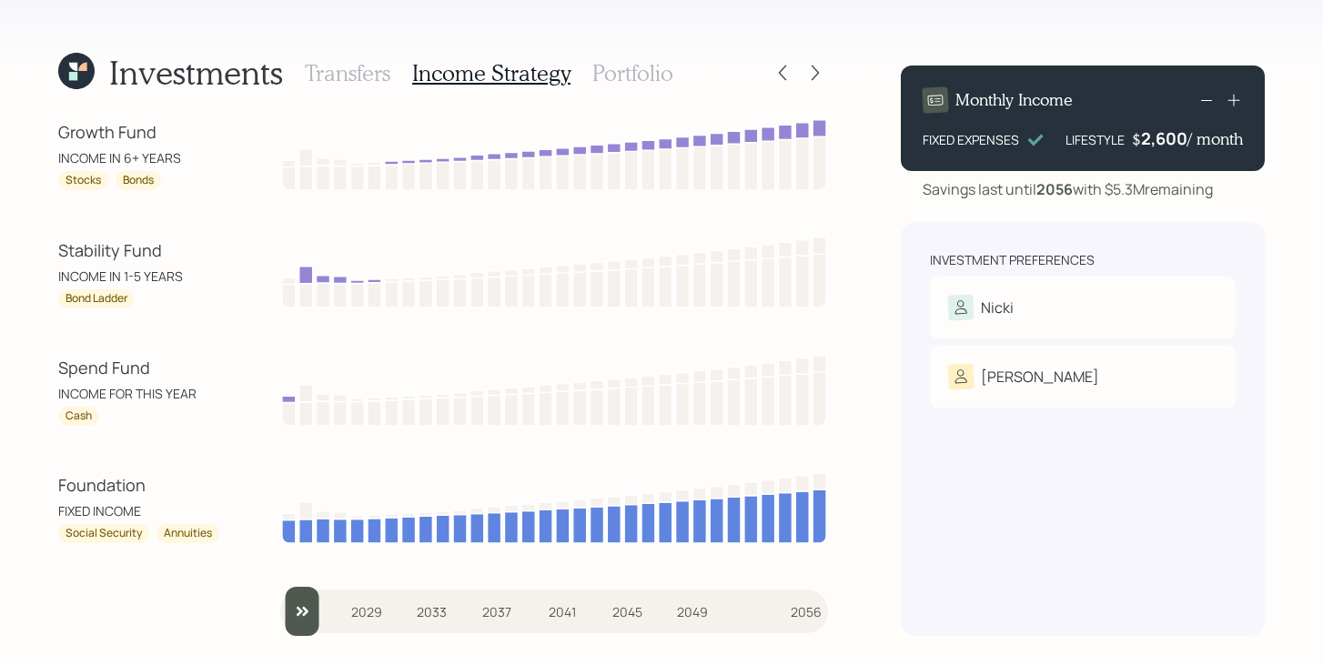
click at [314, 613] on input "slider" at bounding box center [554, 611] width 548 height 49
drag, startPoint x: 324, startPoint y: 619, endPoint x: 308, endPoint y: 619, distance: 15.5
click at [308, 619] on input "slider" at bounding box center [554, 611] width 548 height 49
type input "2025"
drag, startPoint x: 319, startPoint y: 611, endPoint x: 290, endPoint y: 611, distance: 29.1
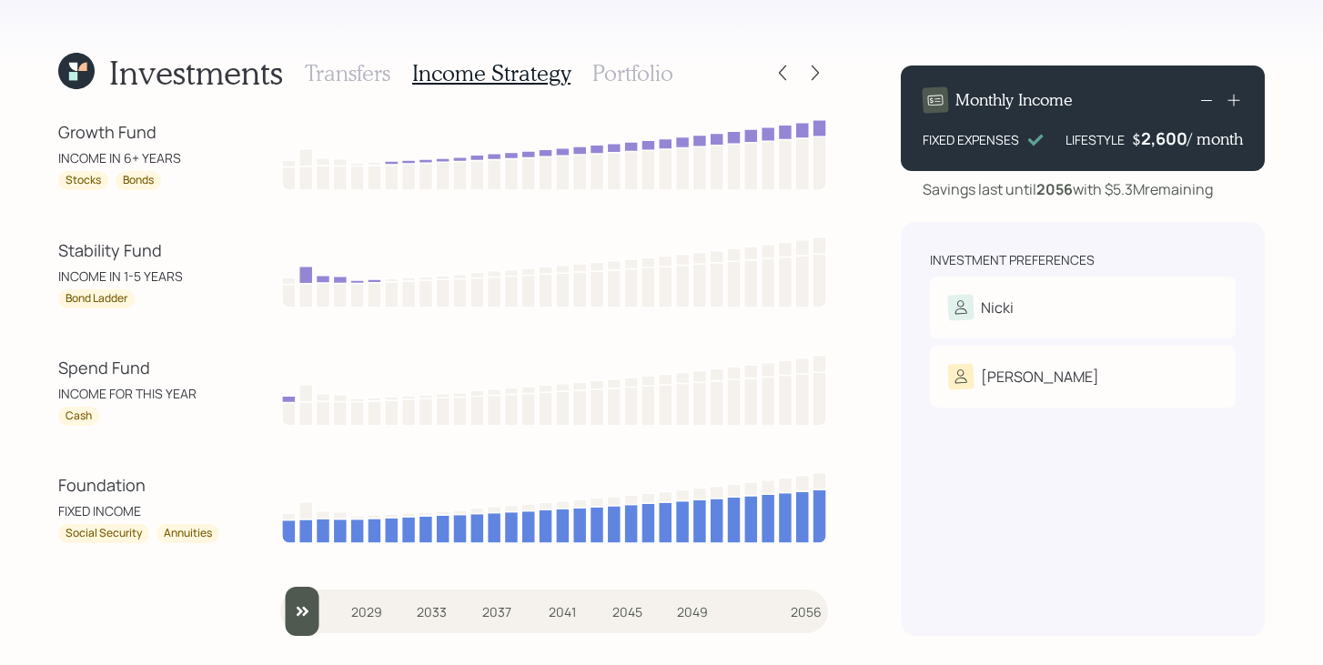
click at [289, 611] on input "slider" at bounding box center [554, 611] width 548 height 49
click at [654, 77] on h3 "Portfolio" at bounding box center [632, 73] width 81 height 26
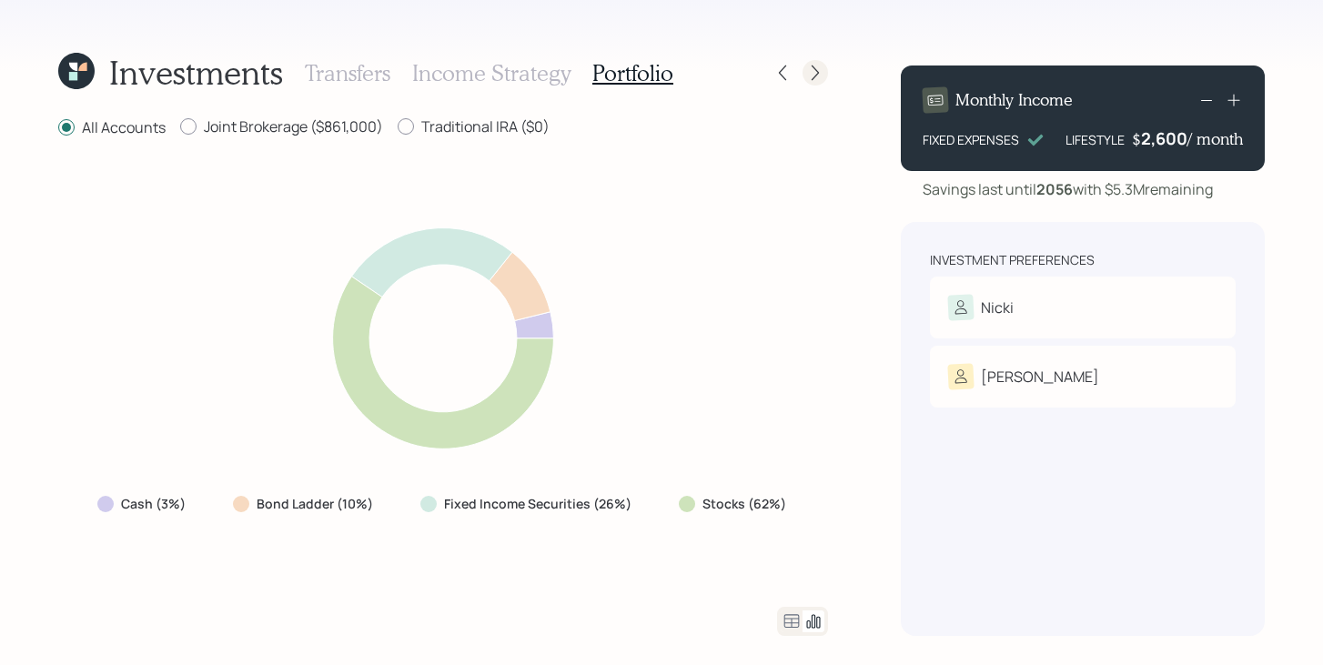
click at [811, 72] on icon at bounding box center [815, 73] width 18 height 18
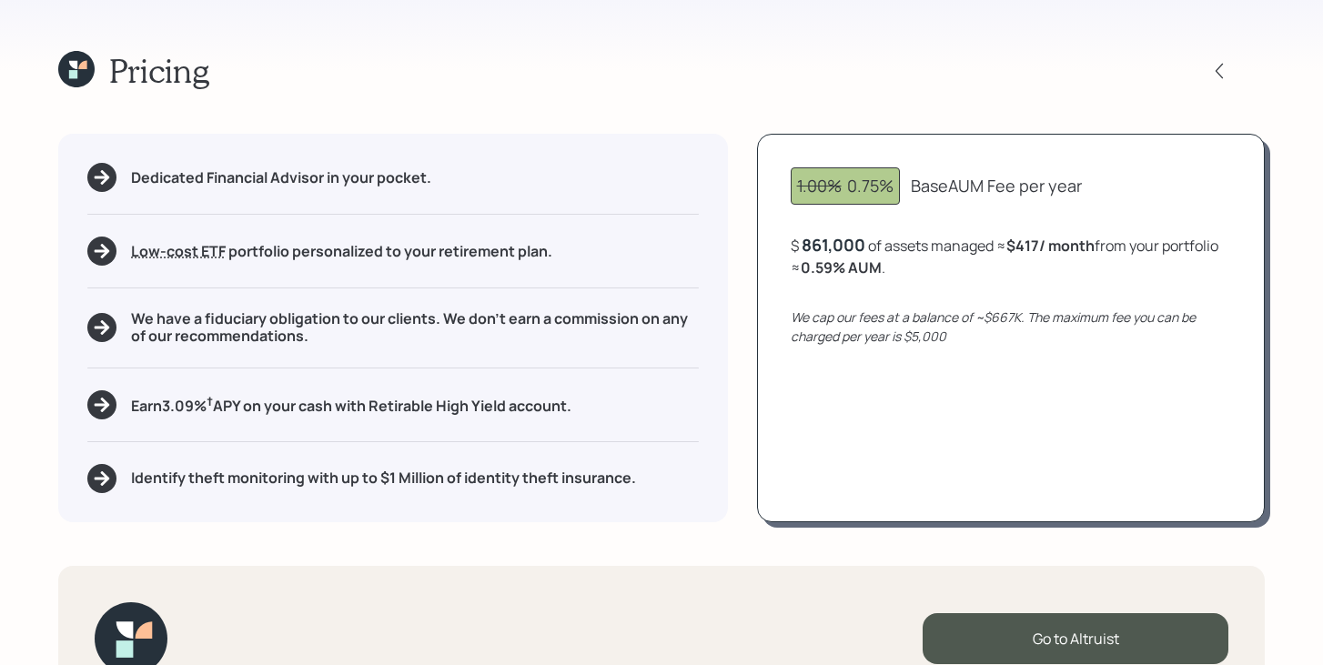
click at [84, 72] on icon at bounding box center [76, 69] width 36 height 36
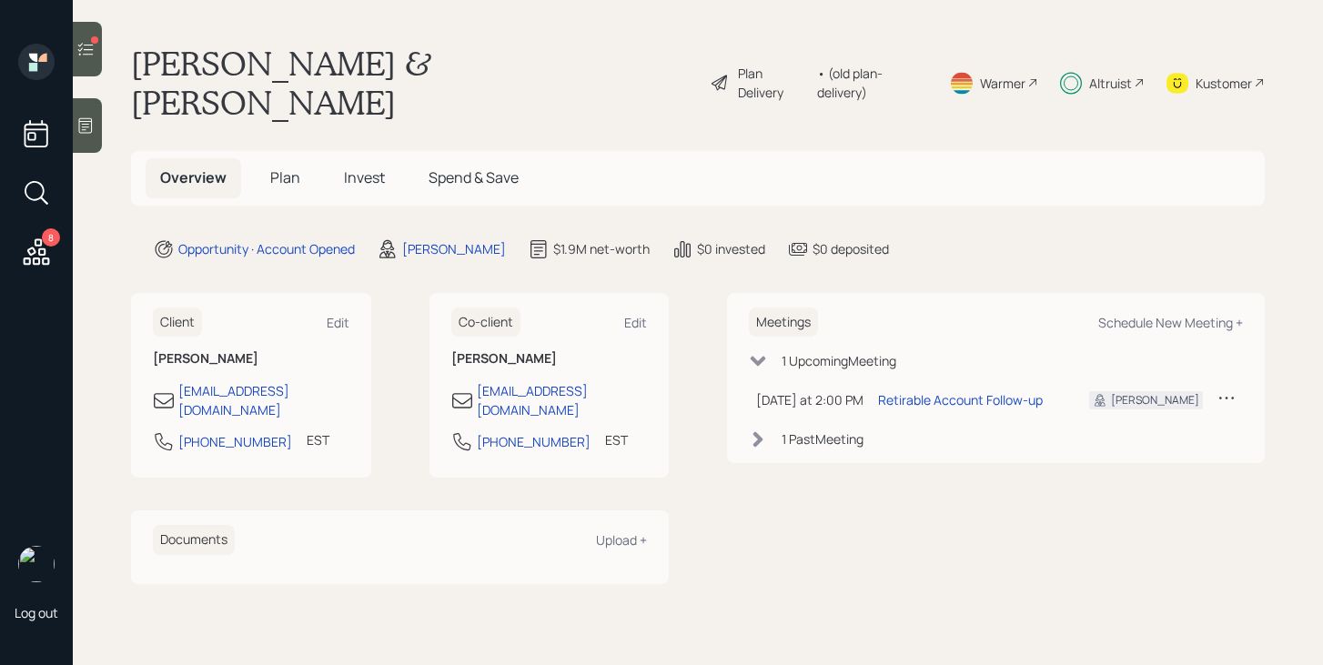
click at [1119, 73] on div "Altruist" at bounding box center [1102, 83] width 85 height 78
click at [280, 167] on span "Plan" at bounding box center [285, 177] width 30 height 20
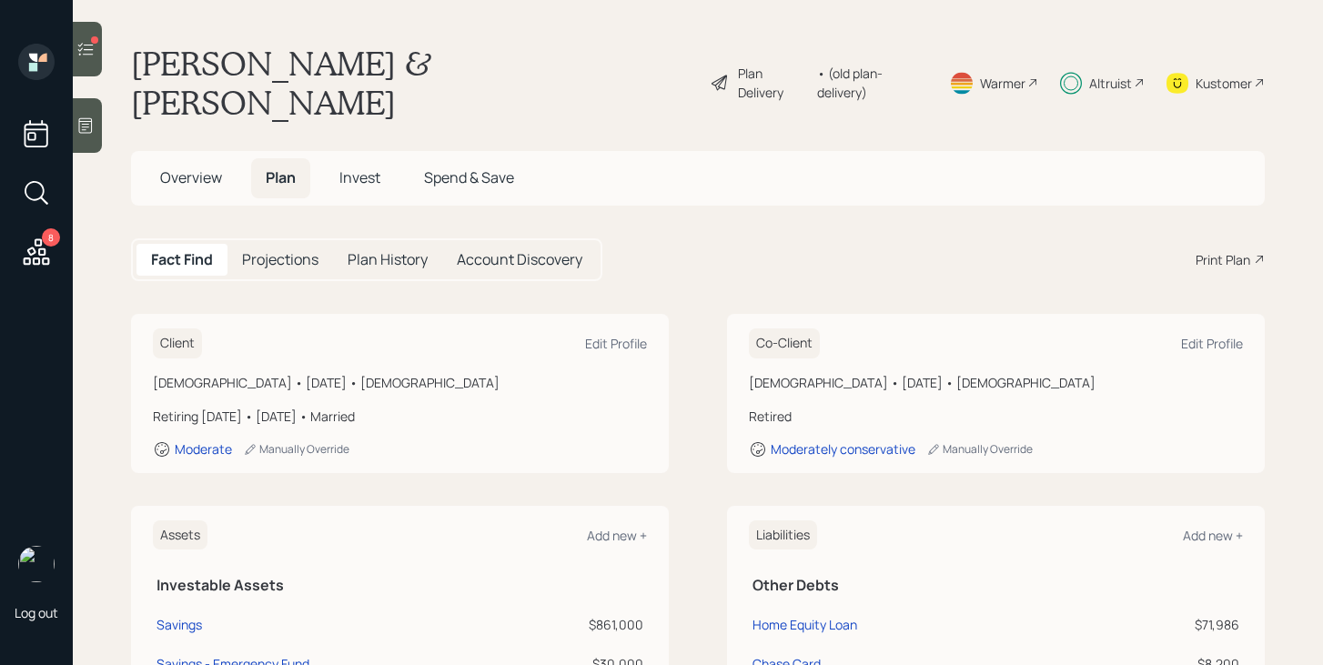
click at [51, 249] on icon at bounding box center [36, 252] width 33 height 33
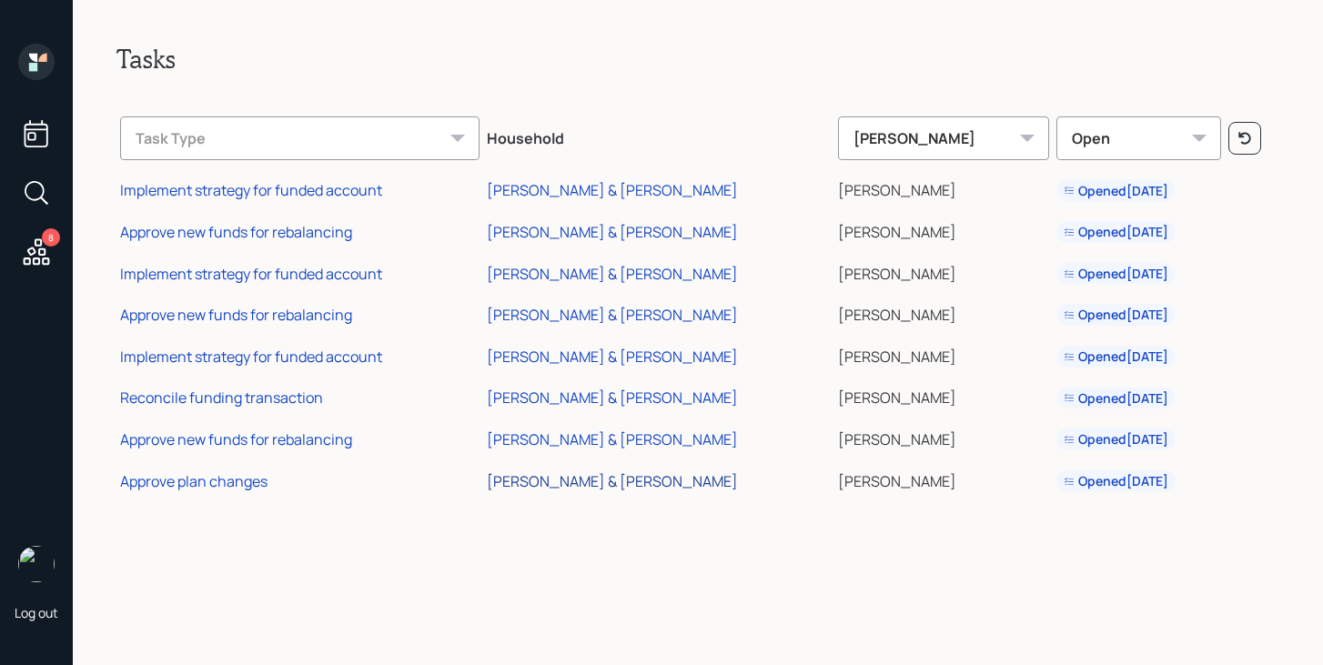
click at [566, 481] on div "[PERSON_NAME] & [PERSON_NAME]" at bounding box center [612, 481] width 251 height 20
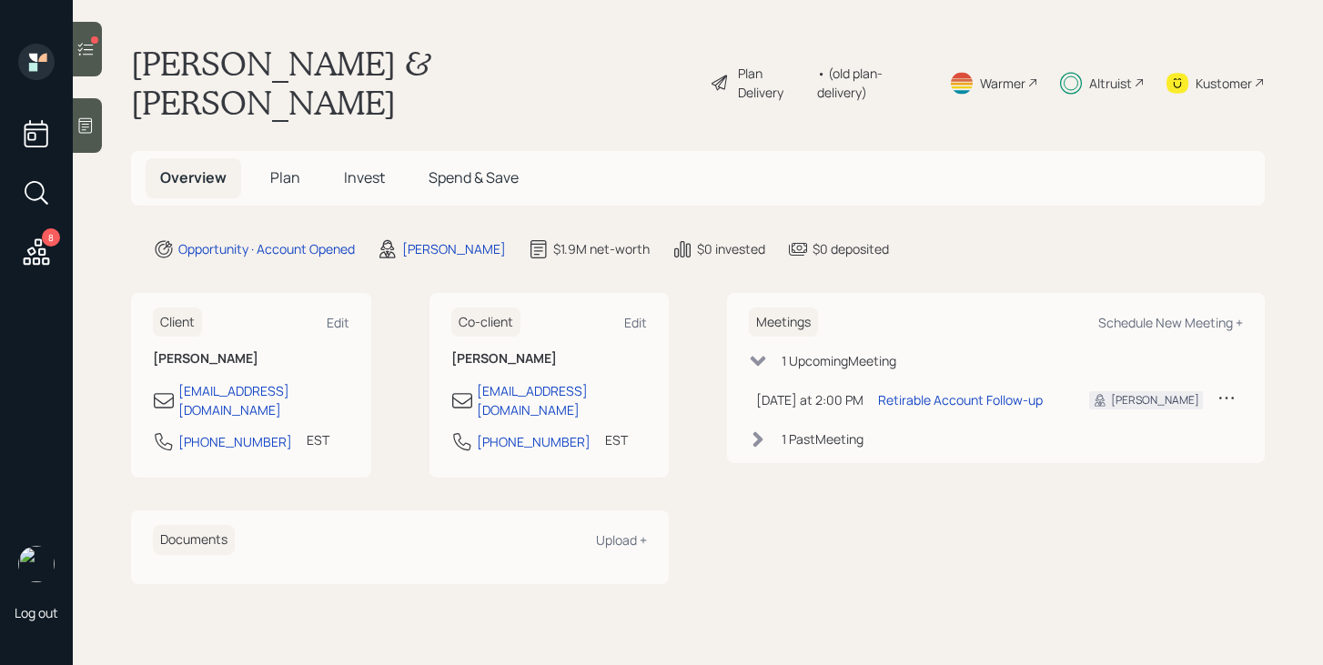
click at [1112, 74] on div "Altruist" at bounding box center [1110, 83] width 43 height 19
click at [295, 167] on span "Plan" at bounding box center [285, 177] width 30 height 20
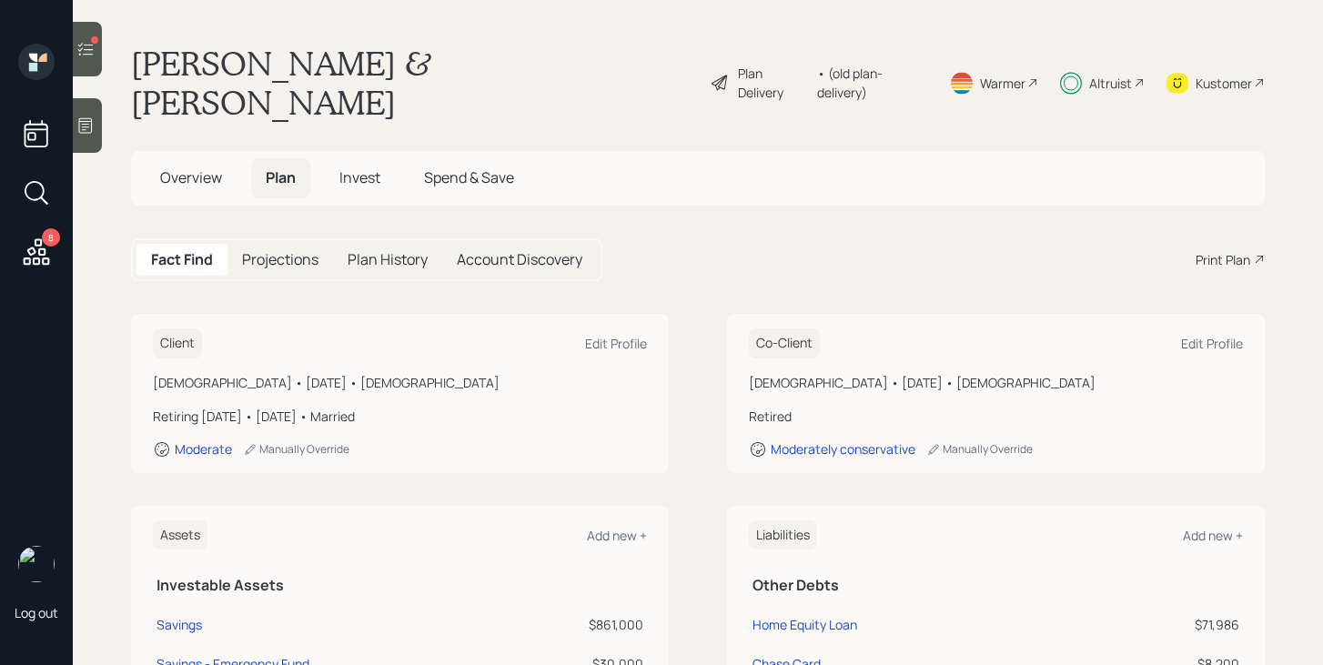
click at [294, 251] on h5 "Projections" at bounding box center [280, 259] width 76 height 17
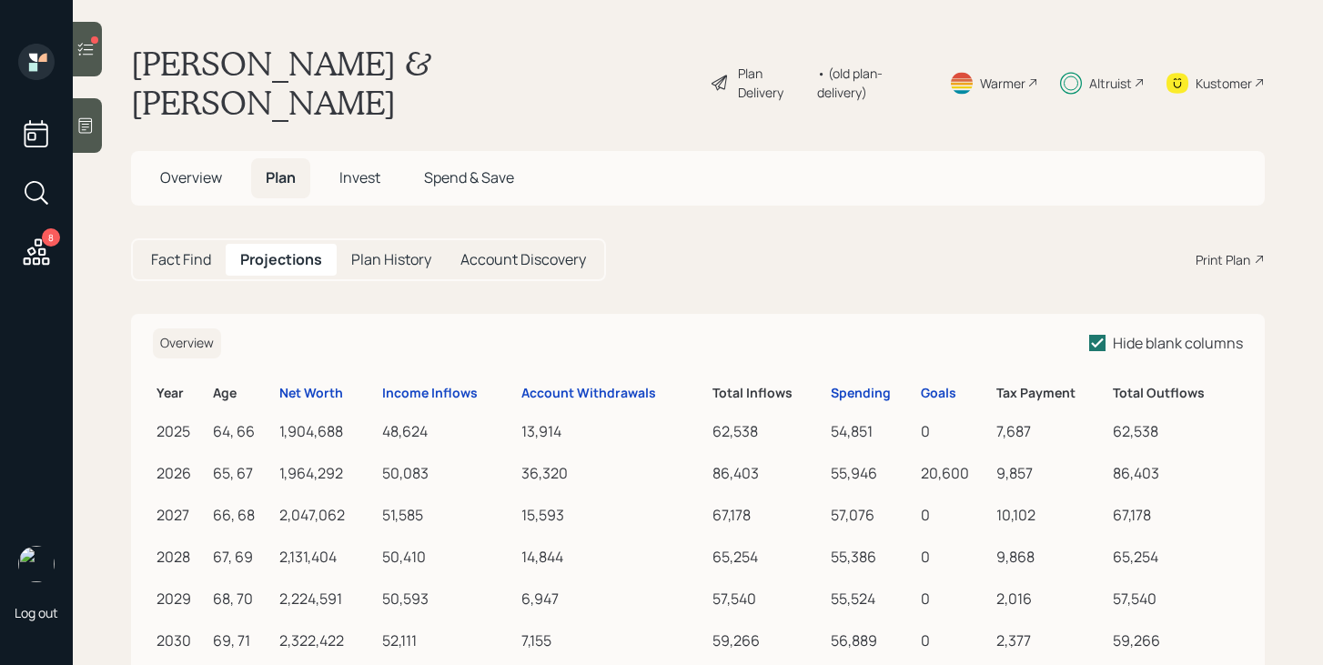
click at [361, 167] on span "Invest" at bounding box center [359, 177] width 41 height 20
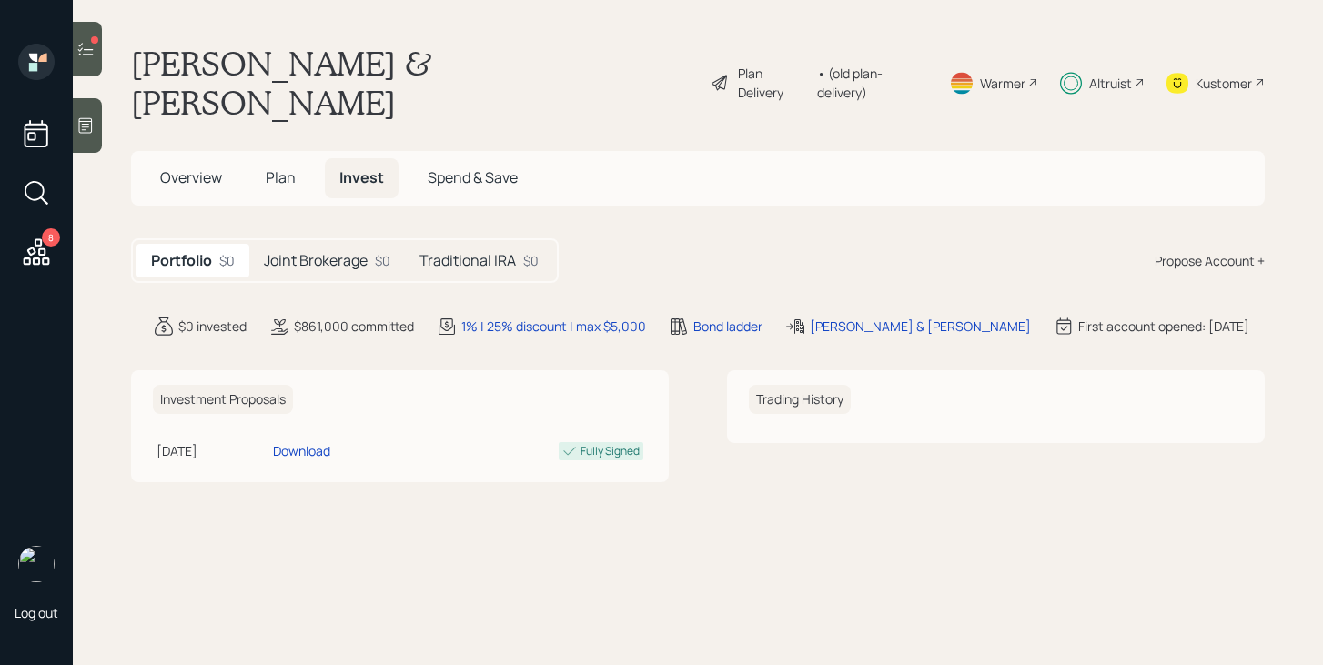
click at [206, 167] on span "Overview" at bounding box center [191, 177] width 62 height 20
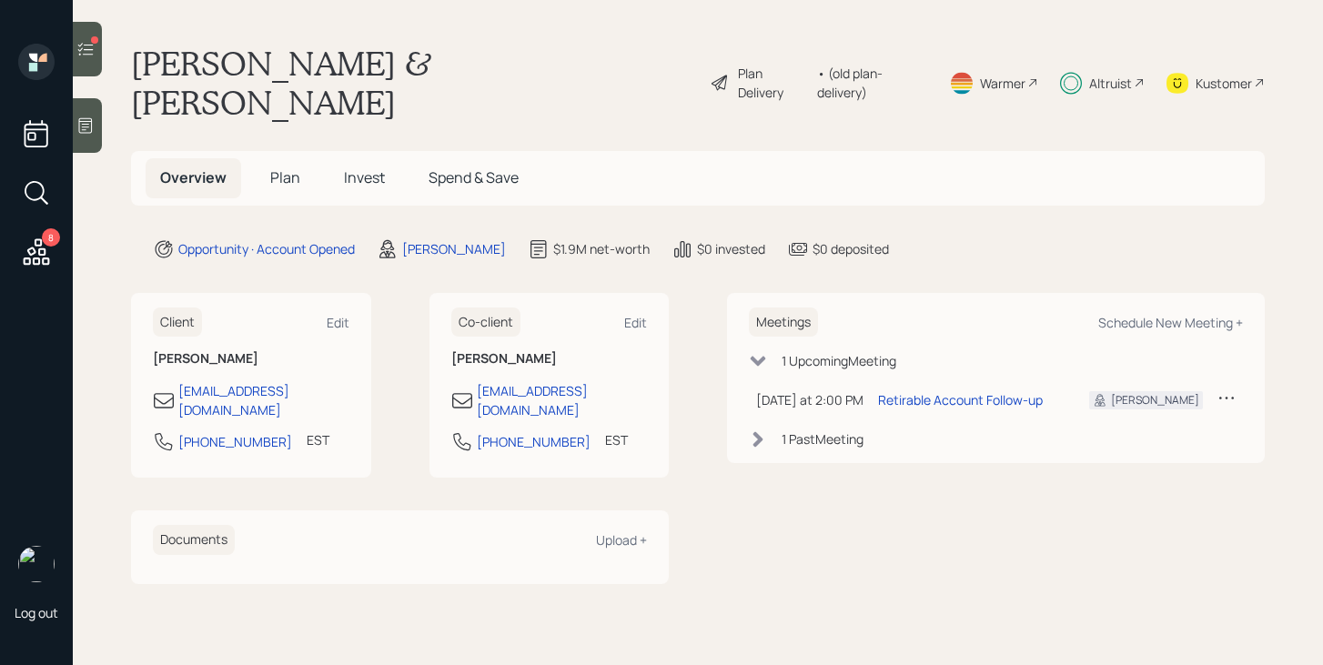
click at [93, 59] on div at bounding box center [87, 49] width 29 height 55
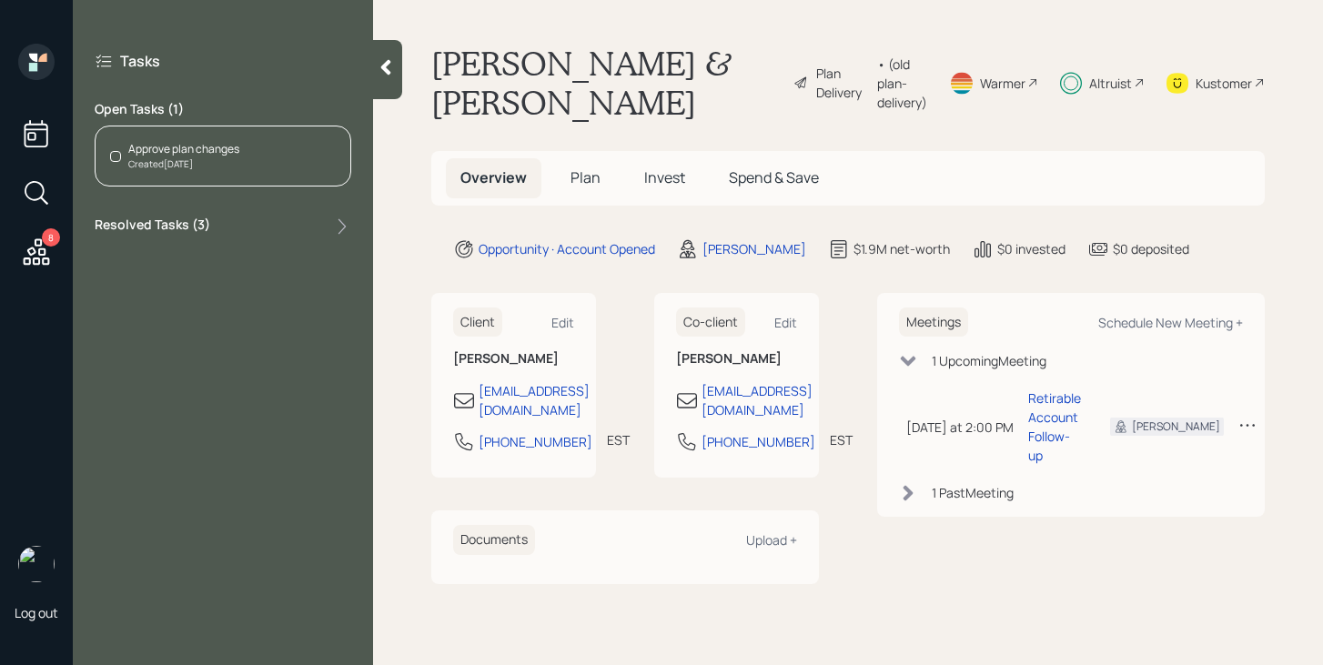
click at [212, 159] on div "Created [DATE]" at bounding box center [183, 164] width 111 height 14
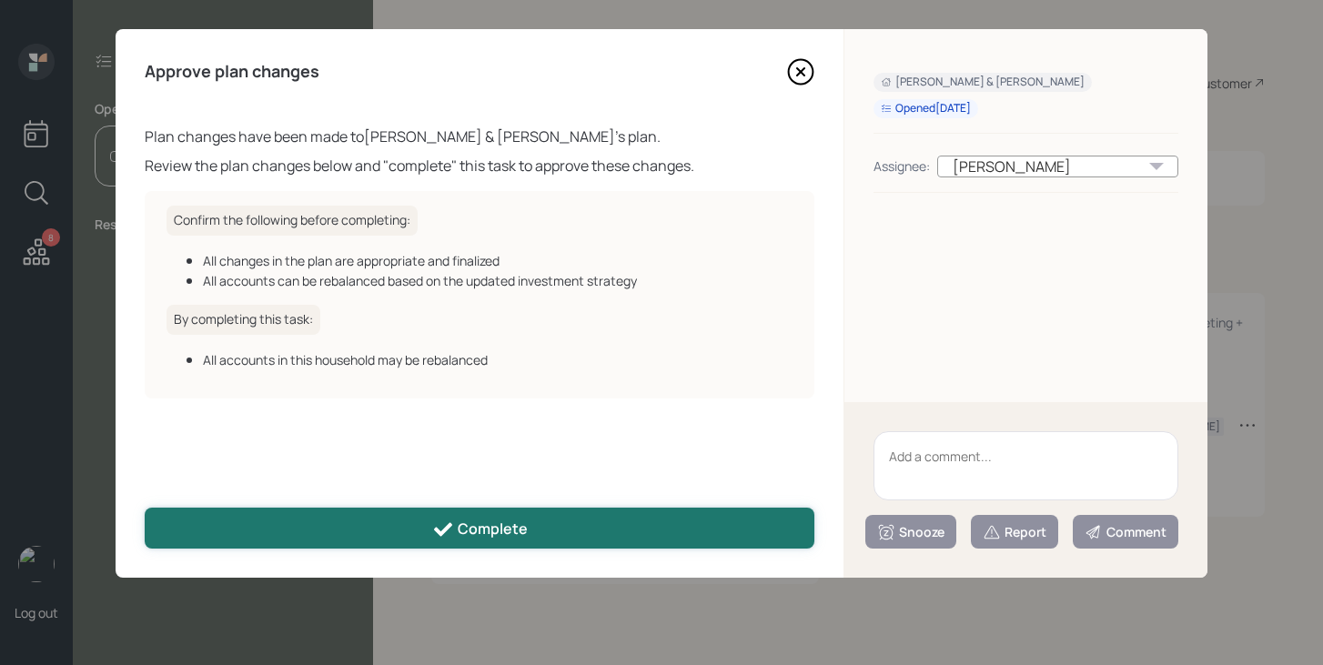
click at [480, 528] on div "Complete" at bounding box center [480, 529] width 96 height 22
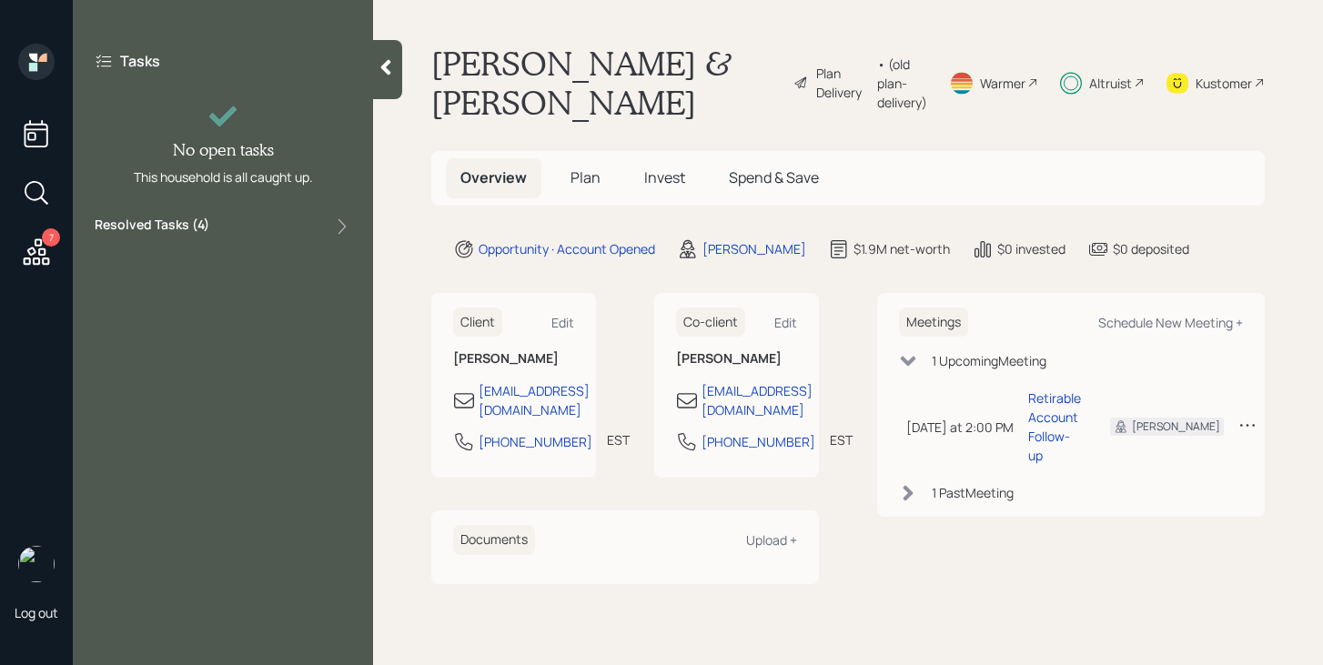
click at [390, 68] on icon at bounding box center [386, 67] width 18 height 18
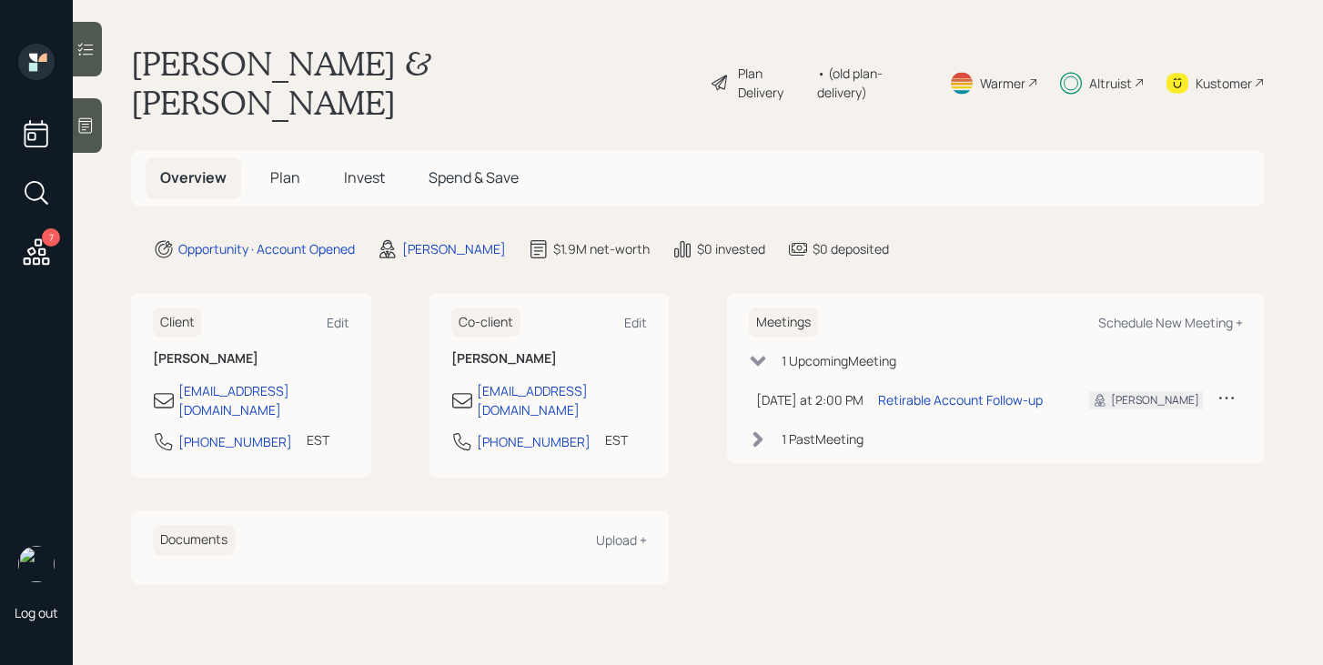
click at [292, 167] on span "Plan" at bounding box center [285, 177] width 30 height 20
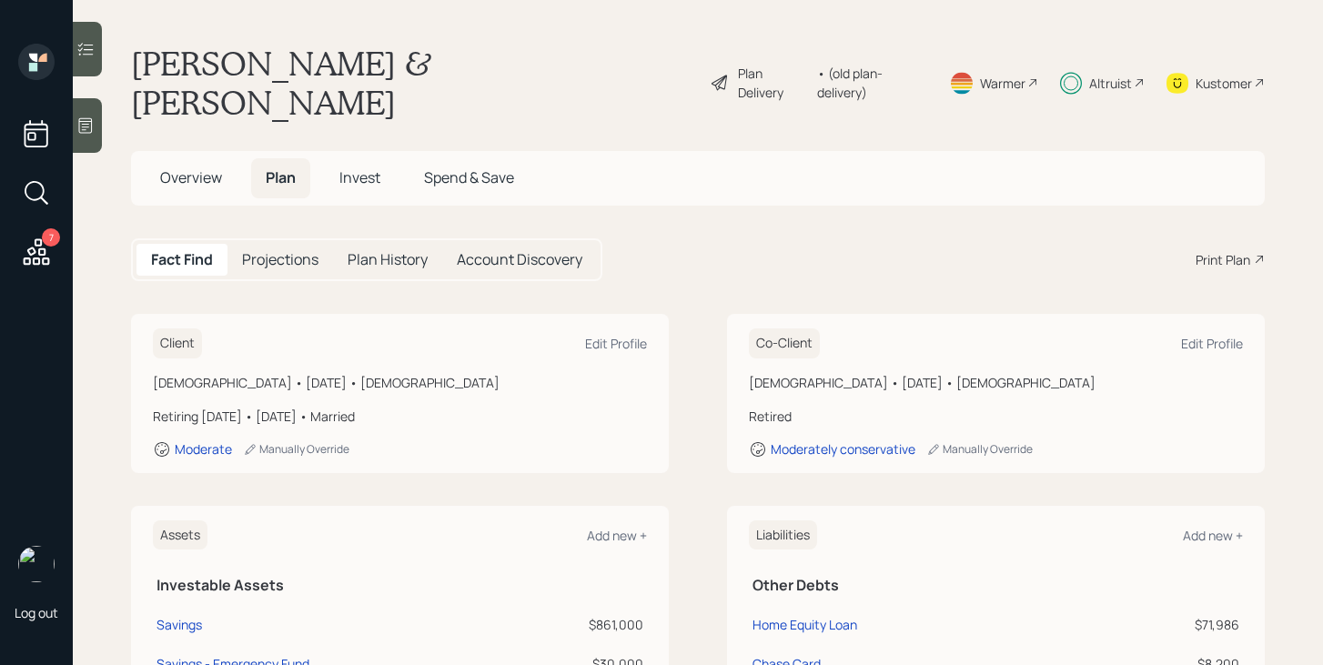
click at [738, 65] on div "Plan Delivery" at bounding box center [772, 83] width 69 height 38
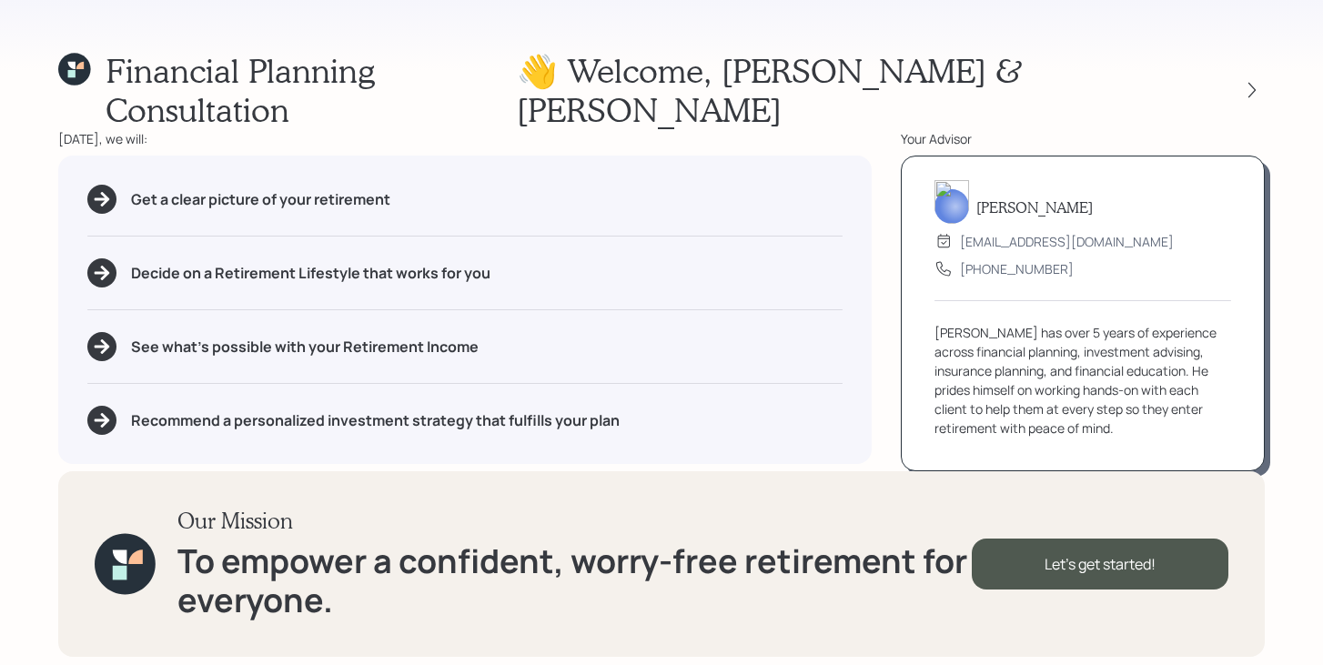
click at [1260, 81] on div at bounding box center [1235, 89] width 58 height 25
click at [1253, 81] on icon at bounding box center [1252, 90] width 18 height 18
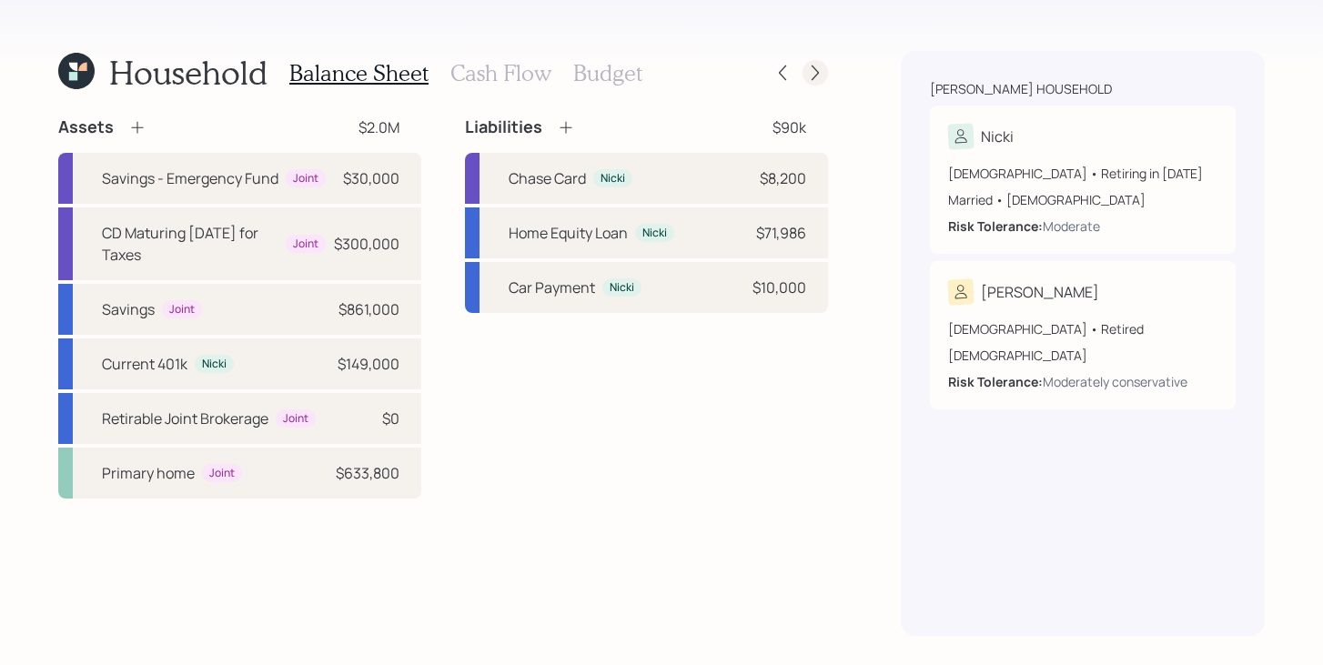
click at [822, 74] on icon at bounding box center [815, 73] width 18 height 18
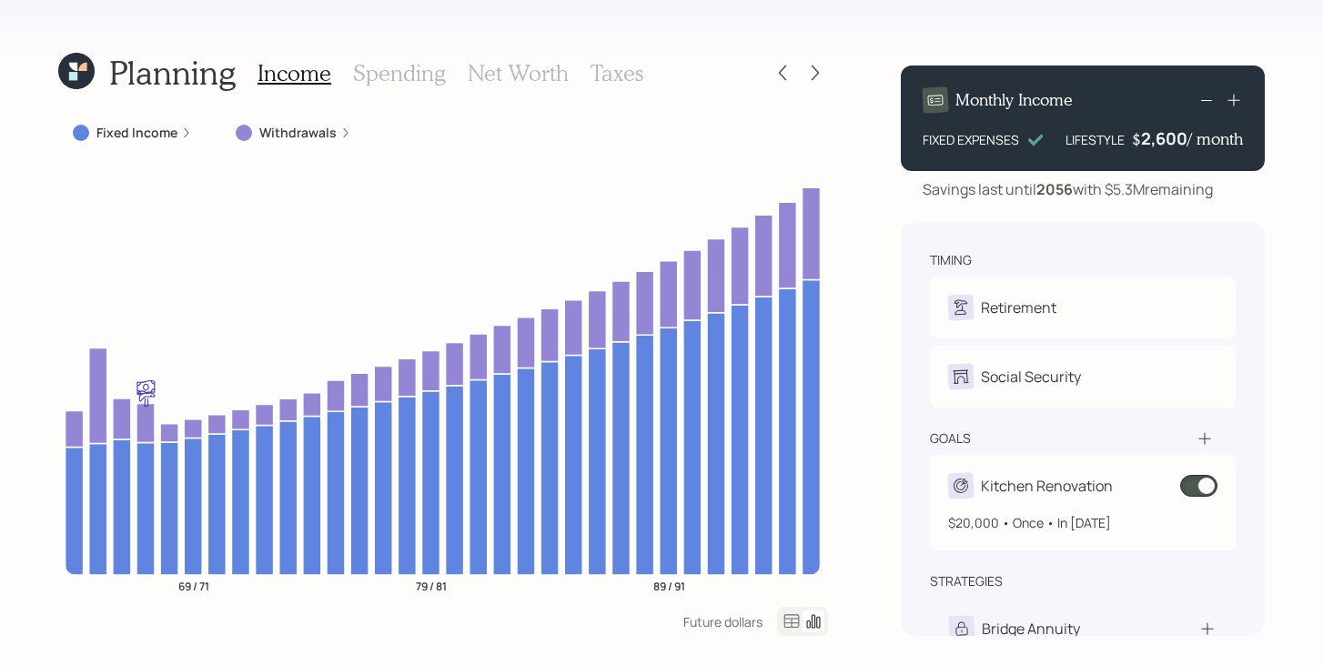
click at [1192, 488] on span at bounding box center [1198, 486] width 37 height 22
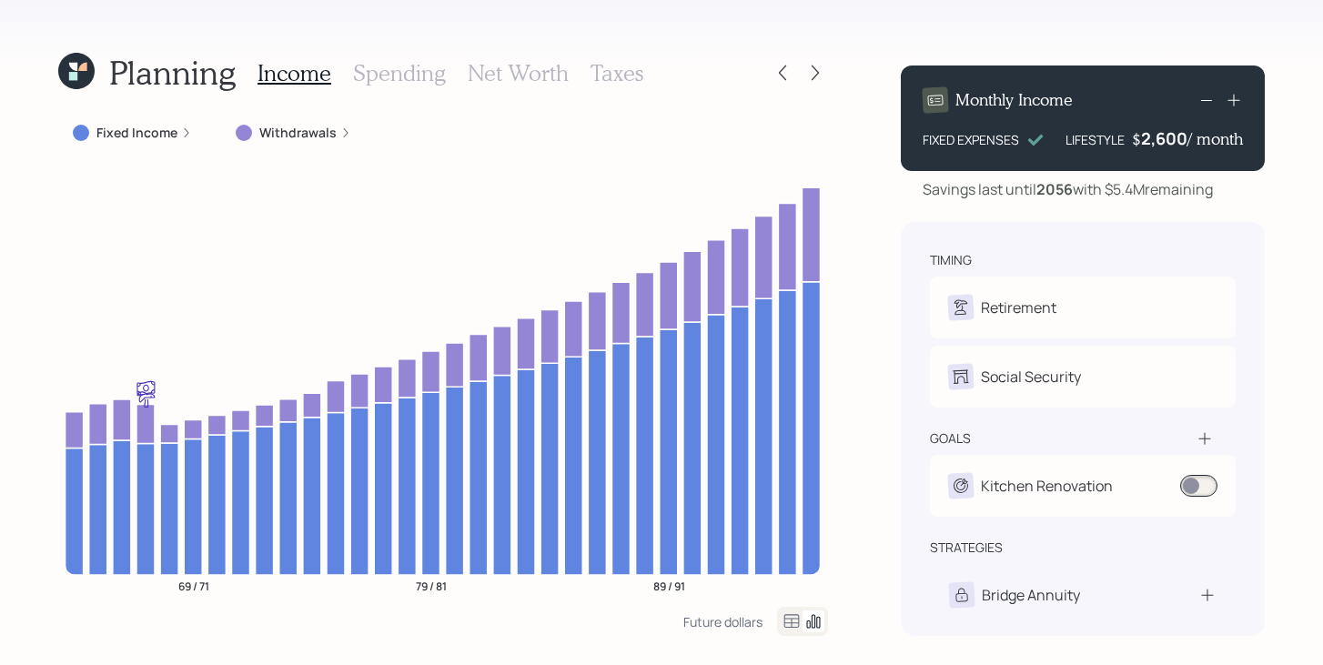
click at [138, 138] on label "Fixed Income" at bounding box center [136, 133] width 81 height 18
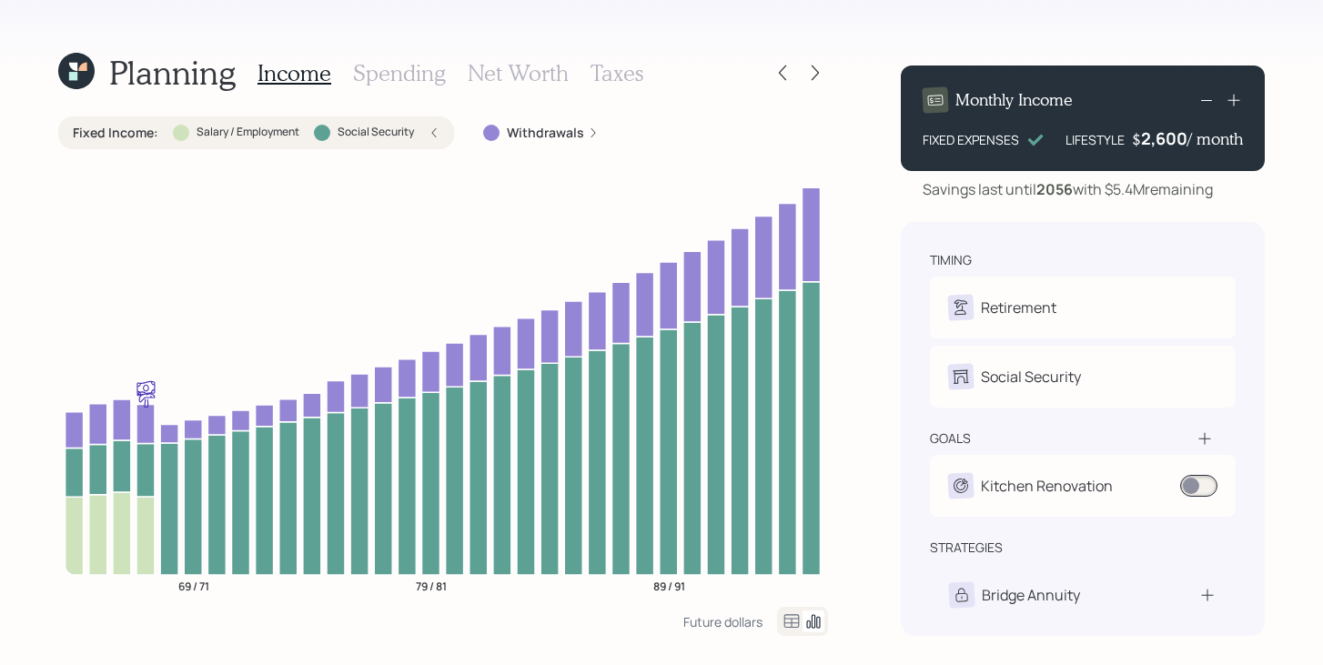
click at [138, 137] on label "Fixed Income :" at bounding box center [116, 133] width 86 height 18
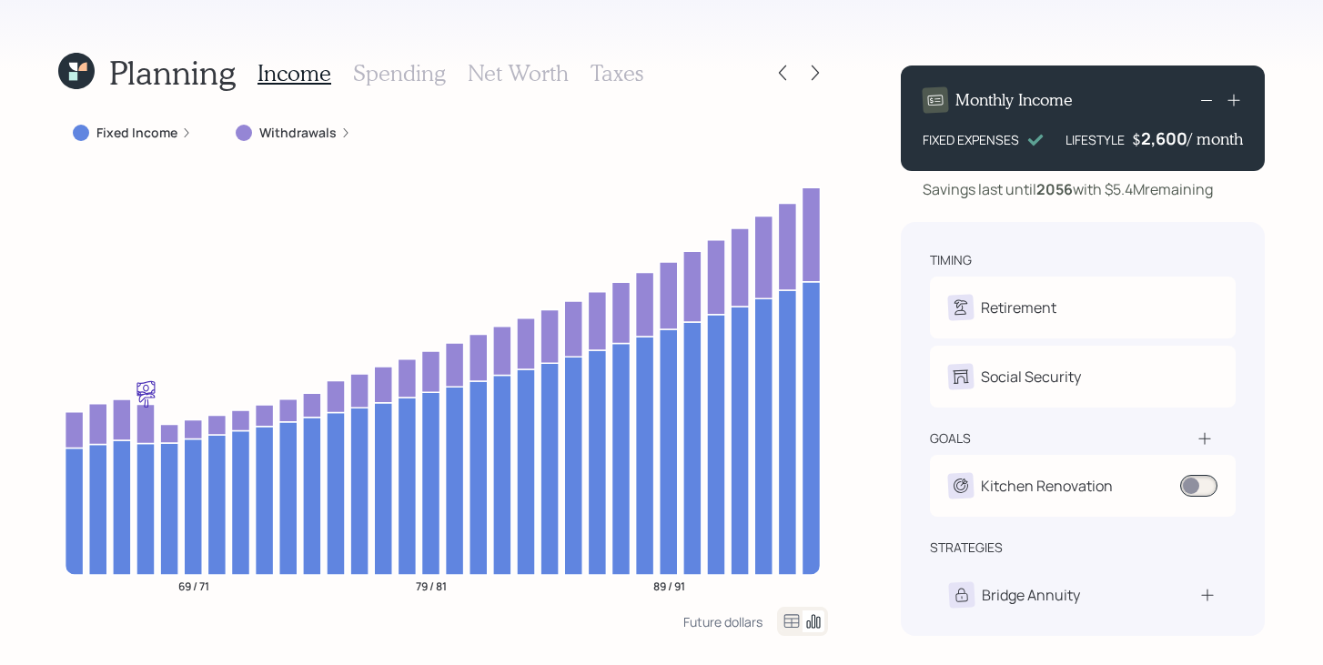
click at [87, 78] on icon at bounding box center [76, 71] width 36 height 36
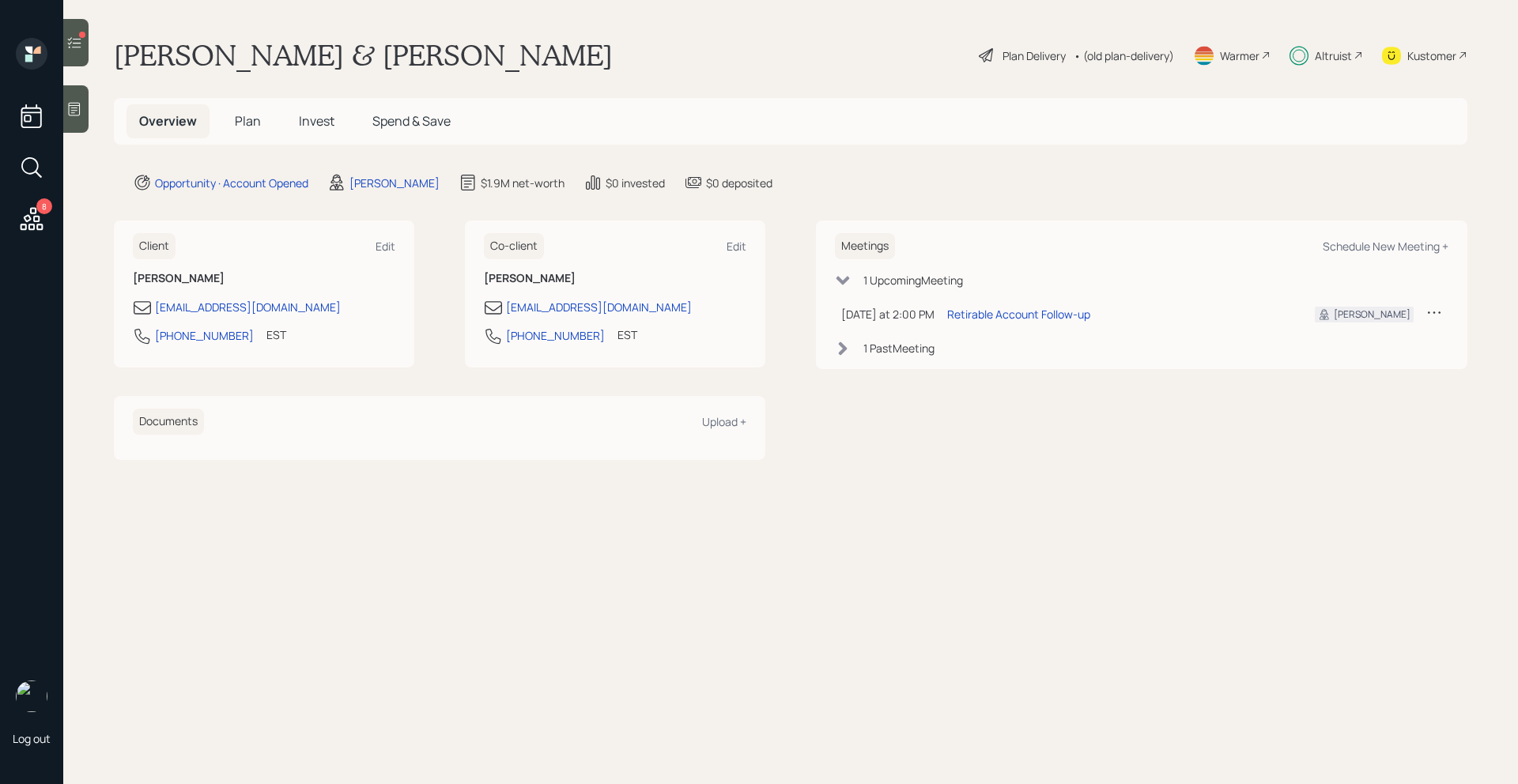
click at [319, 126] on span "Invest" at bounding box center [316, 121] width 36 height 17
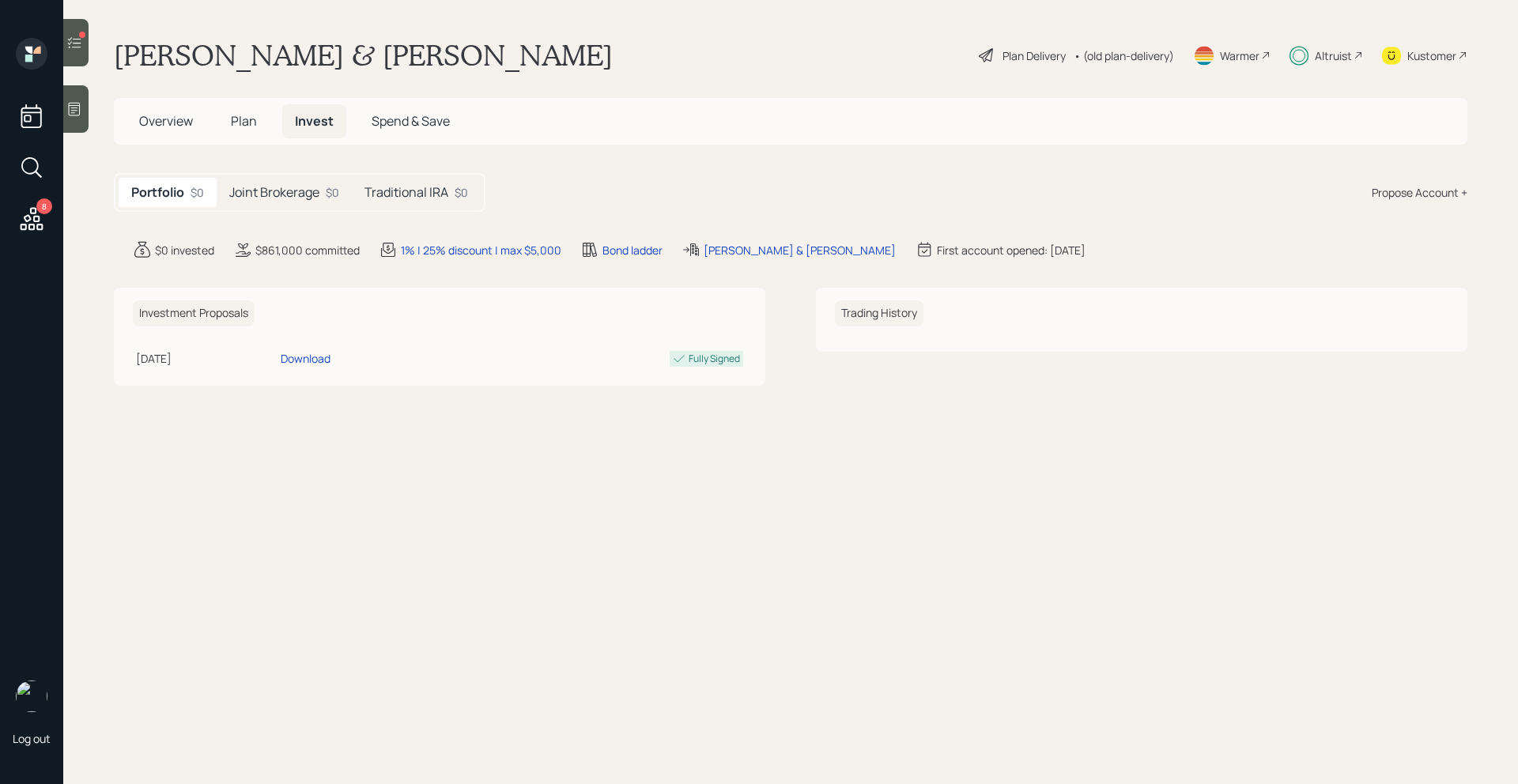
click at [243, 127] on span "Plan" at bounding box center [244, 121] width 26 height 17
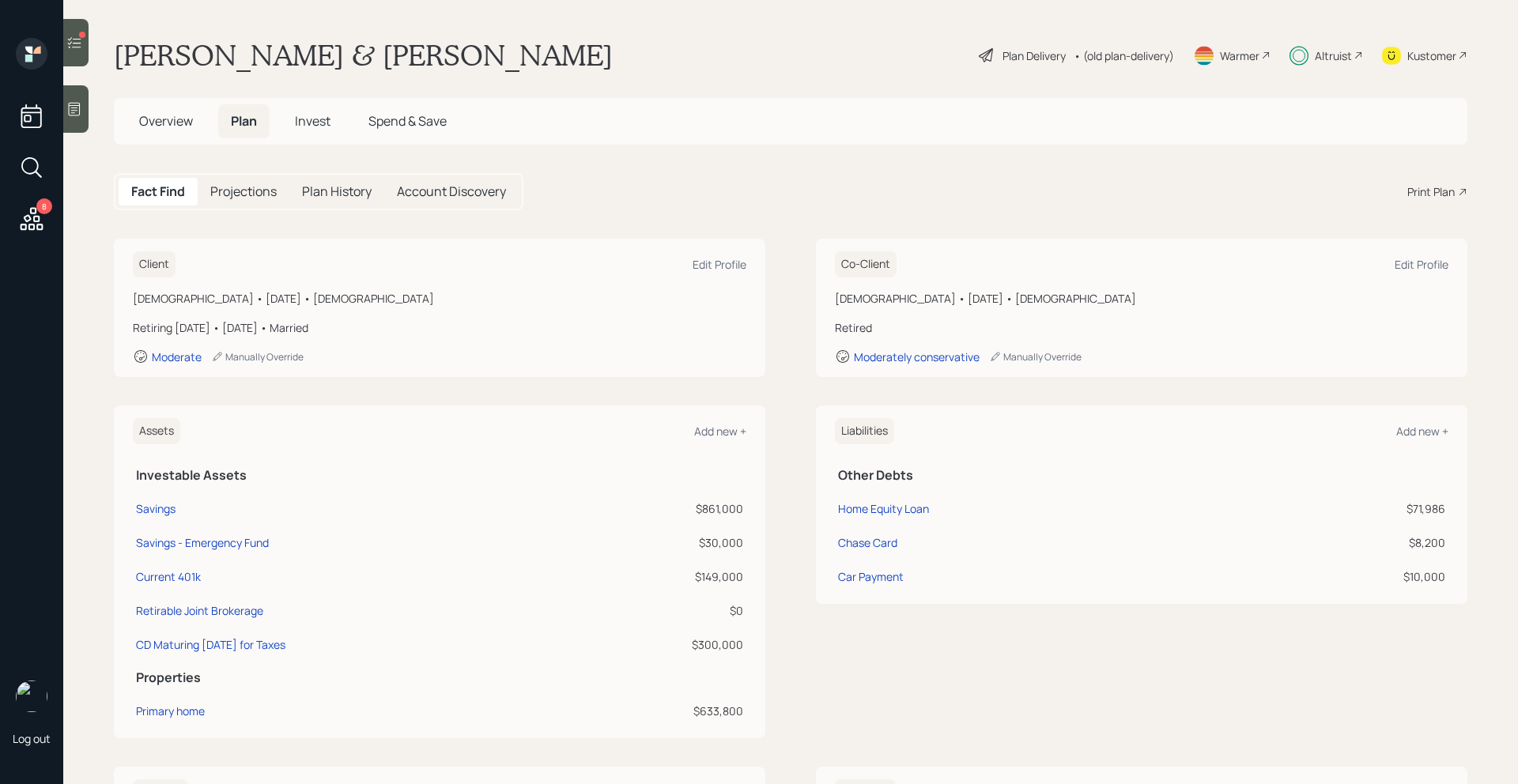
click at [162, 127] on span "Overview" at bounding box center [166, 121] width 54 height 17
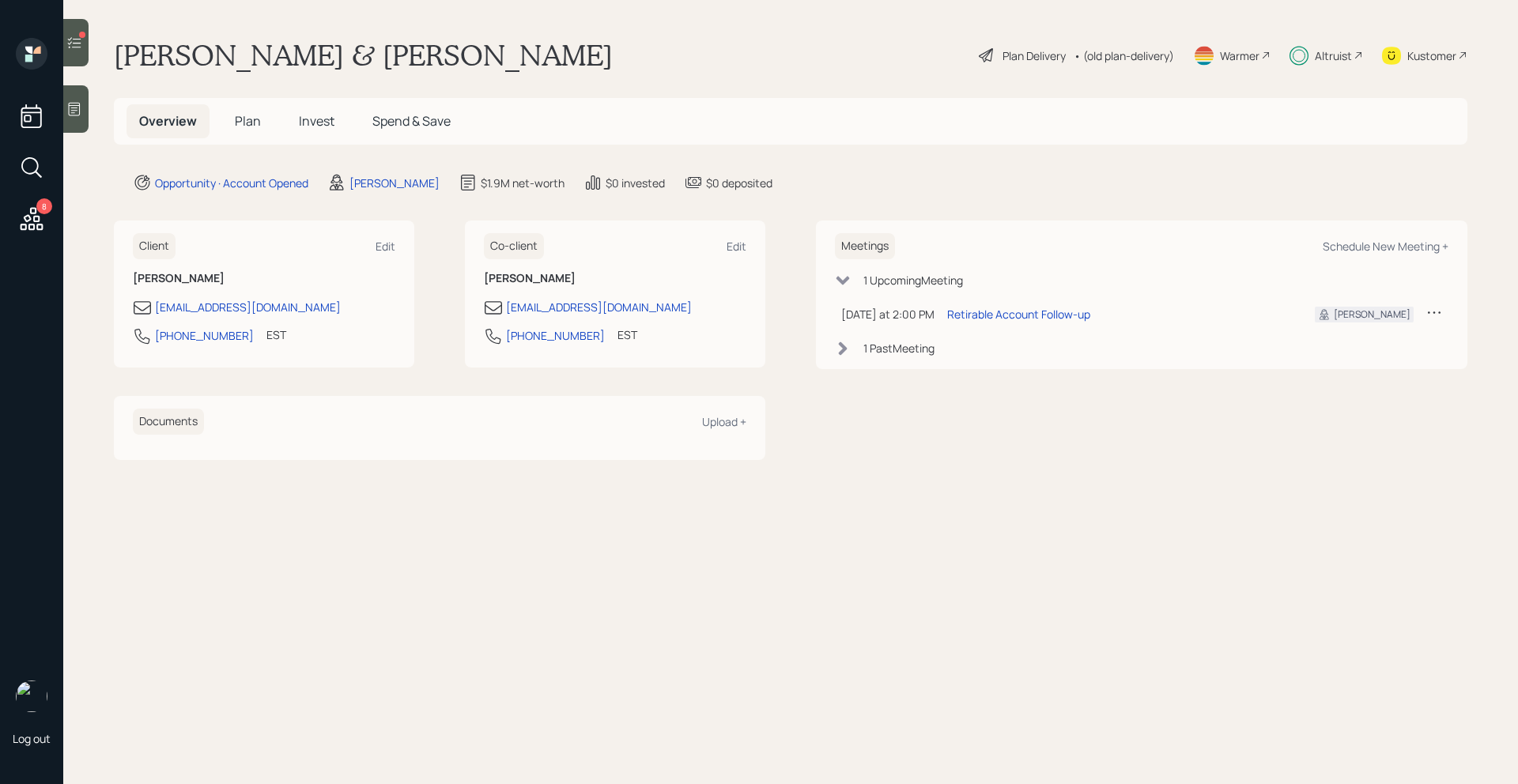
click at [236, 127] on span "Plan" at bounding box center [248, 121] width 26 height 17
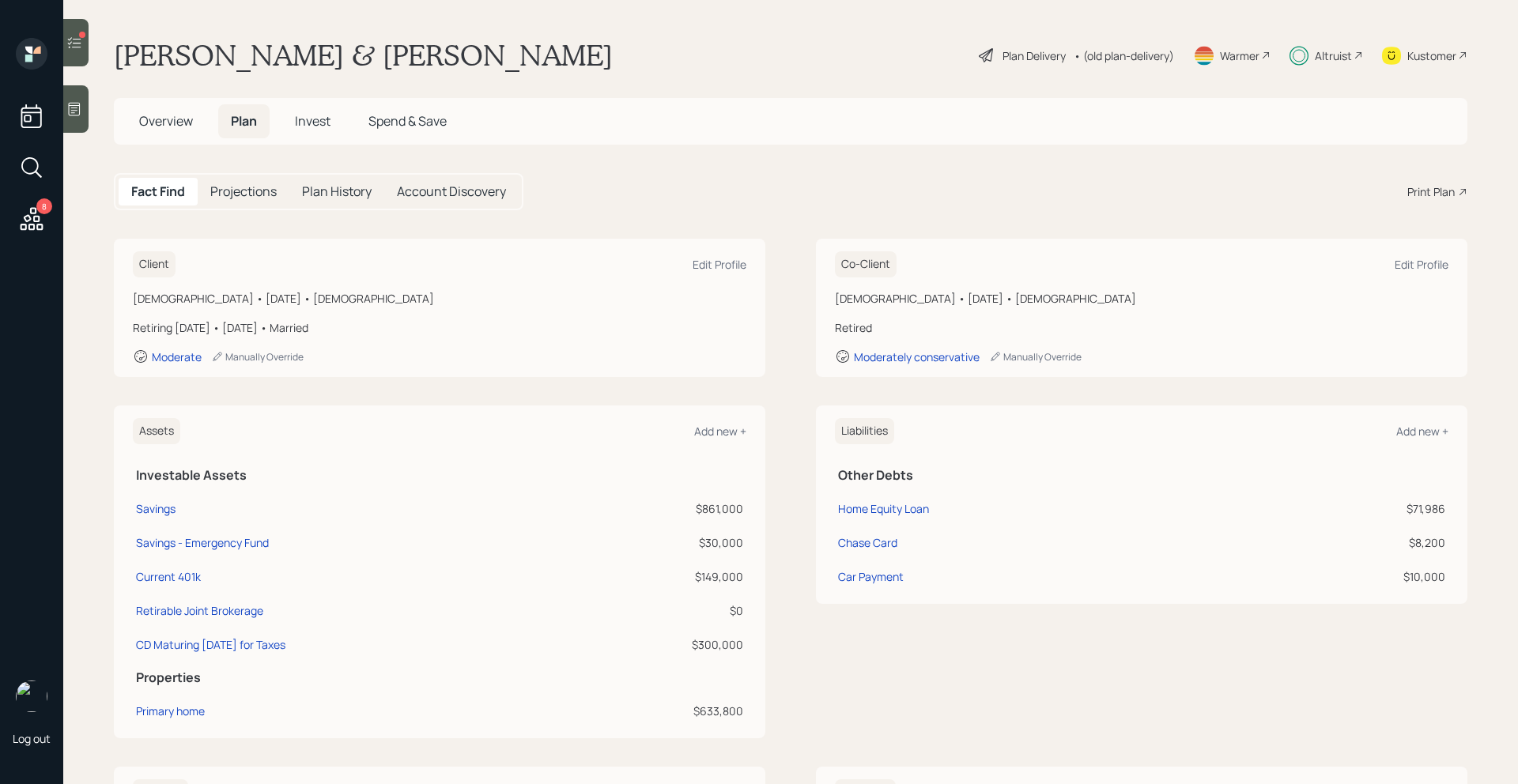
click at [293, 120] on h5 "Invest" at bounding box center [313, 121] width 61 height 34
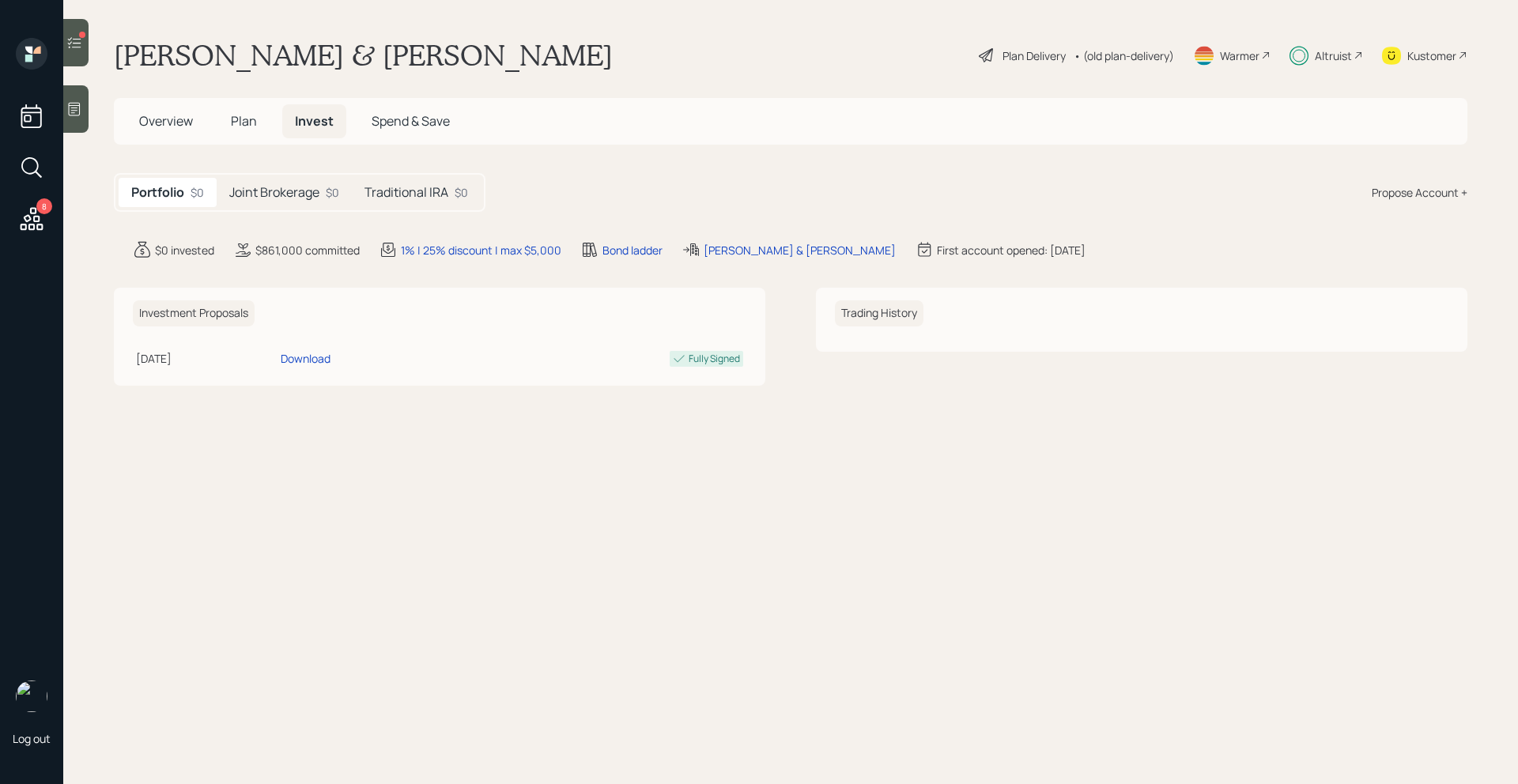
click at [249, 128] on span "Plan" at bounding box center [244, 121] width 26 height 17
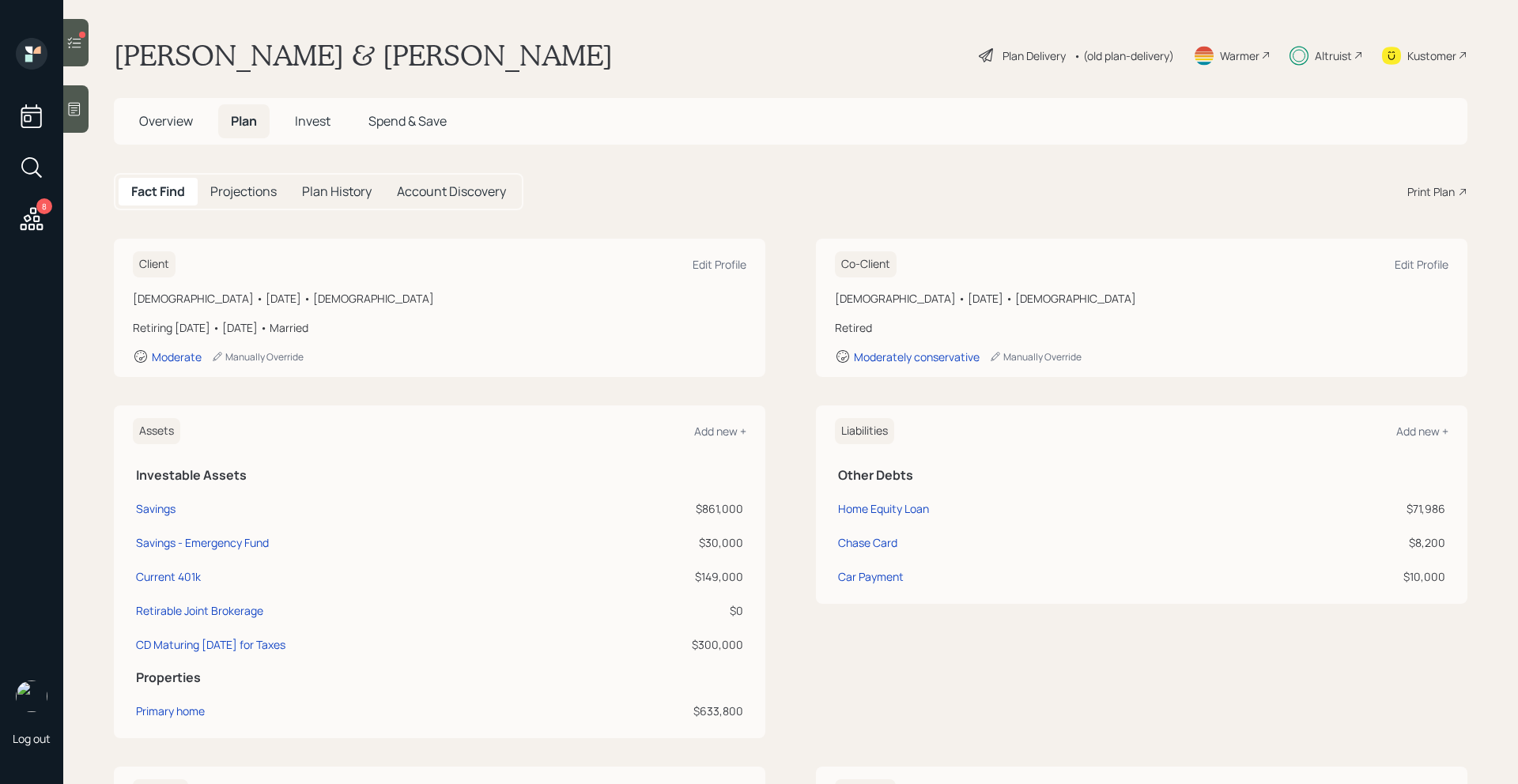
click at [305, 125] on span "Invest" at bounding box center [312, 121] width 36 height 17
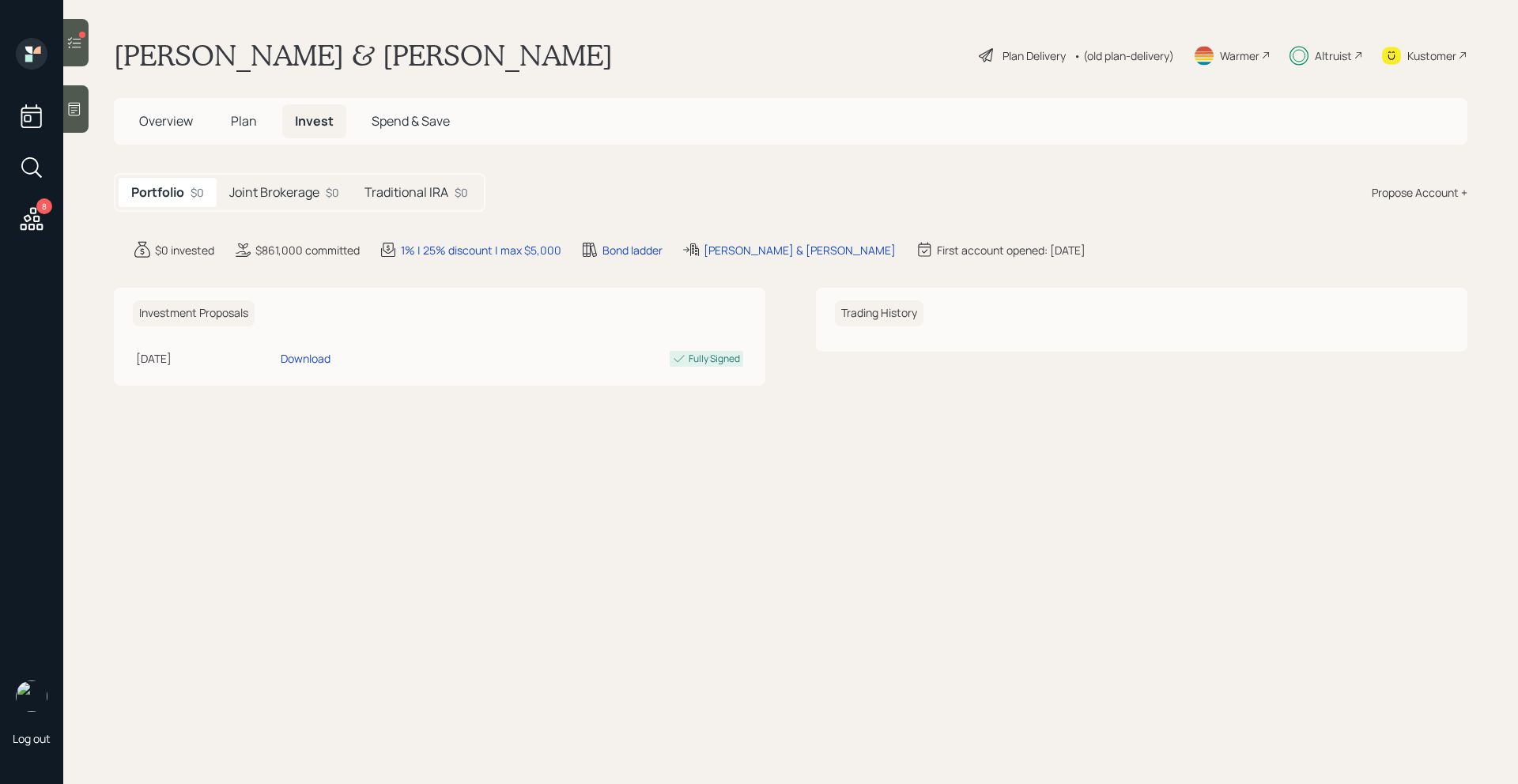
click at [288, 185] on h5 "Joint Brokerage" at bounding box center [275, 192] width 90 height 15
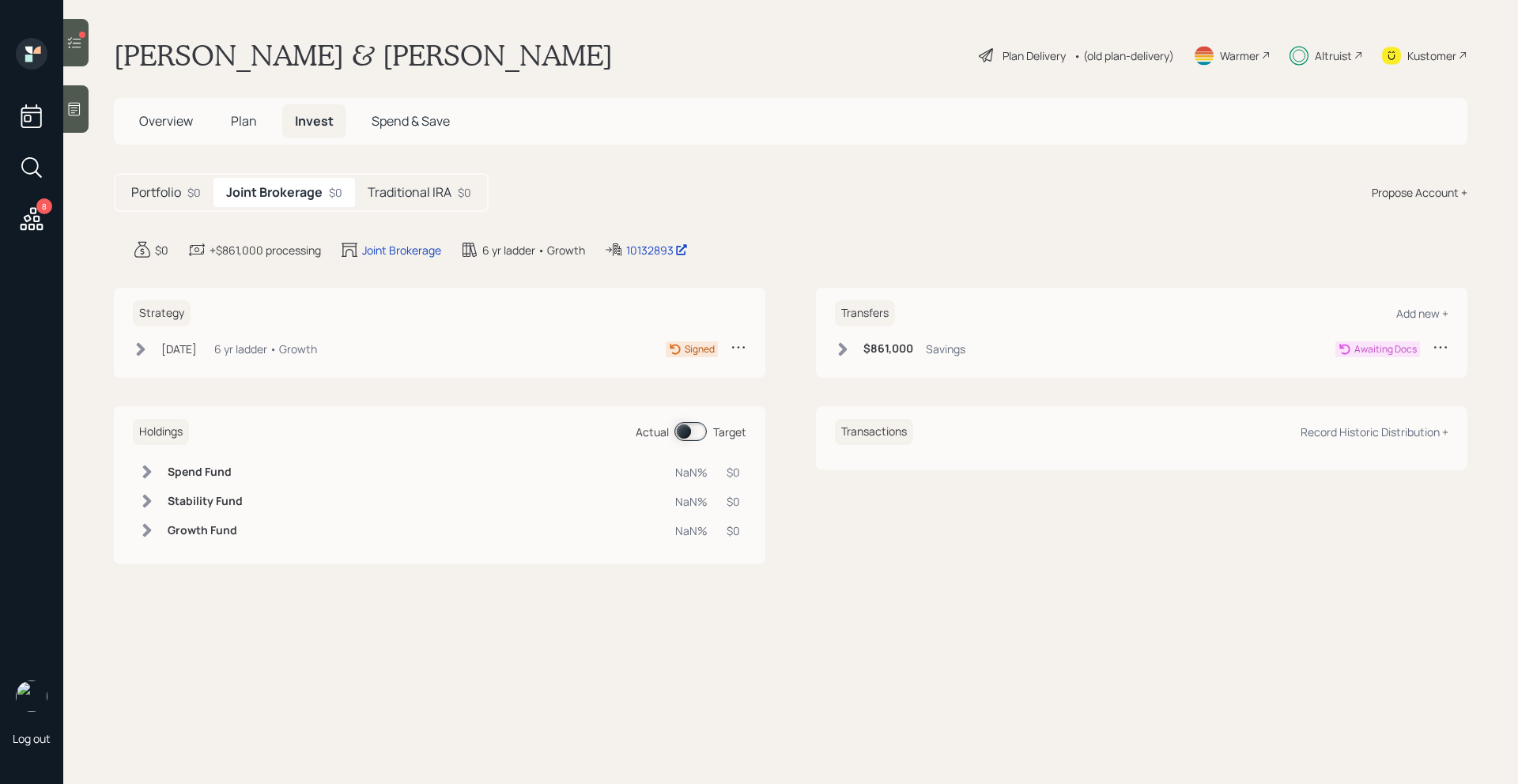
click at [144, 346] on icon at bounding box center [141, 349] width 16 height 16
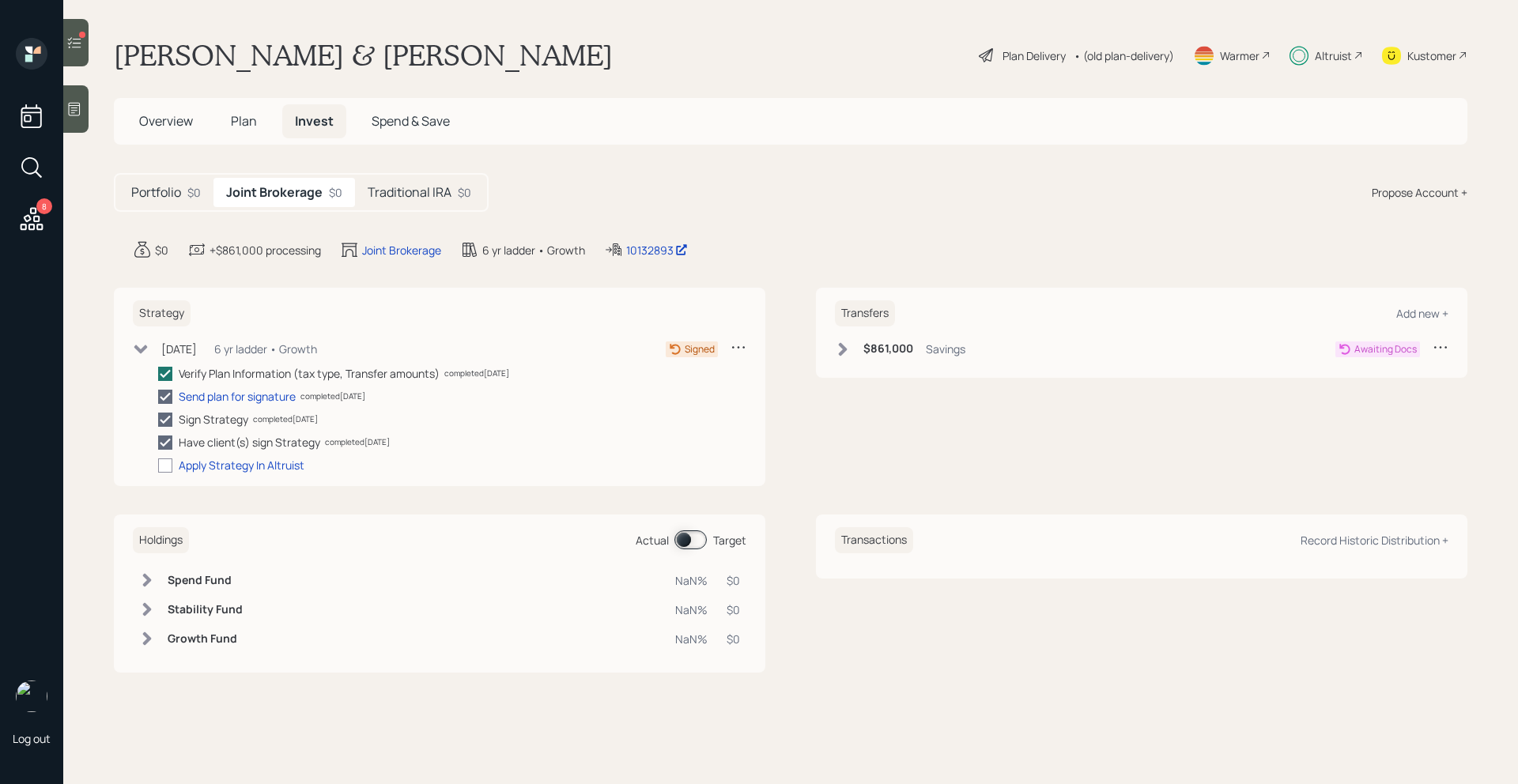
click at [845, 344] on icon at bounding box center [843, 349] width 16 height 16
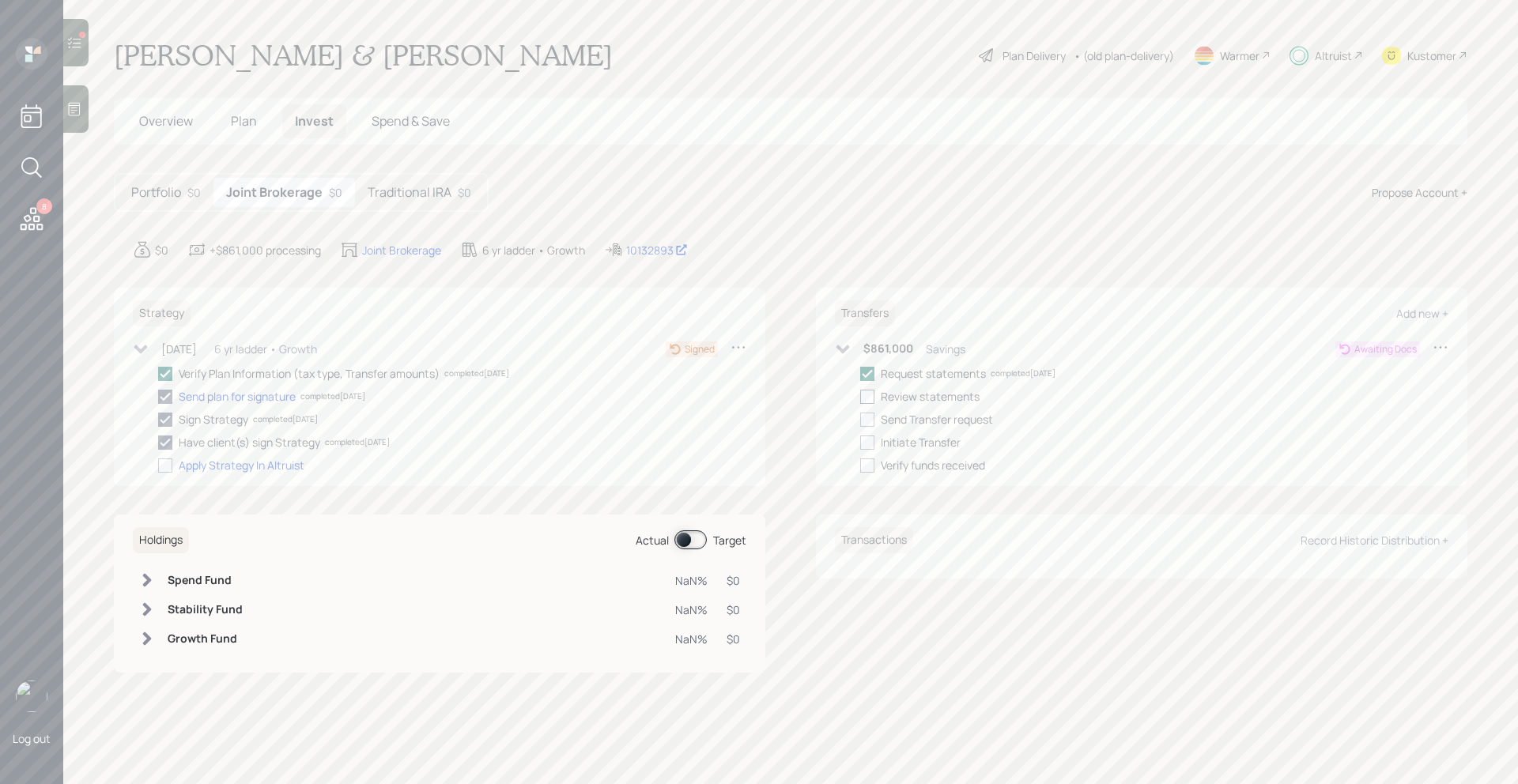
click at [871, 397] on div at bounding box center [868, 396] width 14 height 14
click at [861, 397] on input "checkbox" at bounding box center [860, 396] width 1 height 1
checkbox input "true"
click at [870, 415] on div at bounding box center [868, 420] width 14 height 14
click at [861, 419] on input "checkbox" at bounding box center [860, 419] width 1 height 1
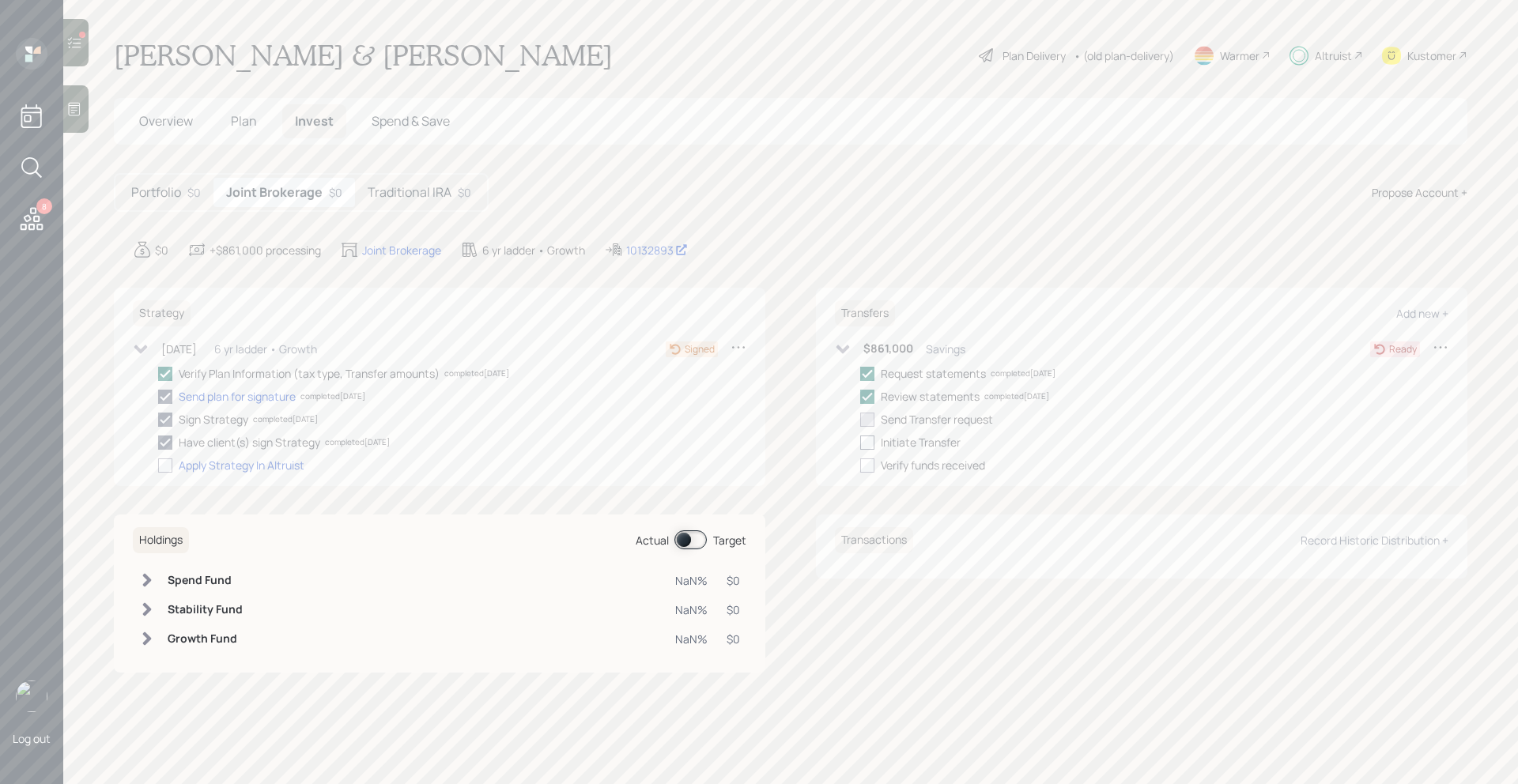
checkbox input "true"
click at [870, 441] on div at bounding box center [868, 442] width 14 height 14
click at [861, 442] on input "checkbox" at bounding box center [860, 442] width 1 height 1
checkbox input "true"
click at [84, 56] on div at bounding box center [76, 43] width 25 height 48
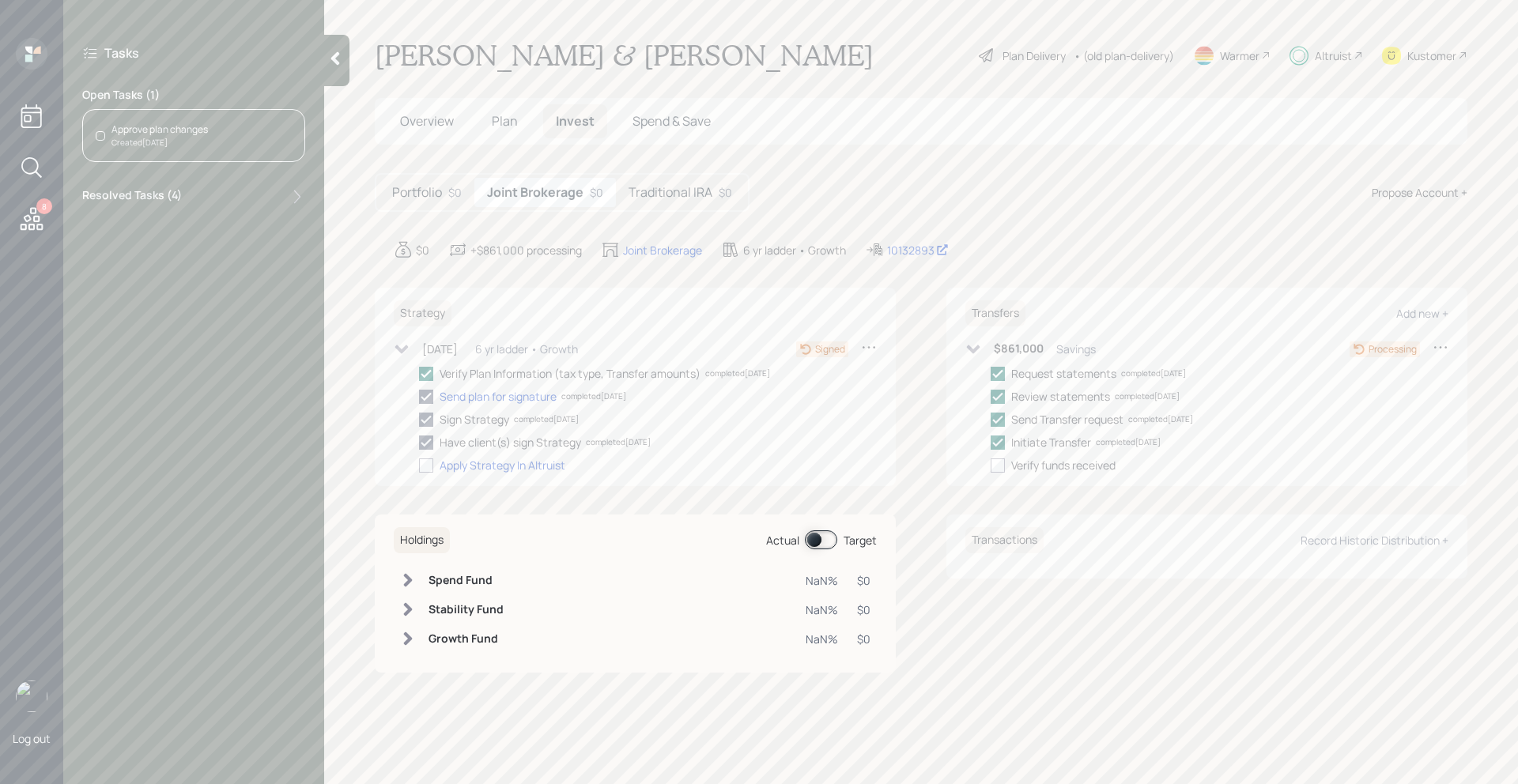
click at [231, 149] on div "Approve plan changes Created [DATE]" at bounding box center [194, 136] width 223 height 53
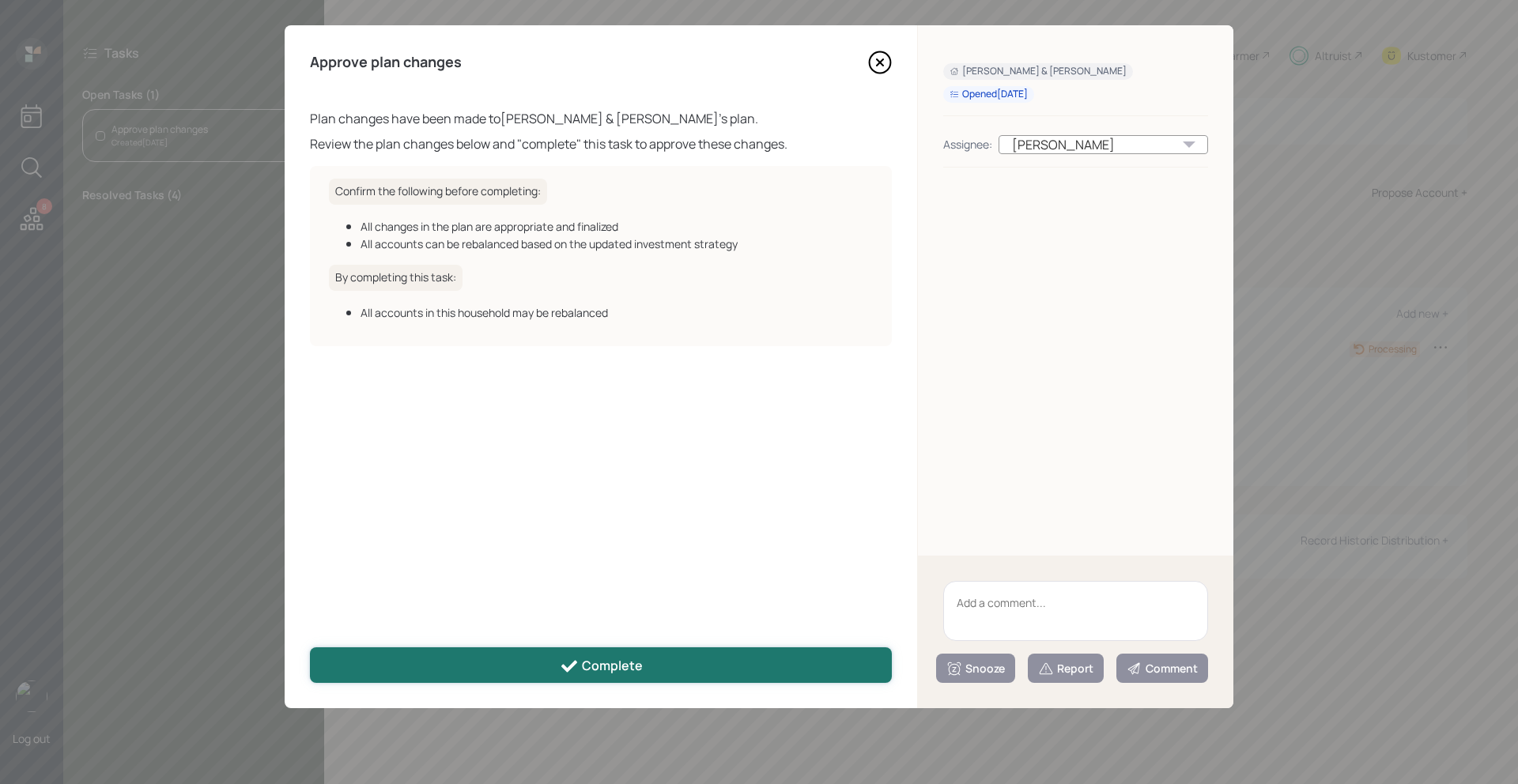
click at [608, 658] on div "Complete" at bounding box center [602, 667] width 83 height 19
